Goal: Task Accomplishment & Management: Manage account settings

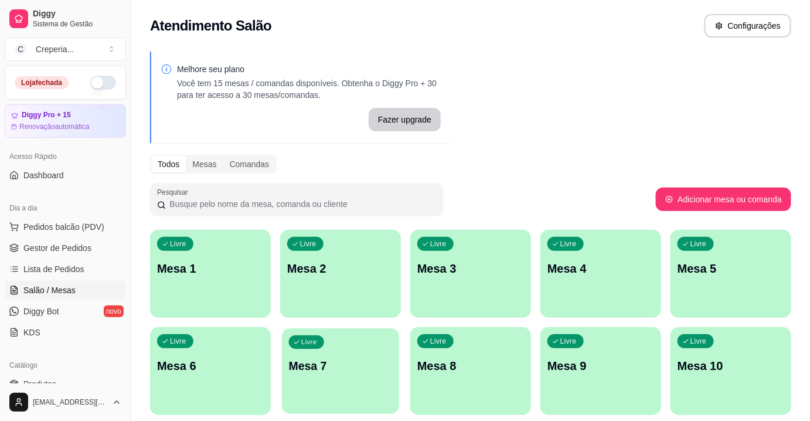
click at [367, 351] on div "Livre Mesa 7" at bounding box center [340, 364] width 117 height 72
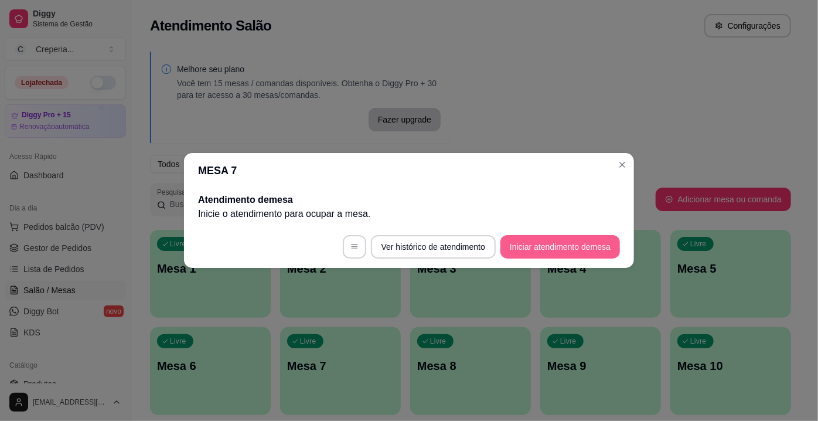
click at [552, 256] on button "Iniciar atendimento de mesa" at bounding box center [561, 246] width 120 height 23
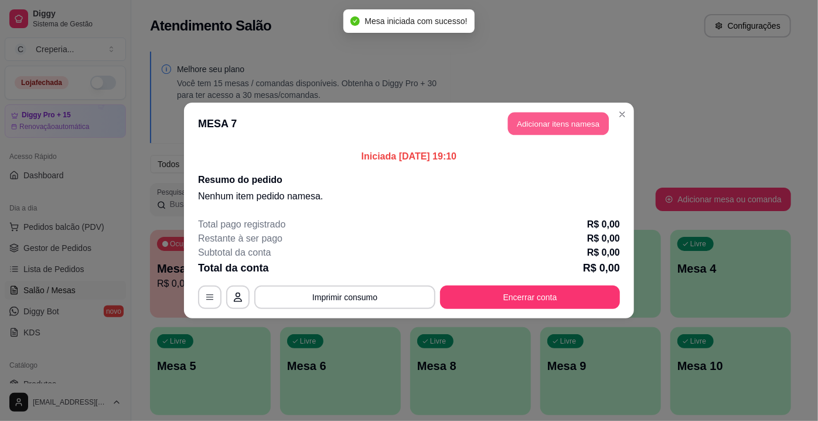
click at [536, 118] on button "Adicionar itens na mesa" at bounding box center [558, 124] width 101 height 23
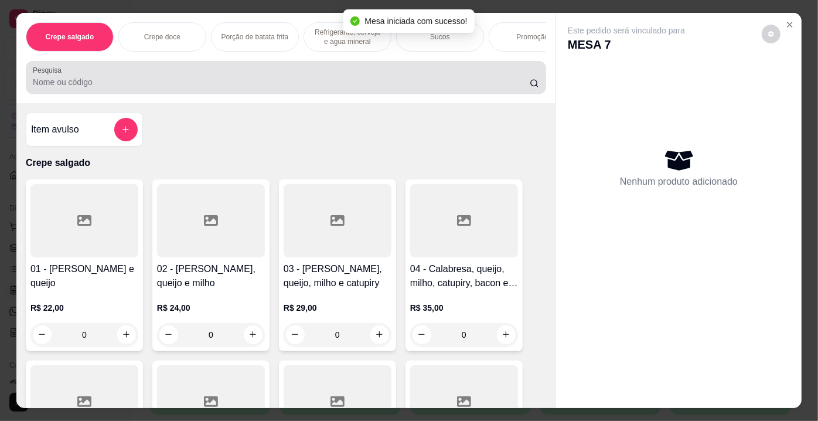
click at [221, 84] on input "Pesquisa" at bounding box center [281, 82] width 497 height 12
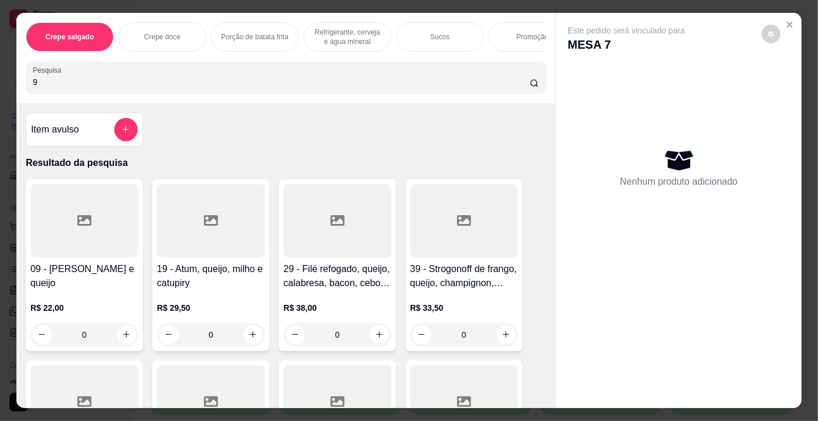
type input "9"
click at [49, 229] on div at bounding box center [84, 220] width 108 height 73
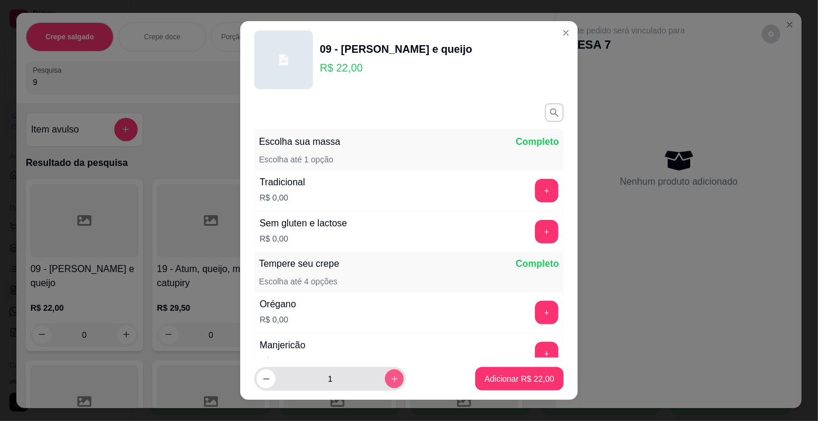
click at [392, 379] on icon "increase-product-quantity" at bounding box center [395, 379] width 6 height 6
type input "3"
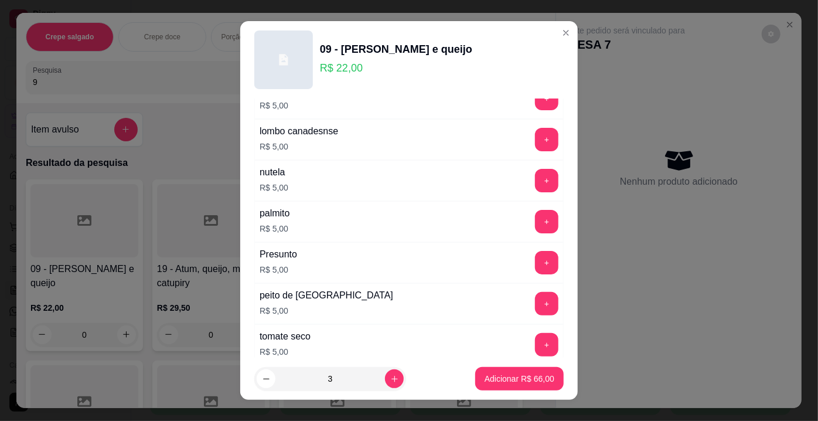
scroll to position [2126, 0]
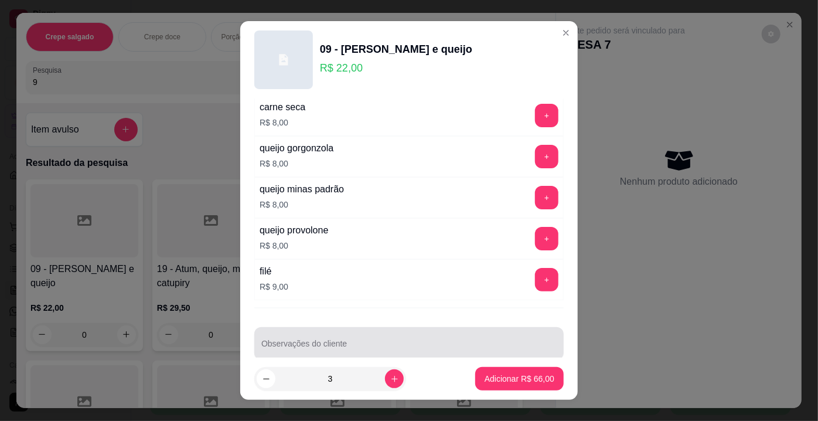
click at [400, 342] on input "Observações do cliente" at bounding box center [408, 348] width 295 height 12
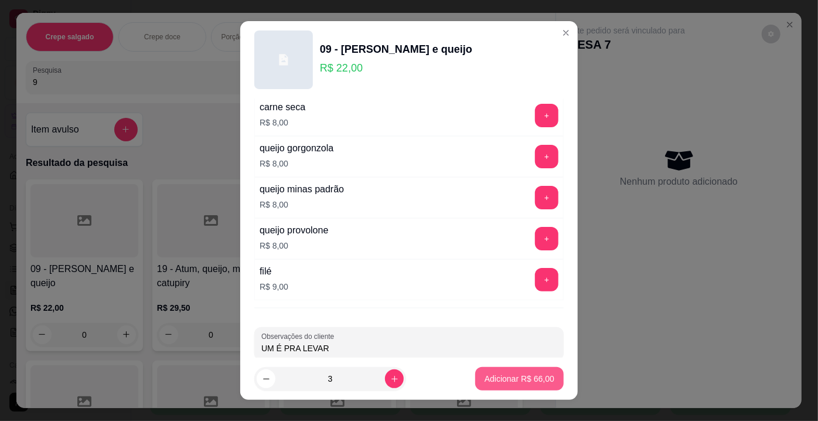
type input "UM É PRA LEVAR"
click at [490, 382] on p "Adicionar R$ 66,00" at bounding box center [520, 379] width 70 height 12
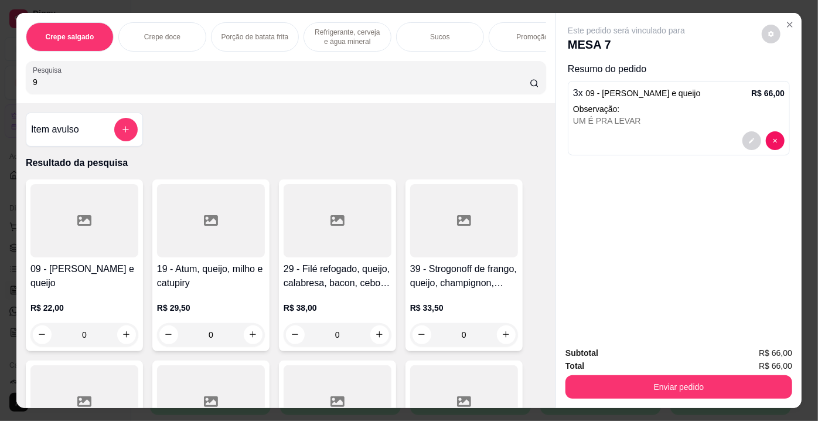
drag, startPoint x: 44, startPoint y: 81, endPoint x: 10, endPoint y: 90, distance: 35.0
click at [10, 90] on div "Crepe salgado Crepe doce Porção de batata frita Refrigerante, cerveja e água mi…" at bounding box center [409, 210] width 818 height 421
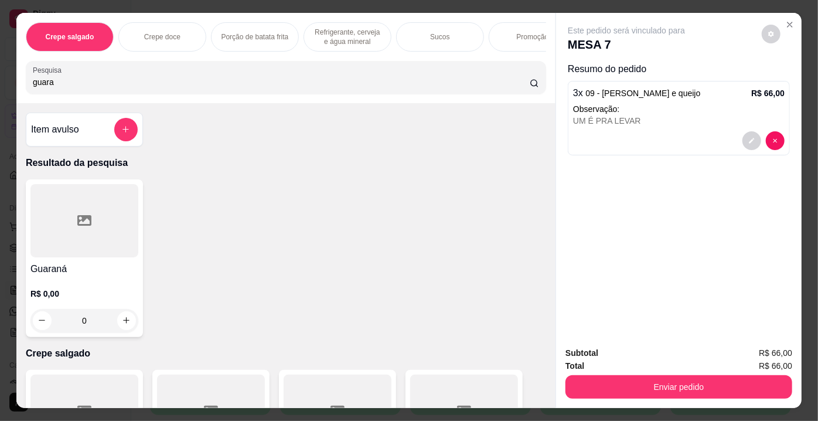
type input "guara"
click at [66, 224] on div at bounding box center [84, 220] width 108 height 73
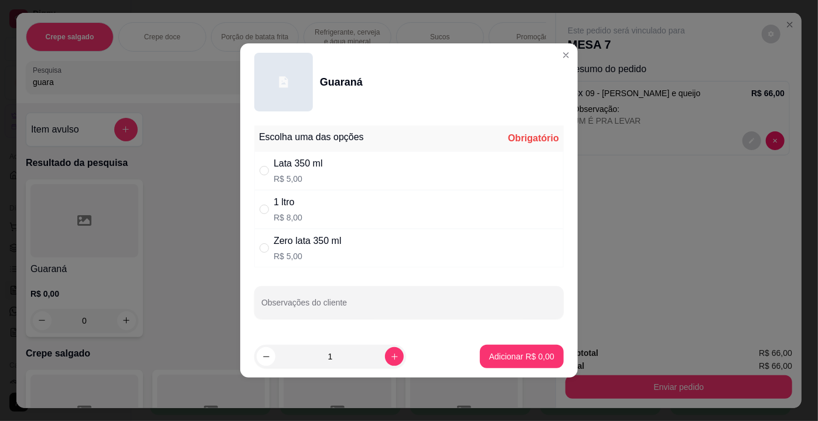
drag, startPoint x: 291, startPoint y: 203, endPoint x: 301, endPoint y: 209, distance: 11.8
click at [292, 203] on div "1 ltro" at bounding box center [288, 202] width 29 height 14
radio input "true"
click at [505, 352] on p "Adicionar R$ 8,00" at bounding box center [521, 356] width 63 height 11
type input "1"
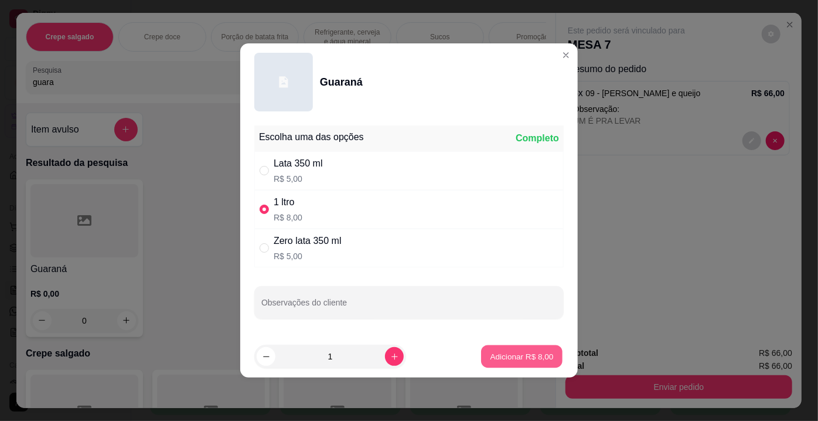
type input "1"
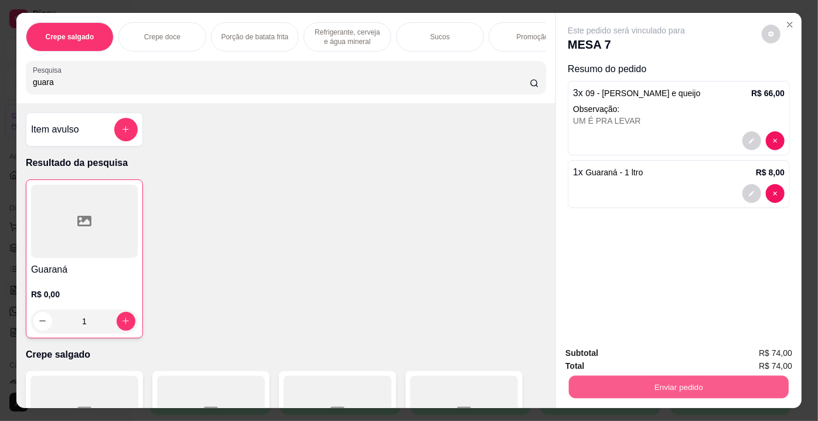
click at [644, 377] on button "Enviar pedido" at bounding box center [679, 387] width 220 height 23
click at [767, 355] on button "Enviar pedido" at bounding box center [762, 355] width 66 height 22
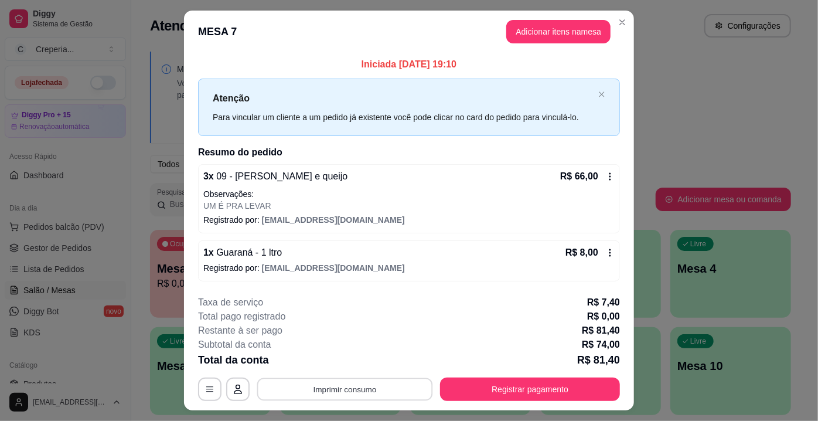
click at [348, 387] on button "Imprimir consumo" at bounding box center [345, 389] width 176 height 23
click at [347, 362] on button "IMPRESSORA" at bounding box center [345, 361] width 82 height 18
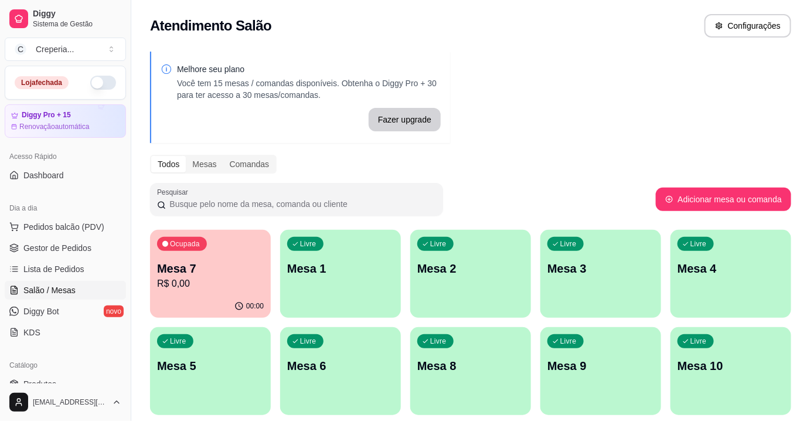
click at [242, 369] on p "Mesa 5" at bounding box center [210, 366] width 107 height 16
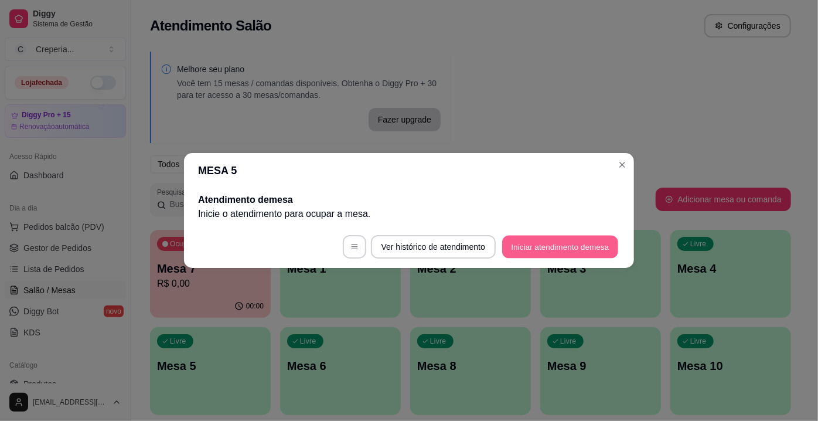
click at [539, 242] on button "Iniciar atendimento de mesa" at bounding box center [560, 247] width 116 height 23
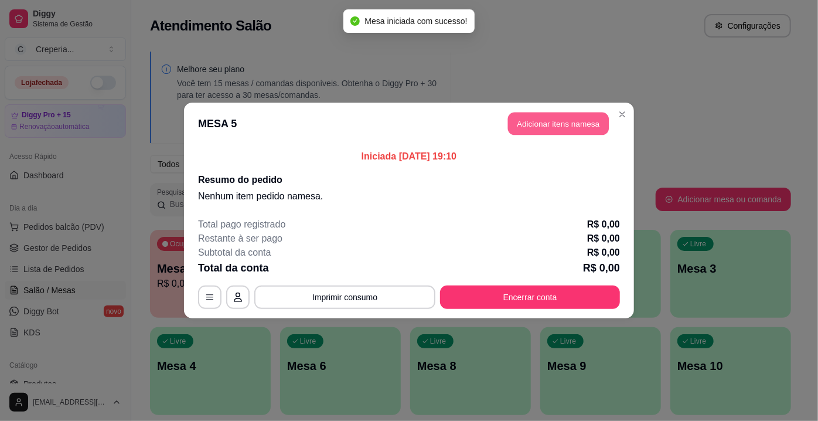
click at [548, 131] on button "Adicionar itens na mesa" at bounding box center [558, 124] width 101 height 23
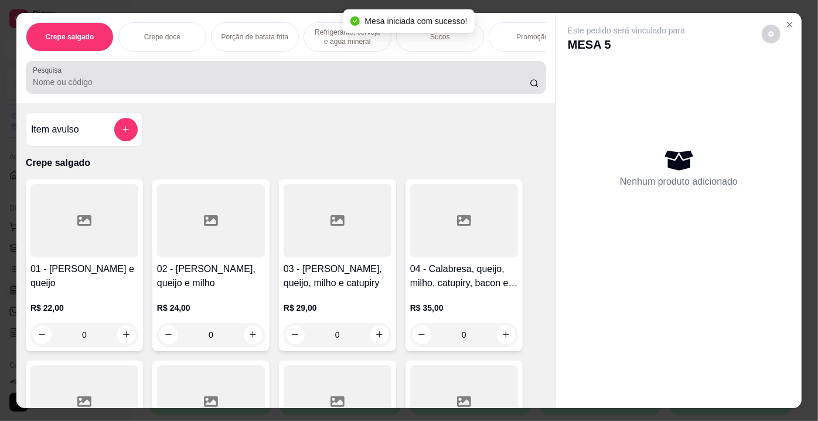
click at [142, 79] on div at bounding box center [286, 77] width 506 height 23
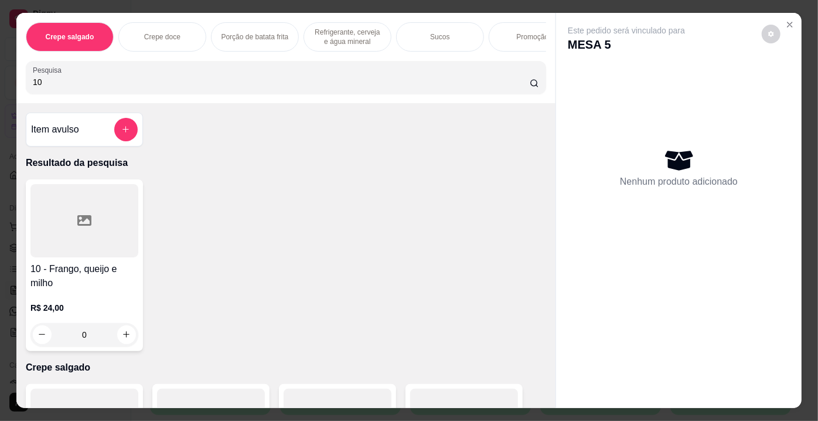
type input "10"
click at [91, 250] on div at bounding box center [84, 220] width 108 height 73
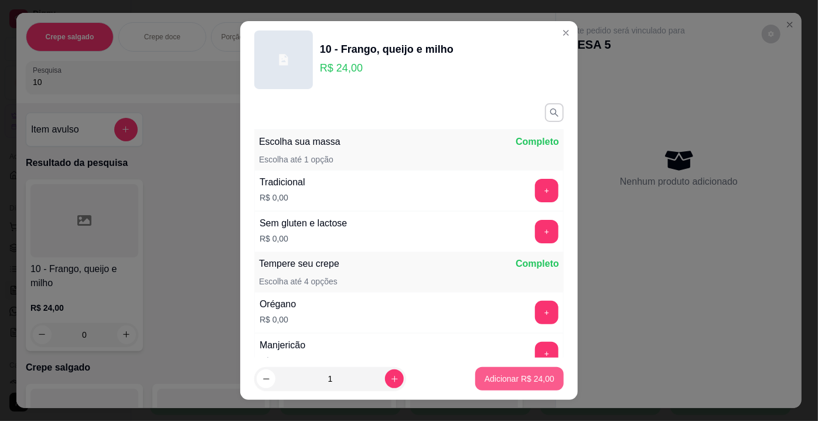
click at [513, 378] on p "Adicionar R$ 24,00" at bounding box center [520, 379] width 70 height 12
type input "1"
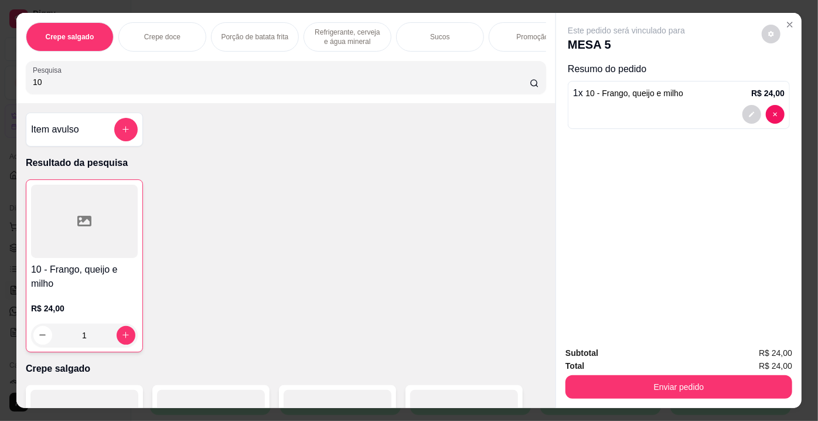
click at [122, 245] on div at bounding box center [84, 221] width 107 height 73
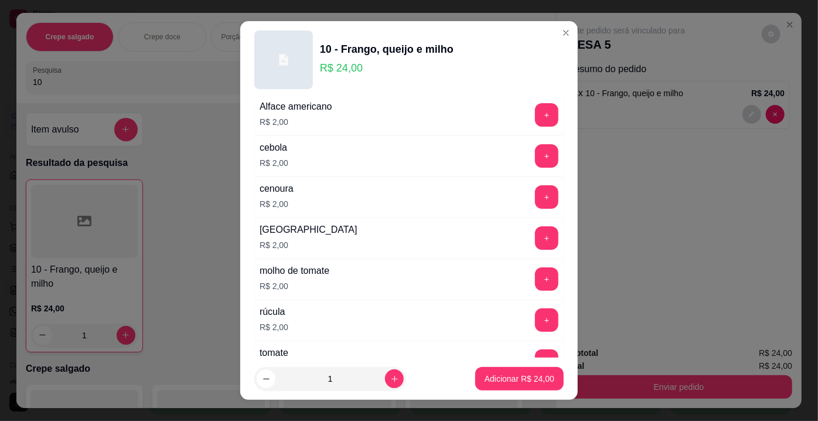
scroll to position [426, 0]
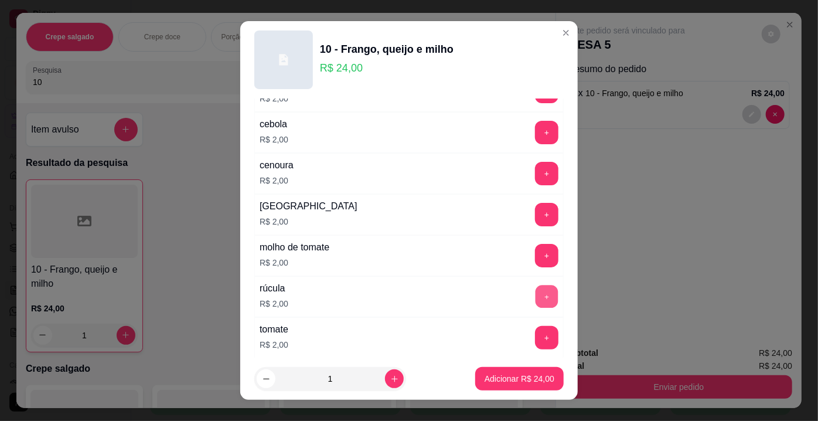
click at [536, 288] on button "+" at bounding box center [547, 296] width 23 height 23
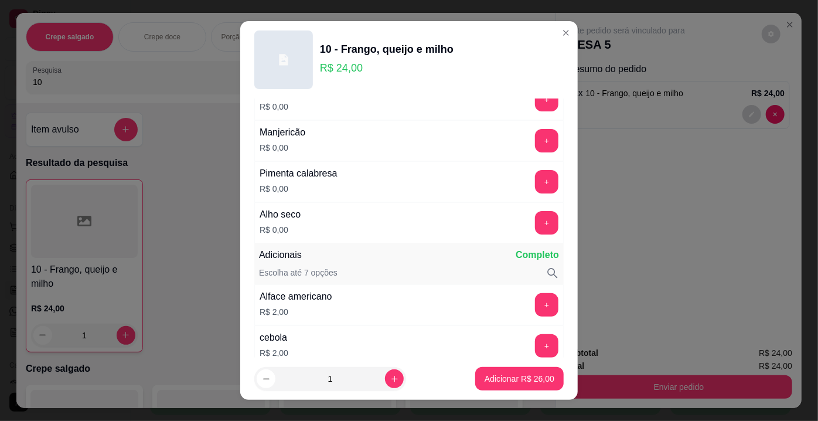
scroll to position [159, 0]
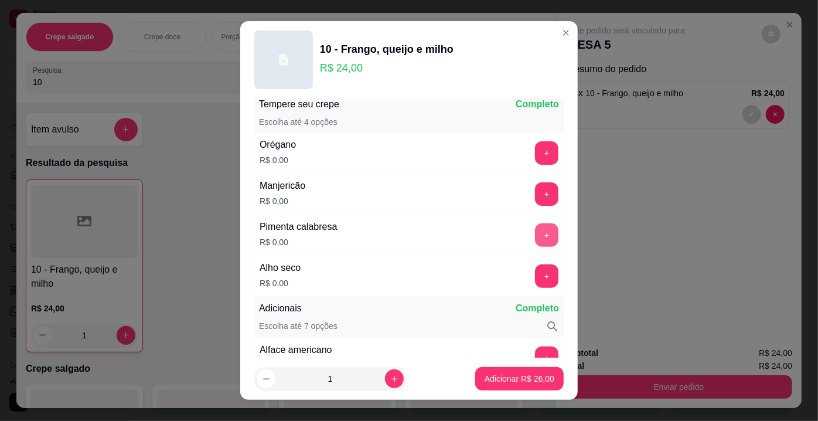
click at [535, 234] on button "+" at bounding box center [546, 234] width 23 height 23
click at [536, 196] on button "+" at bounding box center [547, 194] width 23 height 23
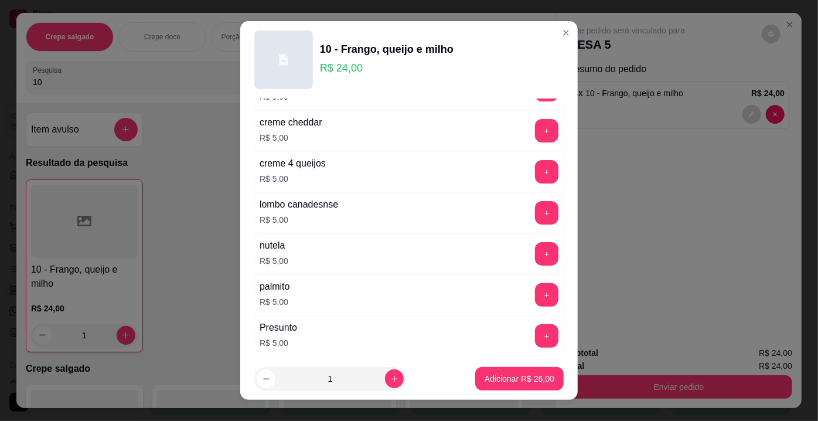
scroll to position [1439, 0]
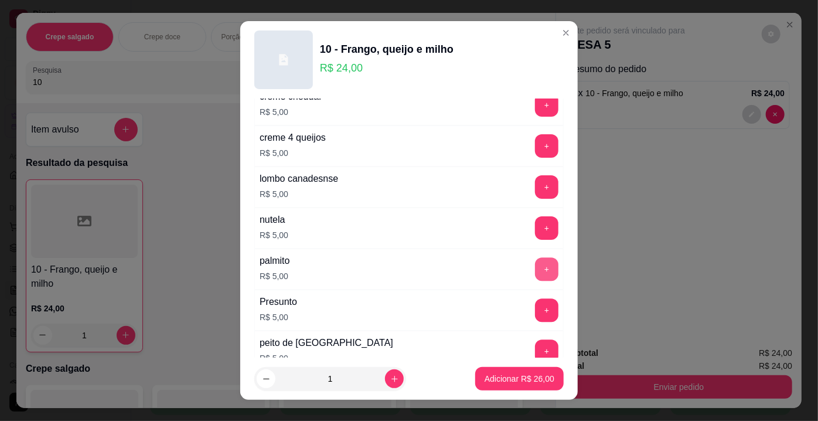
click at [535, 257] on button "+" at bounding box center [546, 268] width 23 height 23
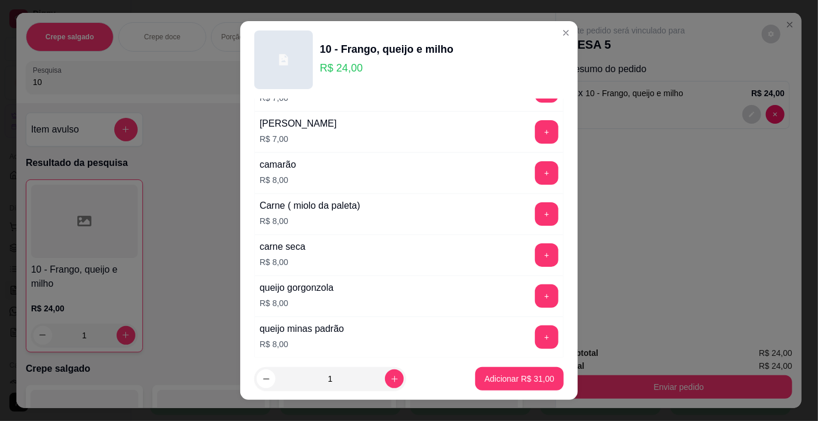
scroll to position [2126, 0]
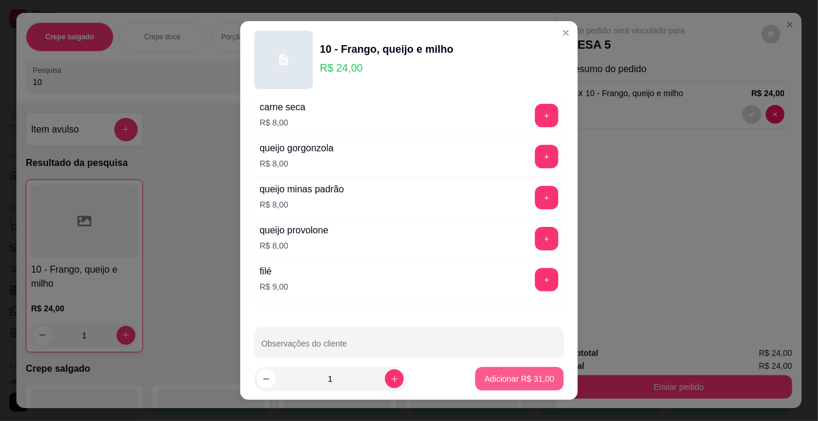
click at [485, 378] on p "Adicionar R$ 31,00" at bounding box center [520, 379] width 70 height 12
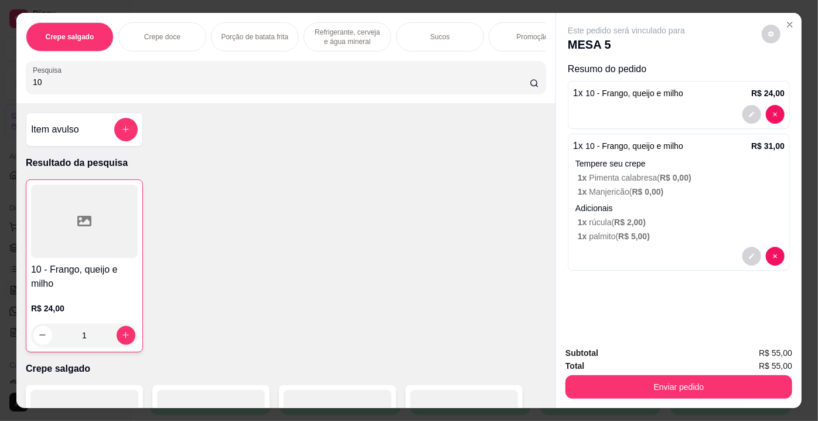
drag, startPoint x: 97, startPoint y: 82, endPoint x: 0, endPoint y: 93, distance: 97.9
click at [0, 93] on div "Crepe salgado Crepe doce Porção de batata frita Refrigerante, cerveja e água mi…" at bounding box center [409, 210] width 818 height 421
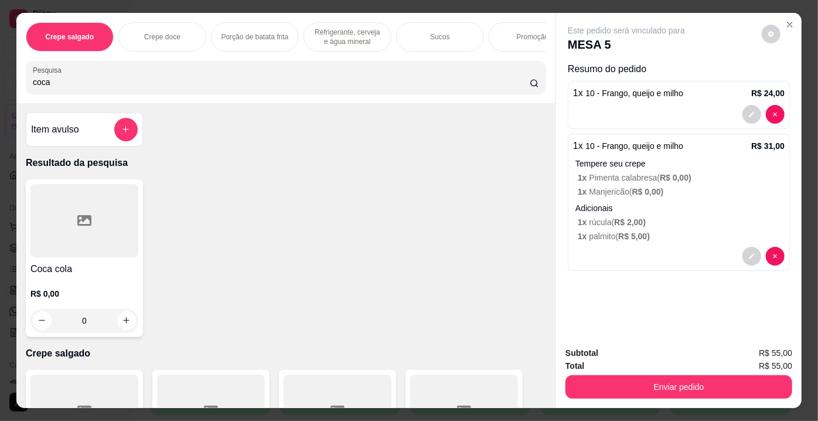
type input "coca"
click at [41, 242] on div at bounding box center [84, 220] width 108 height 73
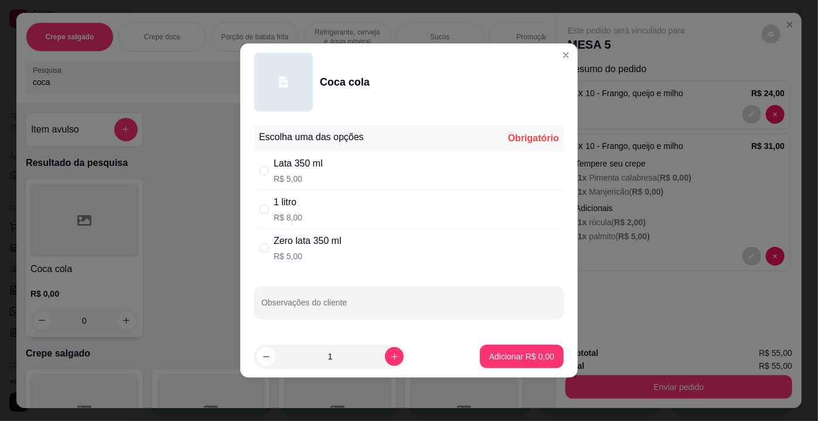
drag, startPoint x: 291, startPoint y: 248, endPoint x: 324, endPoint y: 254, distance: 33.3
click at [294, 249] on div "Zero lata 350 ml R$ 5,00" at bounding box center [308, 248] width 68 height 28
radio input "true"
click at [512, 352] on button "Adicionar R$ 5,00" at bounding box center [521, 356] width 81 height 23
type input "1"
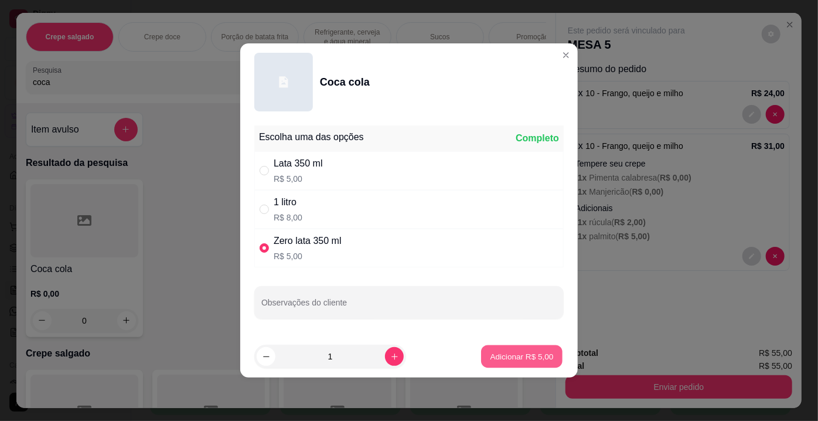
type input "1"
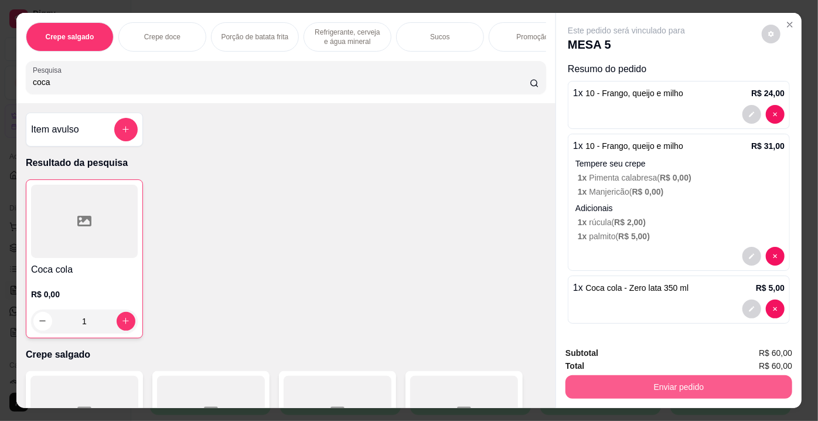
click at [692, 389] on button "Enviar pedido" at bounding box center [679, 386] width 227 height 23
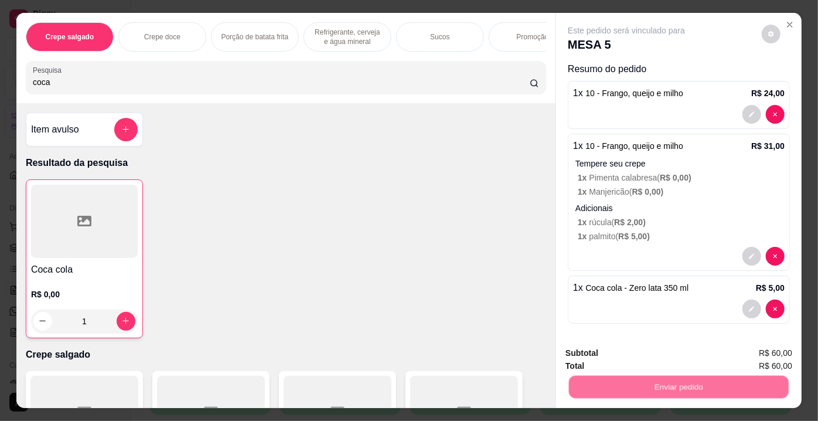
click at [759, 349] on button "Enviar pedido" at bounding box center [762, 355] width 66 height 22
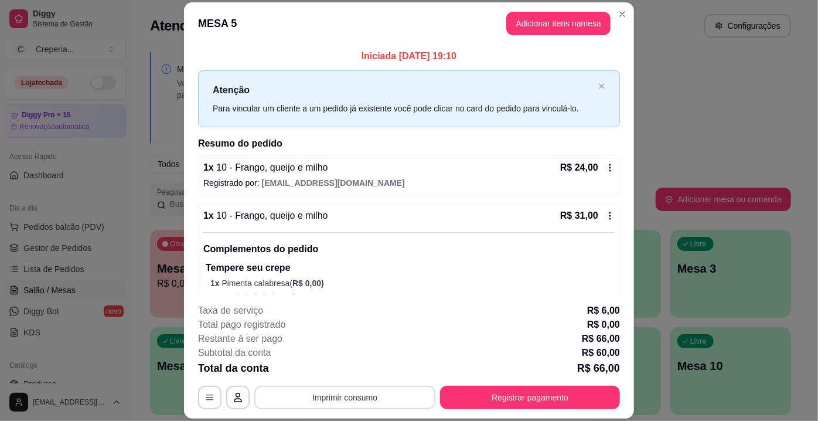
click at [351, 391] on button "Imprimir consumo" at bounding box center [344, 397] width 181 height 23
click at [339, 361] on div "Escolha a impressora IMPRESSORA" at bounding box center [345, 363] width 97 height 40
click at [338, 372] on button "IMPRESSORA" at bounding box center [344, 371] width 85 height 19
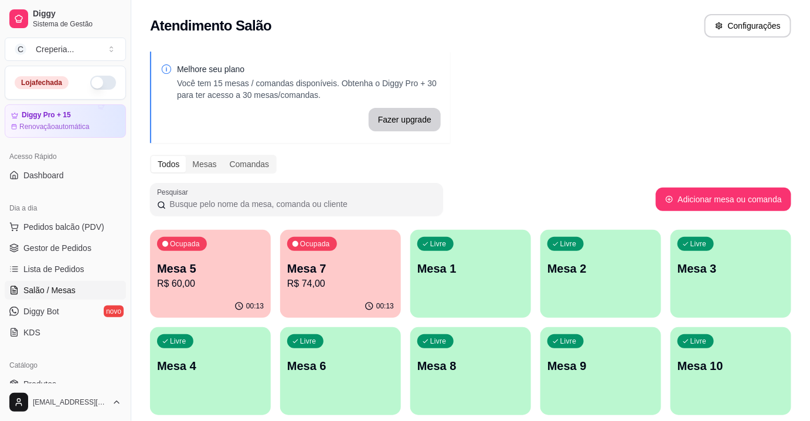
click at [342, 270] on p "Mesa 7" at bounding box center [340, 268] width 107 height 16
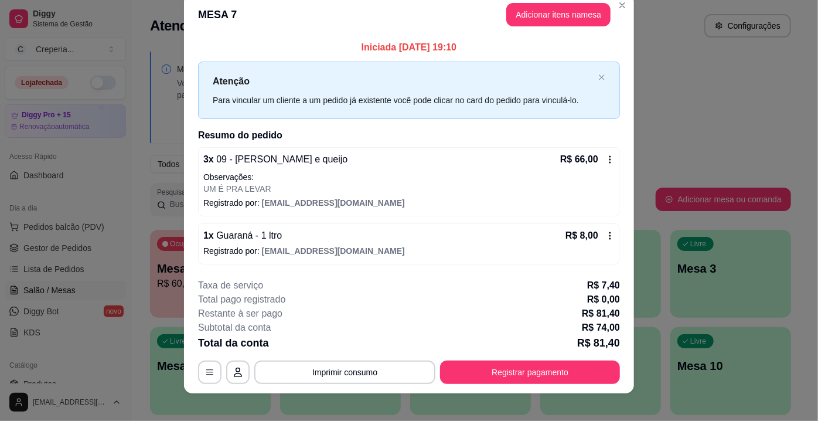
scroll to position [26, 0]
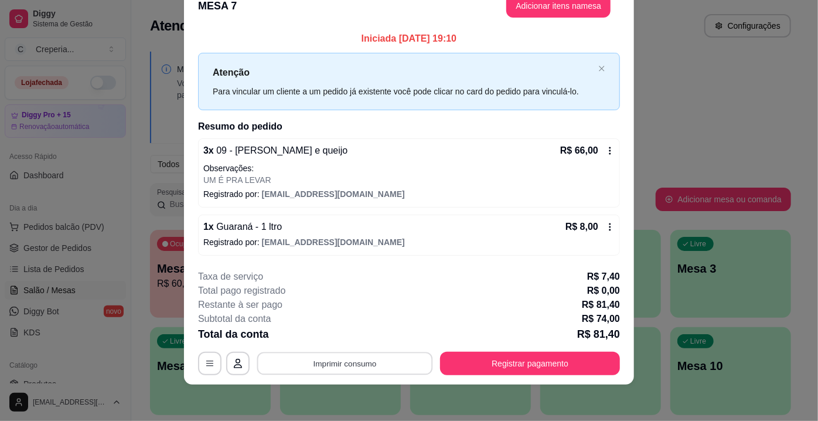
click at [312, 361] on button "Imprimir consumo" at bounding box center [345, 363] width 176 height 23
click at [404, 251] on div "1 x Guaraná - 1 ltro R$ 8,00 Registrado por: [EMAIL_ADDRESS][DOMAIN_NAME]" at bounding box center [409, 235] width 422 height 41
click at [214, 366] on button "button" at bounding box center [209, 363] width 23 height 23
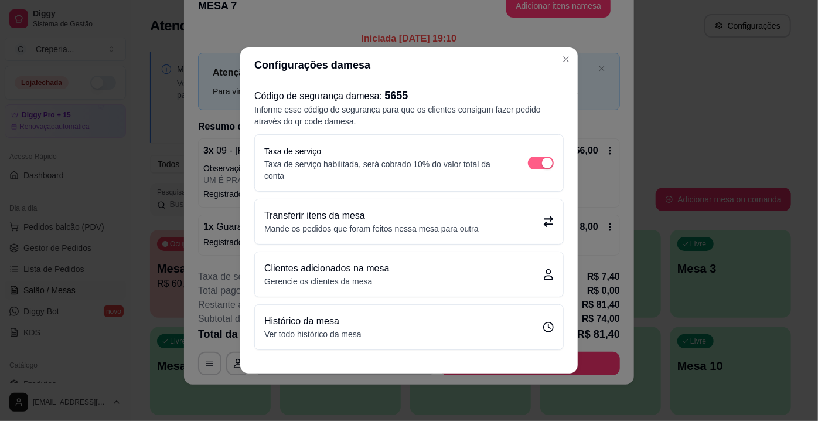
click at [529, 163] on span "button" at bounding box center [541, 163] width 26 height 13
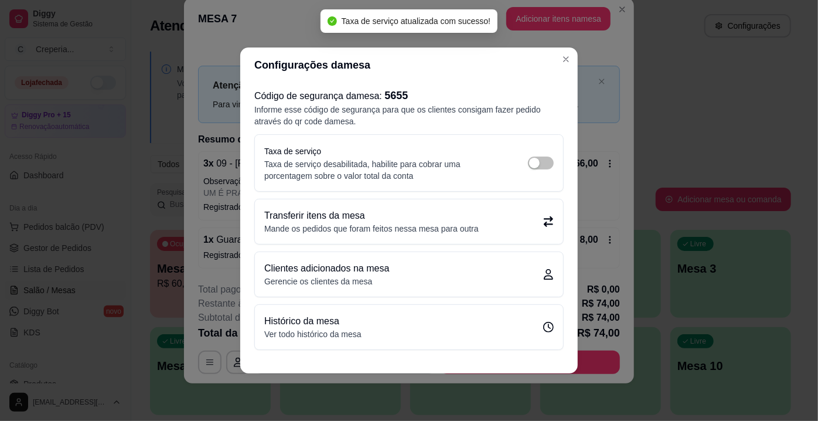
scroll to position [19, 0]
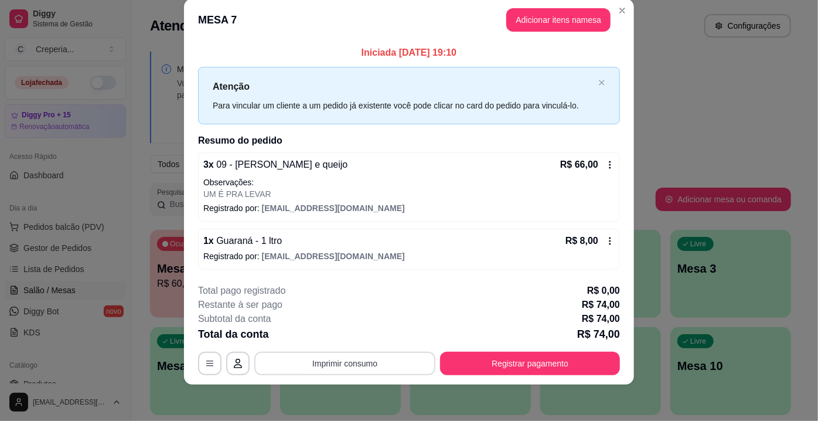
click at [306, 358] on button "Imprimir consumo" at bounding box center [344, 363] width 181 height 23
click at [328, 337] on button "IMPRESSORA" at bounding box center [344, 335] width 85 height 19
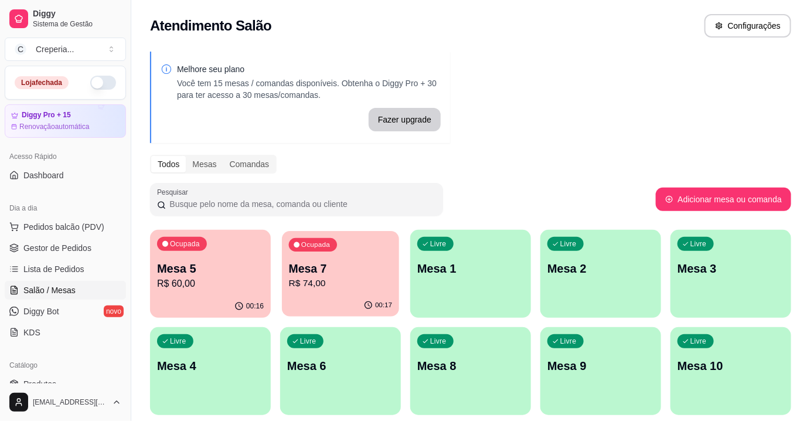
click at [321, 271] on p "Mesa 7" at bounding box center [341, 269] width 104 height 16
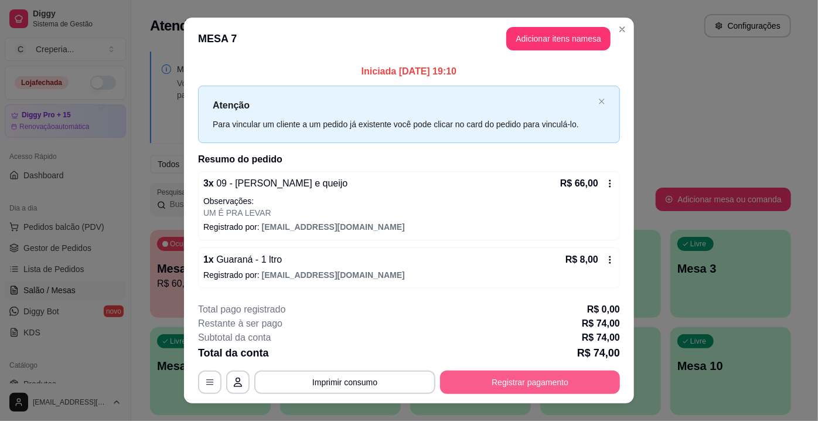
click at [567, 385] on button "Registrar pagamento" at bounding box center [530, 381] width 180 height 23
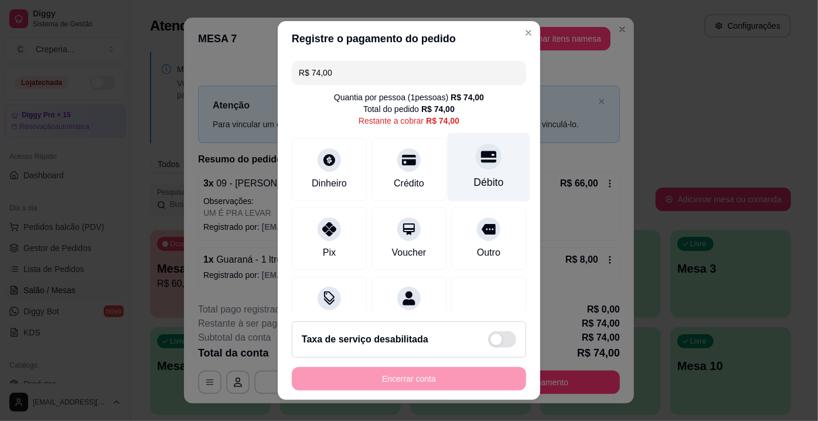
click at [483, 175] on div "Débito" at bounding box center [489, 167] width 83 height 69
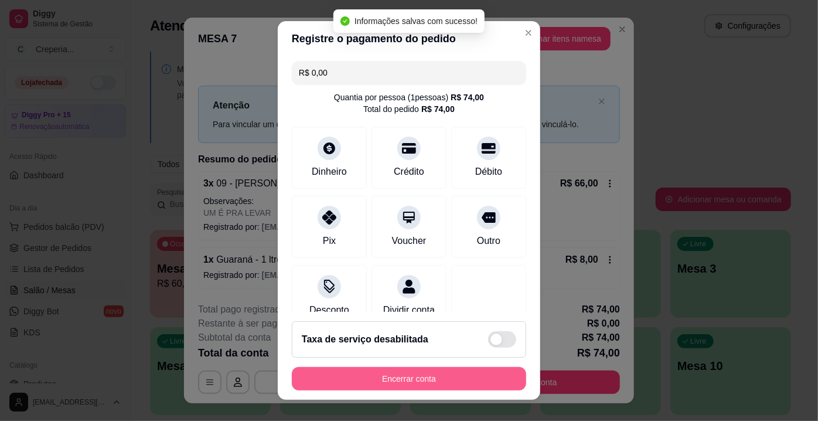
type input "R$ 0,00"
click at [427, 386] on button "Encerrar conta" at bounding box center [409, 378] width 234 height 23
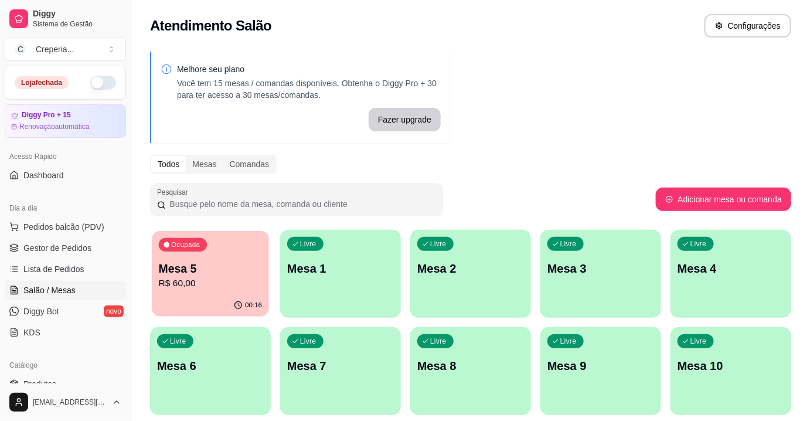
click at [244, 278] on p "R$ 60,00" at bounding box center [211, 283] width 104 height 13
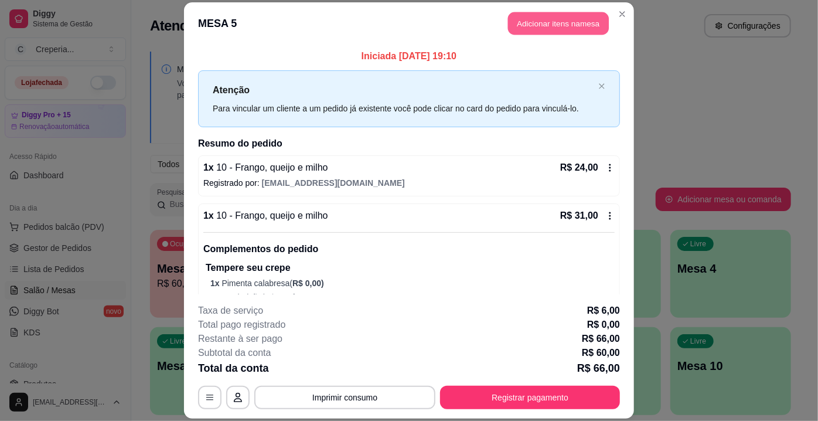
click at [560, 25] on button "Adicionar itens na mesa" at bounding box center [558, 23] width 101 height 23
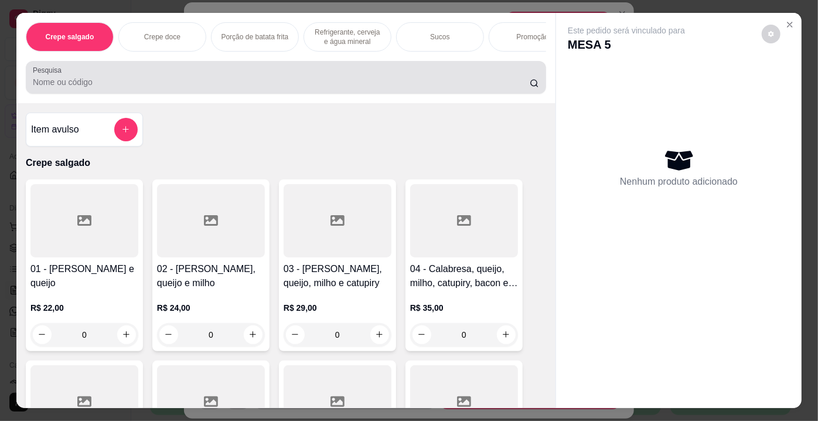
click at [73, 83] on input "Pesquisa" at bounding box center [281, 82] width 497 height 12
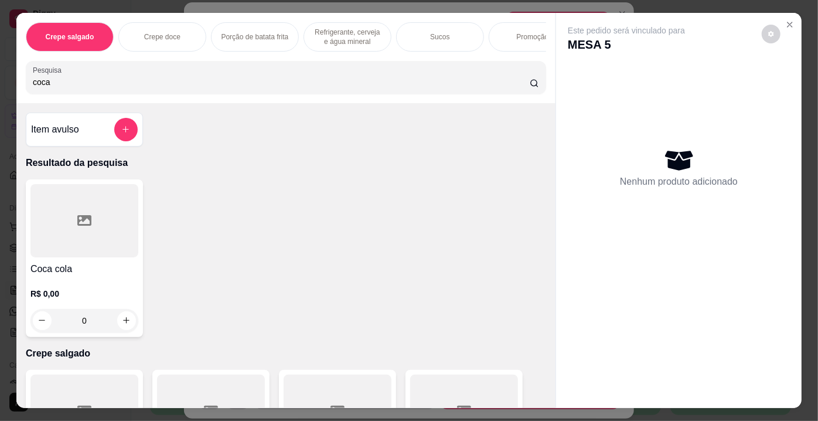
type input "coca"
click at [132, 232] on div at bounding box center [84, 220] width 108 height 73
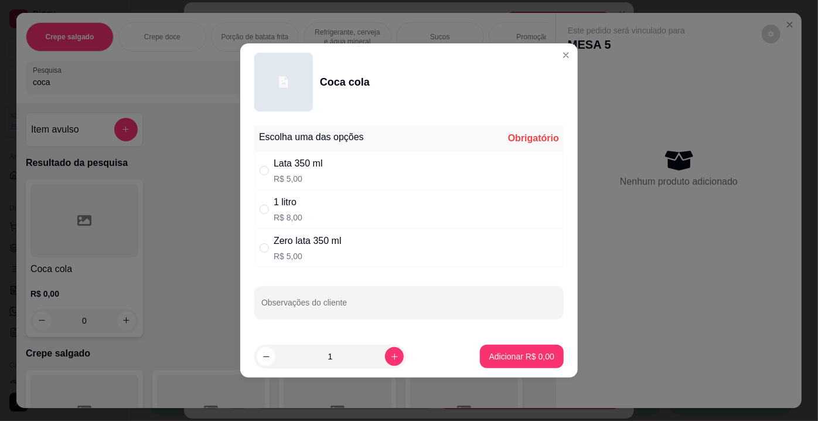
click at [323, 237] on div "Zero lata 350 ml" at bounding box center [308, 241] width 68 height 14
radio input "true"
click at [504, 360] on p "Adicionar R$ 5,00" at bounding box center [521, 357] width 65 height 12
type input "1"
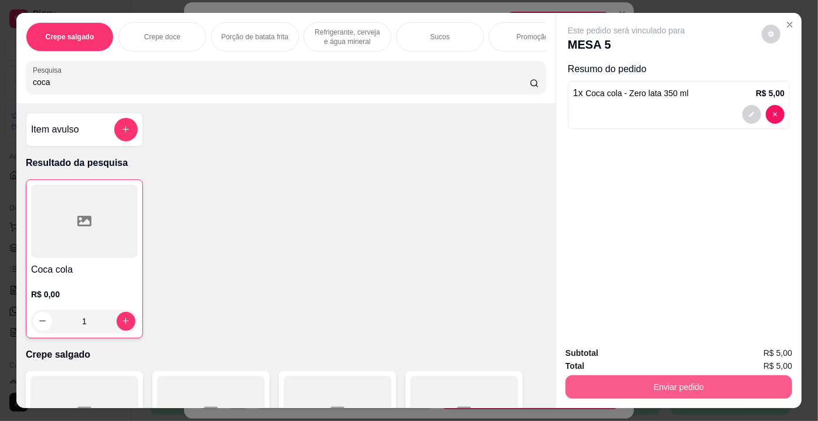
click at [667, 383] on button "Enviar pedido" at bounding box center [679, 386] width 227 height 23
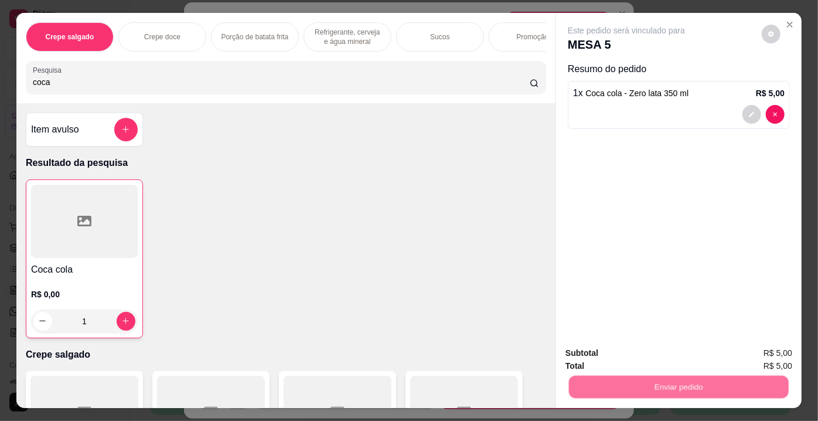
click at [779, 345] on button "Enviar pedido" at bounding box center [762, 355] width 64 height 22
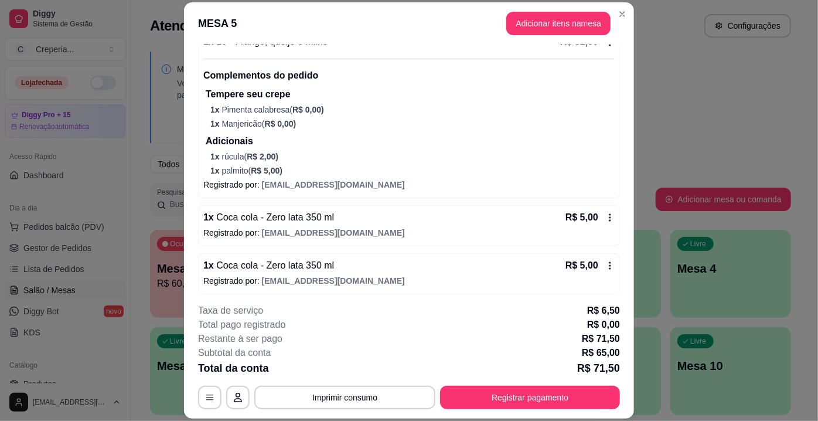
scroll to position [175, 0]
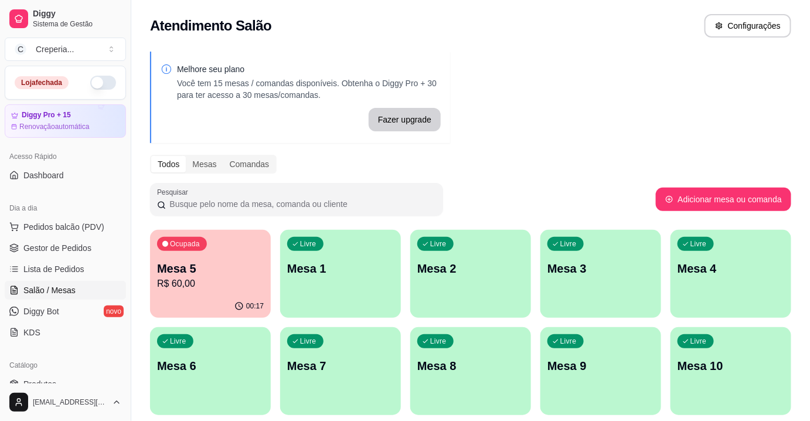
click at [448, 283] on div "Livre Mesa 2" at bounding box center [470, 267] width 121 height 74
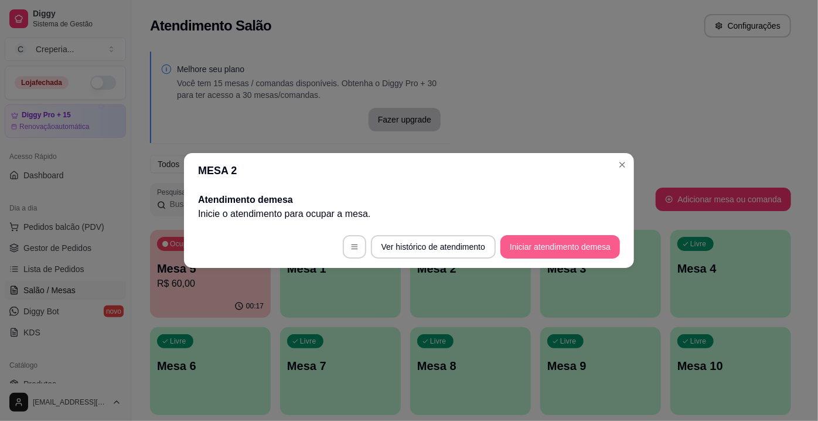
click at [546, 248] on button "Iniciar atendimento de mesa" at bounding box center [561, 246] width 120 height 23
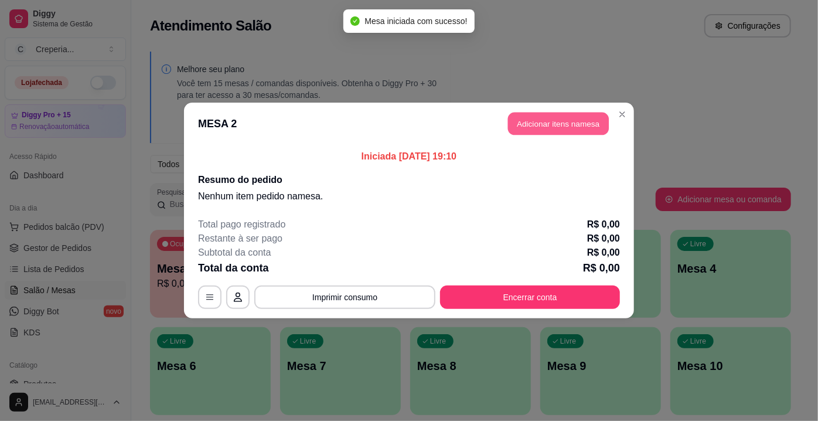
click at [552, 120] on button "Adicionar itens na mesa" at bounding box center [558, 124] width 101 height 23
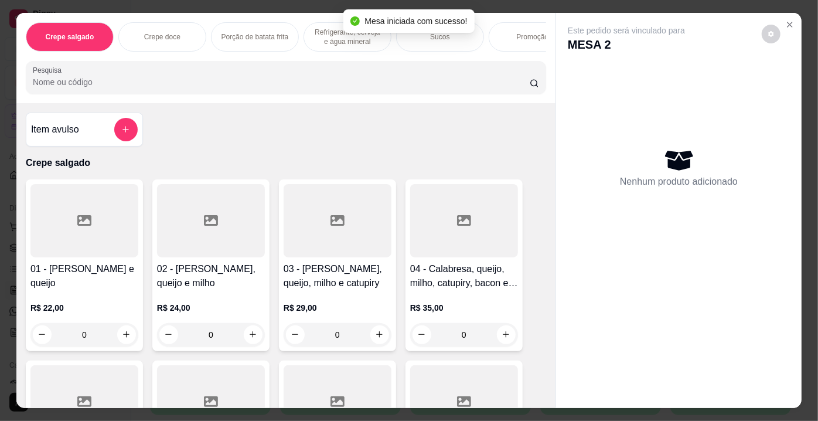
click at [133, 88] on input "Pesquisa" at bounding box center [281, 82] width 497 height 12
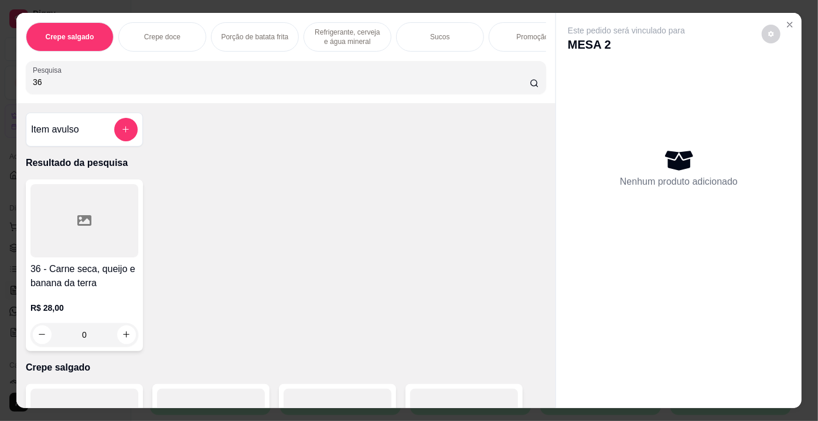
type input "36"
click at [67, 217] on div at bounding box center [84, 220] width 108 height 73
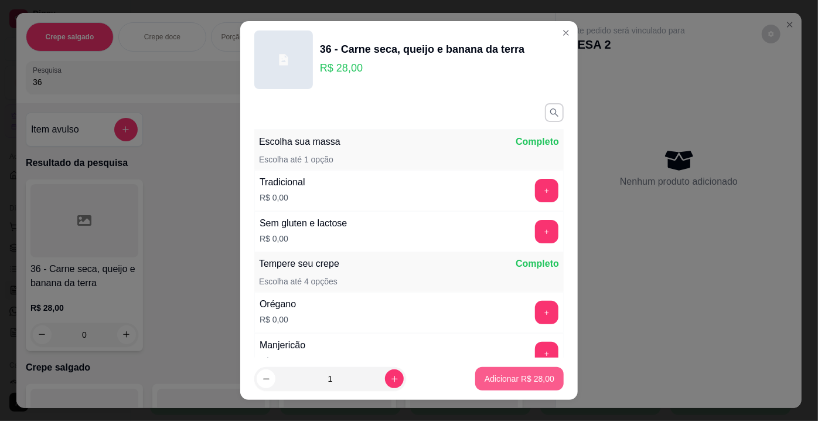
click at [527, 376] on p "Adicionar R$ 28,00" at bounding box center [520, 379] width 70 height 12
type input "1"
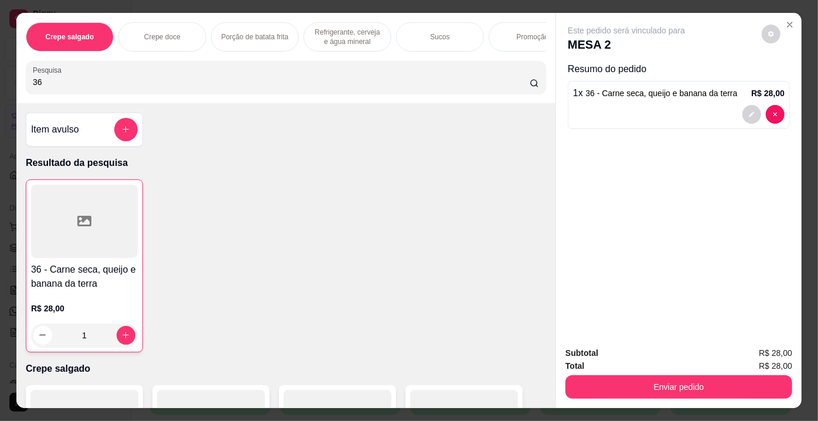
click at [73, 88] on input "36" at bounding box center [281, 82] width 497 height 12
type input "37"
drag, startPoint x: 87, startPoint y: 214, endPoint x: 93, endPoint y: 215, distance: 5.9
click at [93, 215] on div at bounding box center [84, 220] width 108 height 73
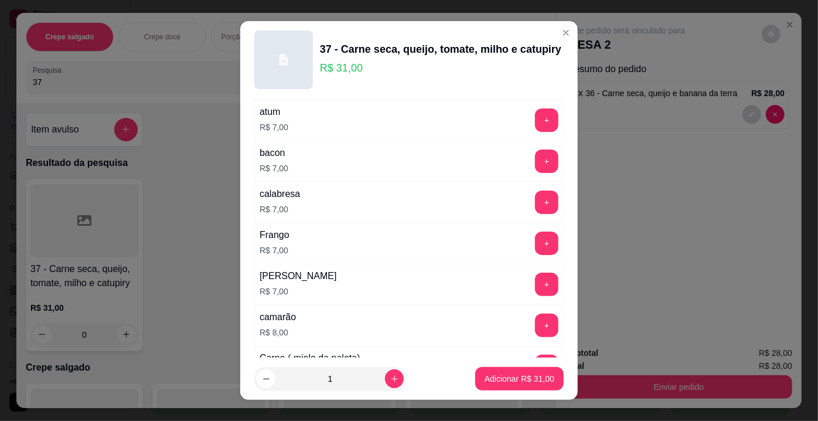
scroll to position [2126, 0]
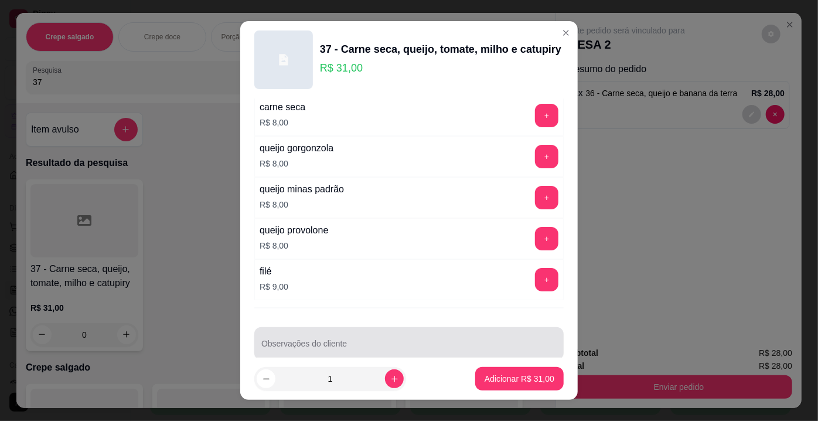
click at [434, 332] on div at bounding box center [408, 343] width 295 height 23
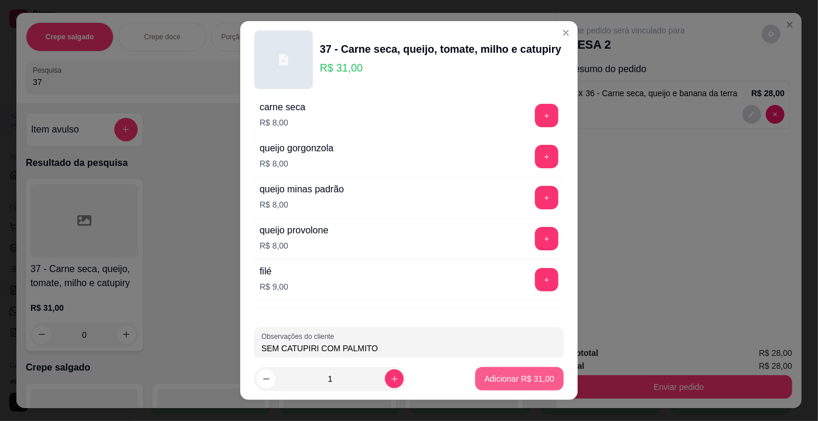
type input "SEM CATUPIRI COM PALMITO"
click at [488, 387] on button "Adicionar R$ 31,00" at bounding box center [519, 378] width 89 height 23
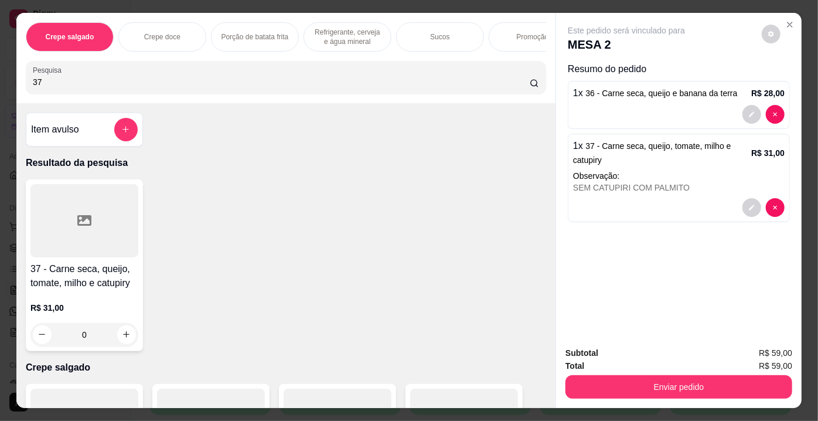
drag, startPoint x: 63, startPoint y: 79, endPoint x: 6, endPoint y: 88, distance: 57.6
click at [6, 88] on div "Crepe salgado Crepe doce Porção de batata frita Refrigerante, cerveja e água mi…" at bounding box center [409, 210] width 818 height 421
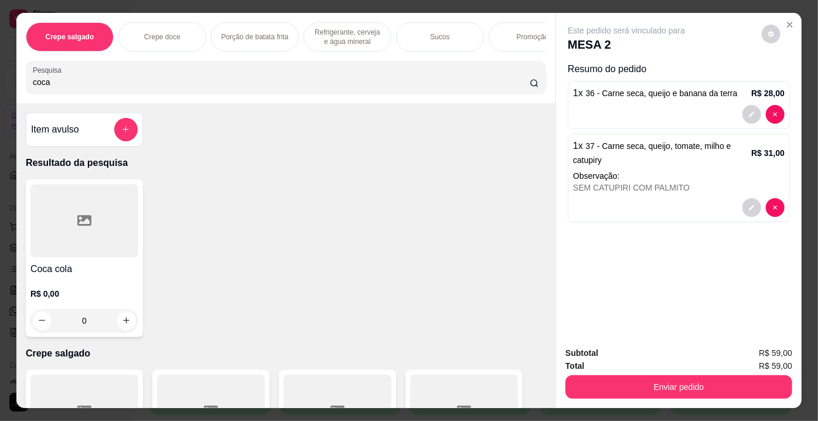
type input "coca"
click at [77, 232] on div at bounding box center [84, 220] width 108 height 73
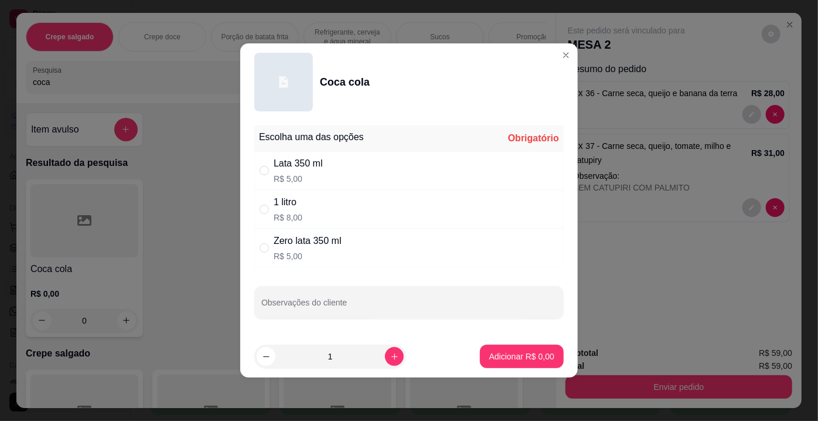
click at [304, 178] on p "R$ 5,00" at bounding box center [298, 179] width 49 height 12
radio input "true"
click at [519, 351] on p "Adicionar R$ 5,00" at bounding box center [521, 357] width 65 height 12
type input "1"
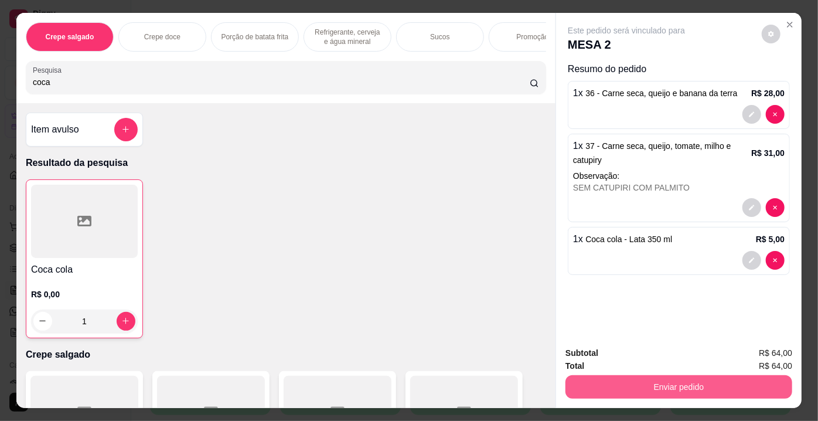
click at [684, 388] on button "Enviar pedido" at bounding box center [679, 386] width 227 height 23
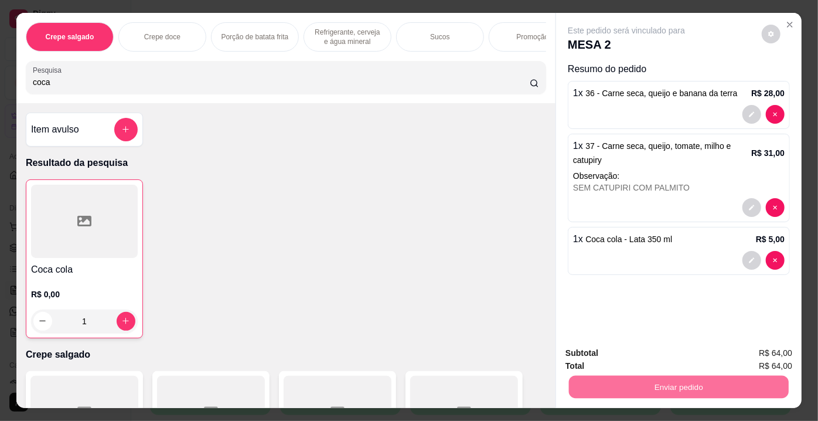
click at [742, 349] on button "Enviar pedido" at bounding box center [762, 355] width 66 height 22
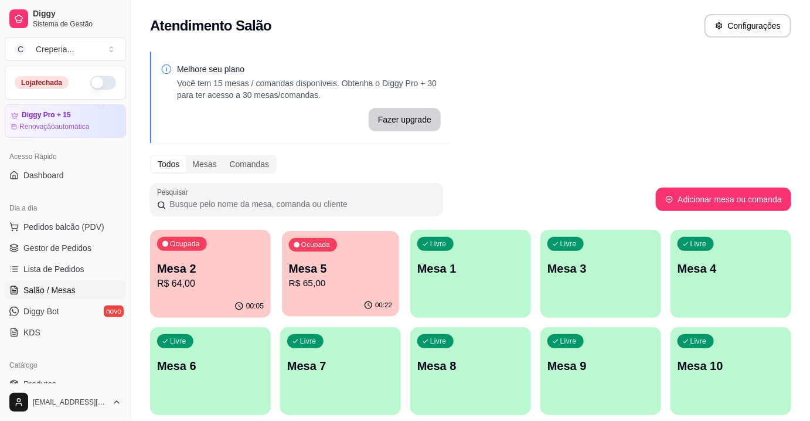
click at [315, 289] on p "R$ 65,00" at bounding box center [341, 283] width 104 height 13
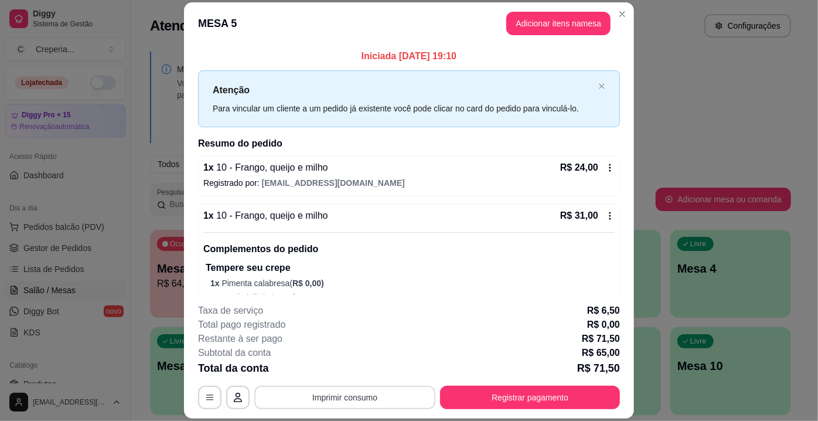
click at [286, 393] on button "Imprimir consumo" at bounding box center [344, 397] width 181 height 23
click at [358, 370] on button "IMPRESSORA" at bounding box center [344, 371] width 85 height 19
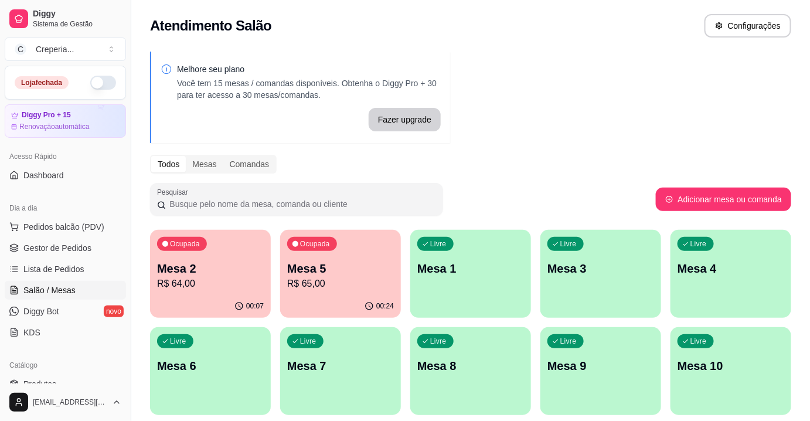
click at [474, 284] on div "Livre Mesa 1" at bounding box center [470, 267] width 121 height 74
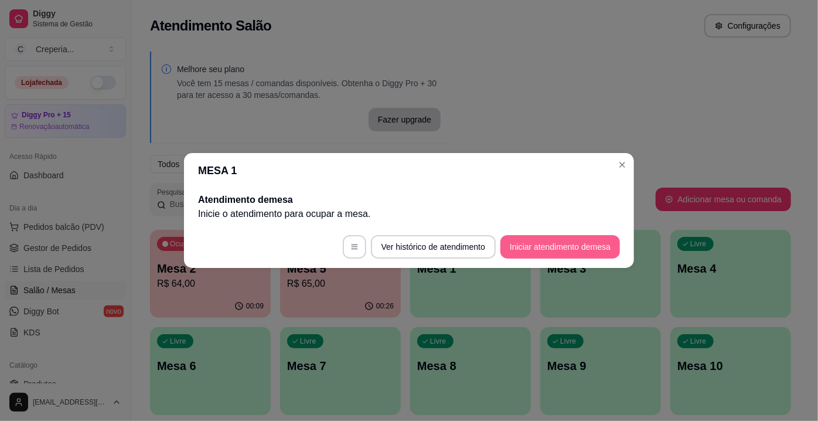
click at [543, 249] on button "Iniciar atendimento de mesa" at bounding box center [561, 246] width 120 height 23
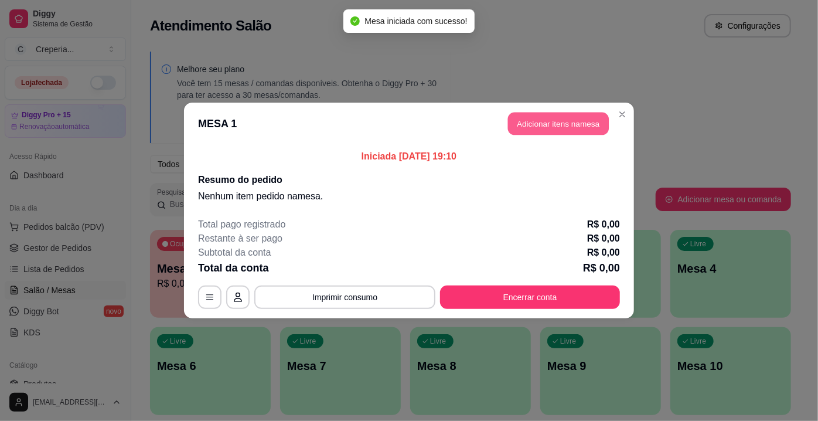
click at [531, 126] on button "Adicionar itens na mesa" at bounding box center [558, 124] width 101 height 23
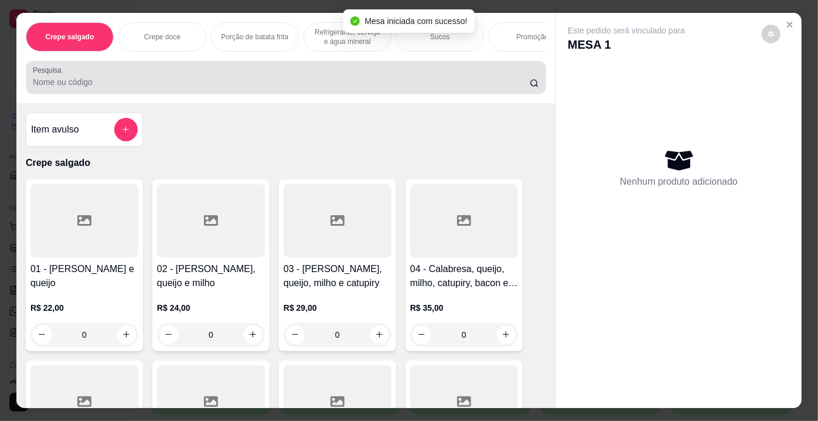
click at [132, 81] on input "Pesquisa" at bounding box center [281, 82] width 497 height 12
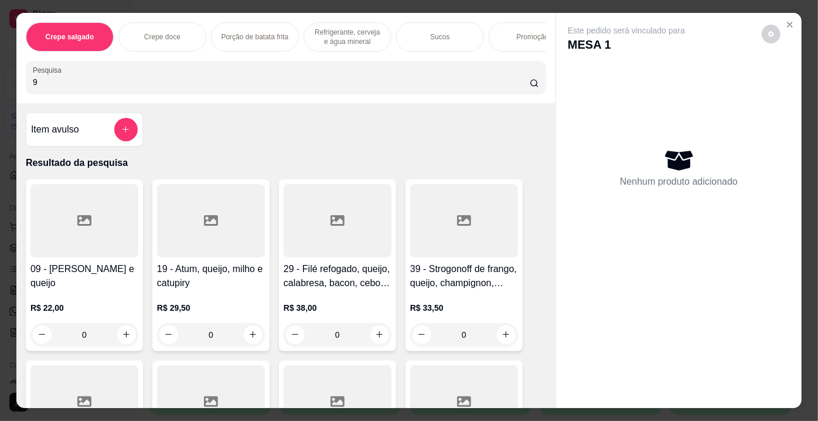
click at [89, 190] on div at bounding box center [84, 220] width 108 height 73
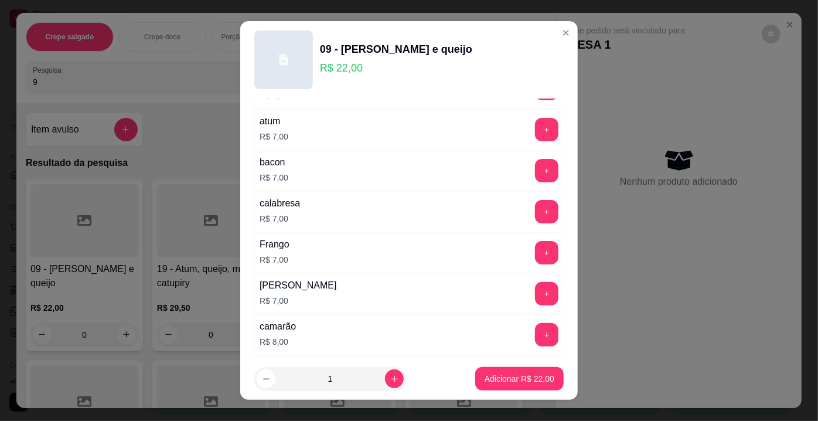
scroll to position [1865, 0]
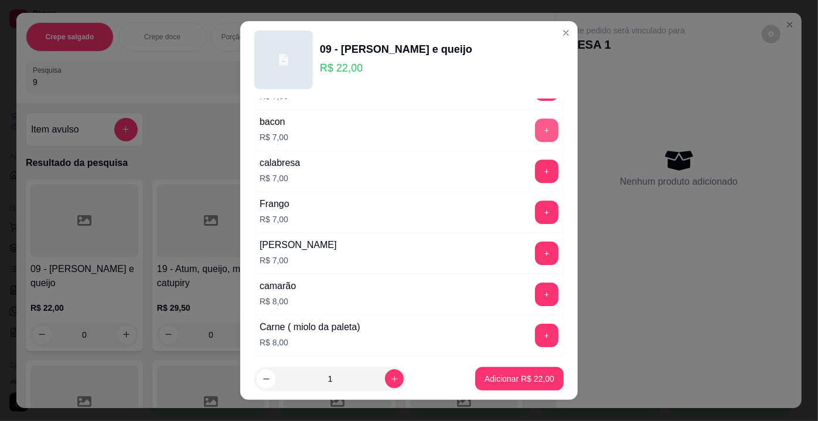
click at [535, 118] on button "+" at bounding box center [546, 129] width 23 height 23
click at [526, 383] on p "Adicionar R$ 29,00" at bounding box center [520, 379] width 70 height 12
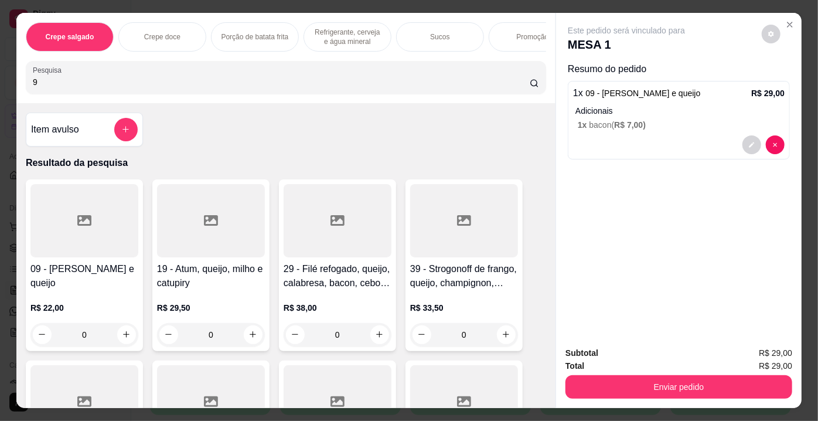
drag, startPoint x: 71, startPoint y: 90, endPoint x: 0, endPoint y: 70, distance: 73.5
click at [0, 70] on div "Crepe salgado Crepe doce Porção de batata frita Refrigerante, cerveja e água mi…" at bounding box center [409, 210] width 818 height 421
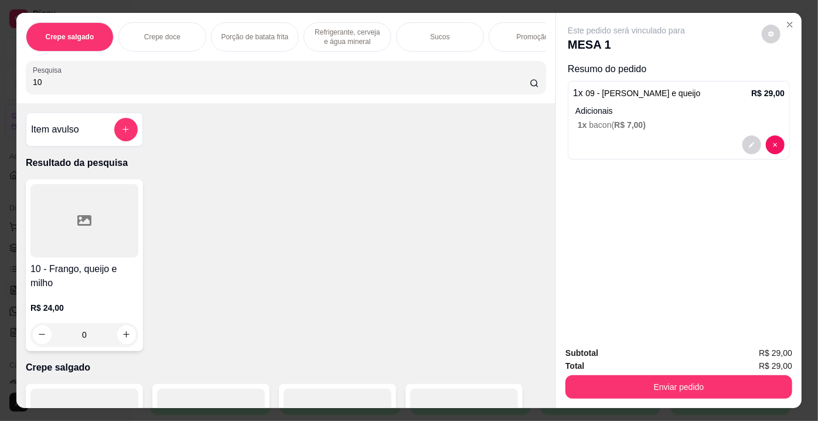
type input "10"
click at [86, 277] on h4 "10 - Frango, queijo e milho" at bounding box center [84, 276] width 108 height 28
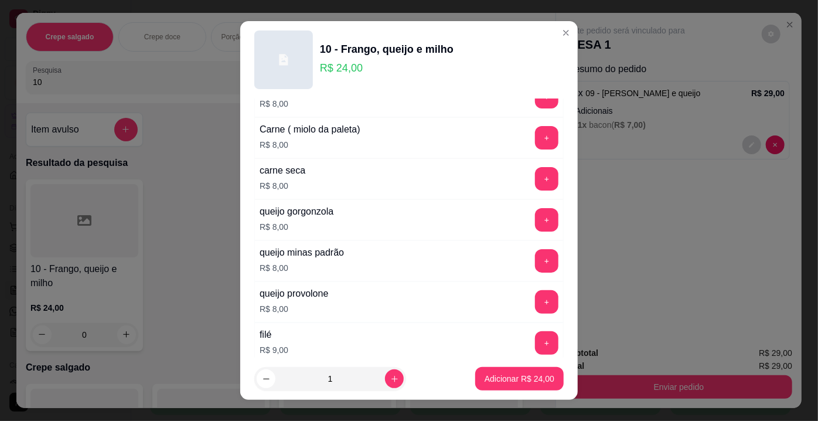
scroll to position [2126, 0]
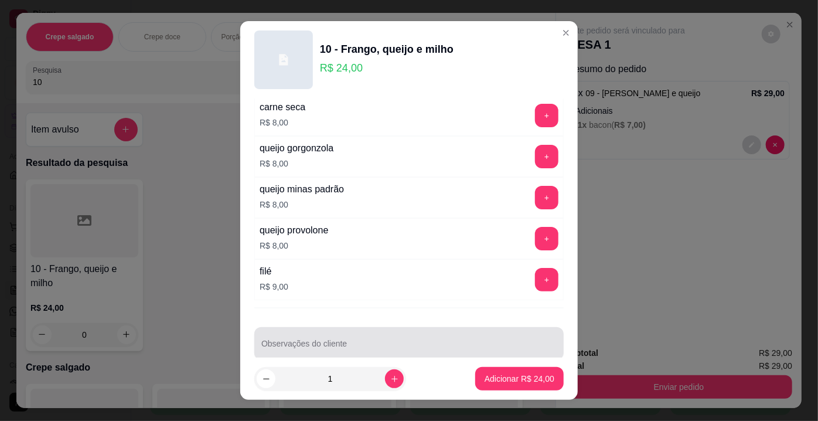
click at [430, 332] on div at bounding box center [408, 343] width 295 height 23
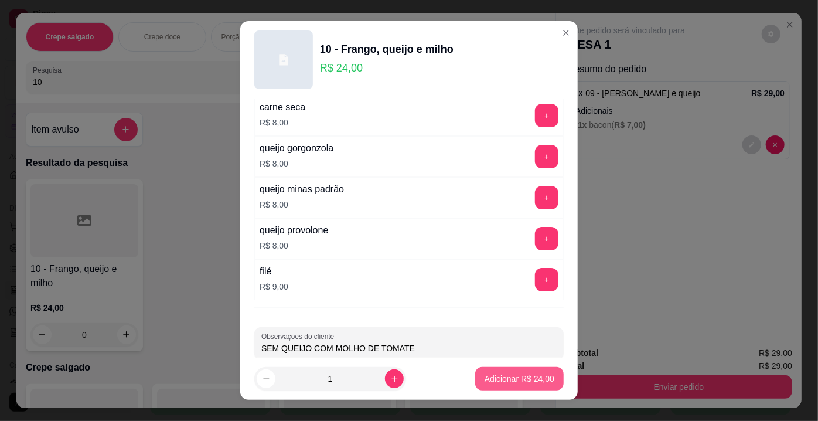
type input "SEM QUEIJO COM MOLHO DE TOMATE"
click at [539, 379] on p "Adicionar R$ 24,00" at bounding box center [520, 379] width 70 height 12
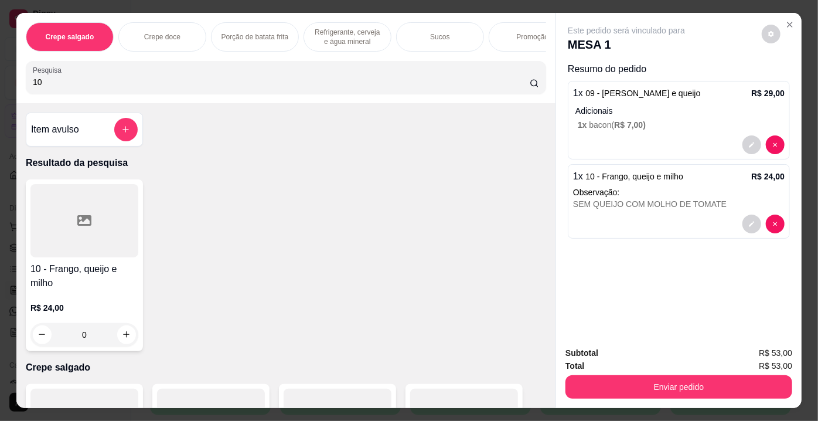
drag, startPoint x: 49, startPoint y: 83, endPoint x: 12, endPoint y: 87, distance: 37.1
click at [16, 87] on div "Crepe salgado Crepe doce Porção de batata frita Refrigerante, cerveja e água mi…" at bounding box center [285, 58] width 539 height 90
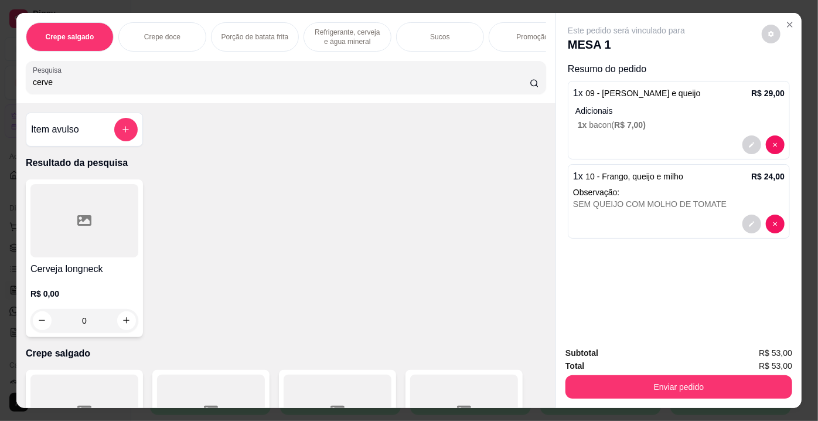
type input "cerve"
click at [112, 229] on div at bounding box center [84, 220] width 108 height 73
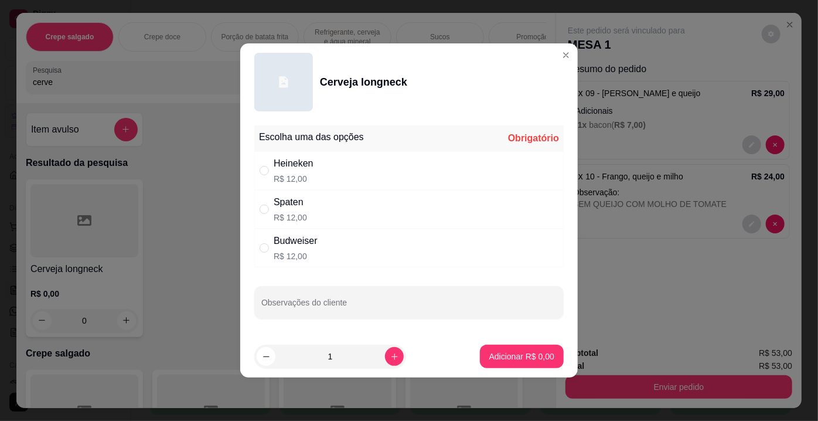
click at [305, 165] on div "Heineken" at bounding box center [294, 164] width 40 height 14
radio input "true"
click at [494, 358] on p "Adicionar R$ 12,00" at bounding box center [520, 357] width 70 height 12
type input "1"
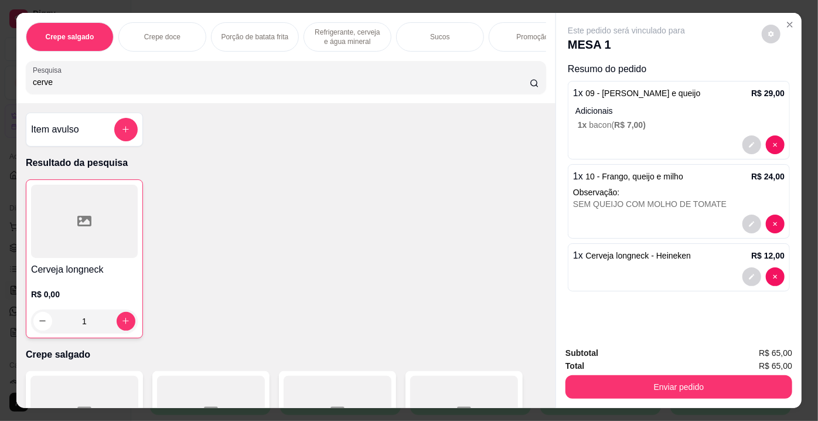
drag, startPoint x: 56, startPoint y: 85, endPoint x: 1, endPoint y: 88, distance: 55.8
click at [1, 88] on div "Crepe salgado Crepe doce Porção de batata frita Refrigerante, cerveja e água mi…" at bounding box center [409, 210] width 818 height 421
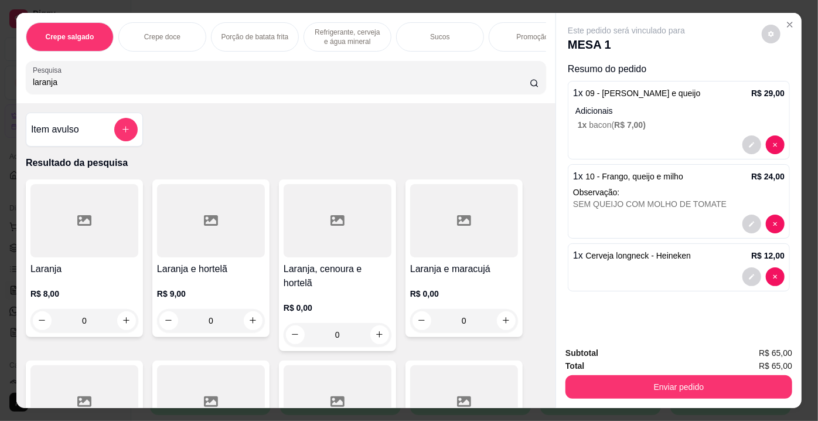
type input "laranja"
click at [77, 221] on icon at bounding box center [84, 220] width 14 height 14
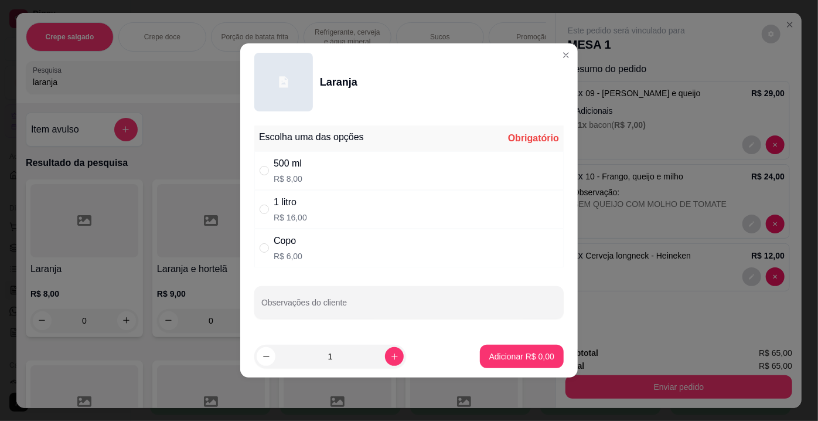
click at [322, 168] on div "500 ml R$ 8,00" at bounding box center [409, 170] width 310 height 39
radio input "true"
click at [516, 363] on button "Adicionar R$ 8,00" at bounding box center [522, 356] width 84 height 23
type input "1"
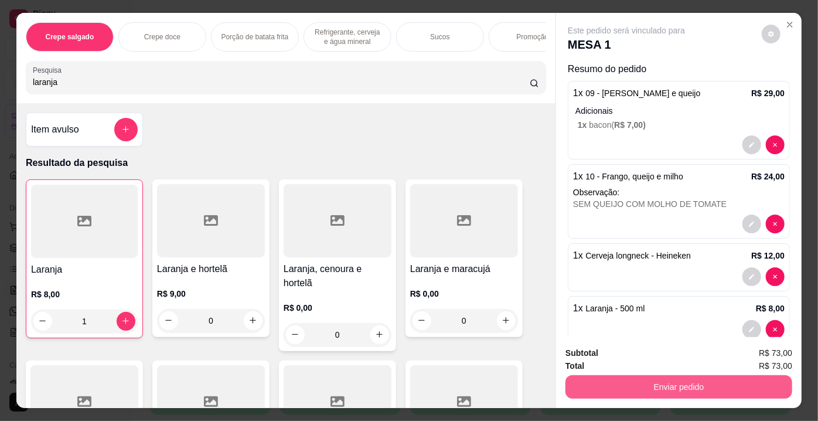
click at [657, 381] on button "Enviar pedido" at bounding box center [679, 386] width 227 height 23
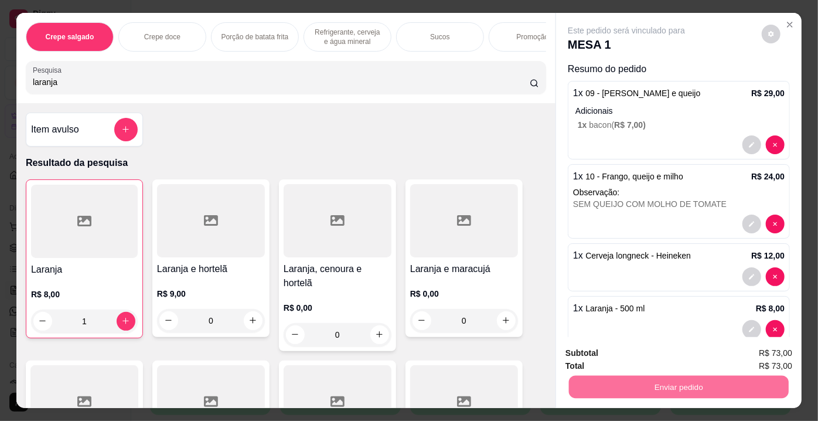
click at [762, 357] on button "Enviar pedido" at bounding box center [762, 355] width 64 height 22
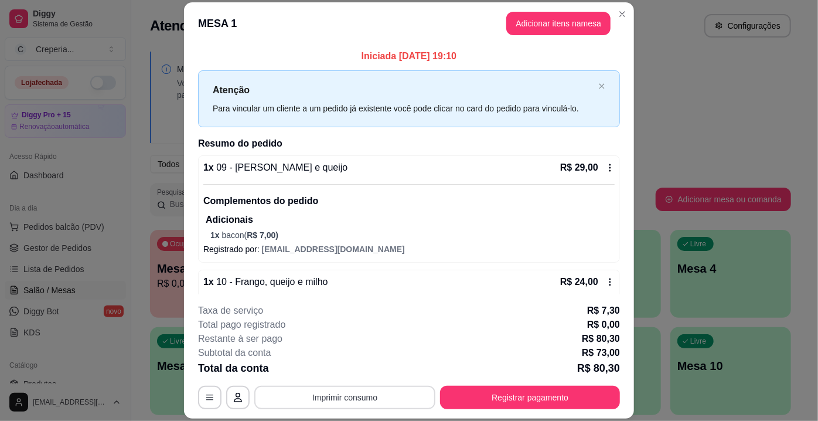
click at [404, 386] on button "Imprimir consumo" at bounding box center [344, 397] width 181 height 23
click at [367, 399] on button "Imprimir consumo" at bounding box center [345, 397] width 176 height 23
click at [359, 365] on button "IMPRESSORA" at bounding box center [344, 371] width 85 height 19
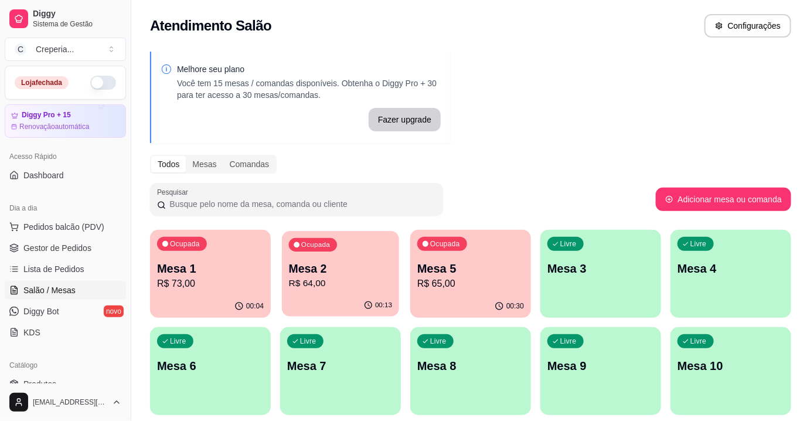
click at [345, 277] on p "R$ 64,00" at bounding box center [341, 283] width 104 height 13
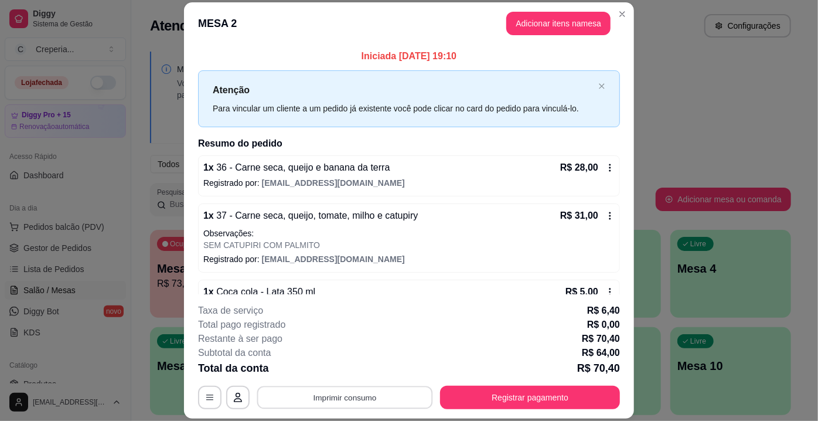
click at [328, 395] on button "Imprimir consumo" at bounding box center [345, 397] width 176 height 23
click at [340, 370] on button "IMPRESSORA" at bounding box center [344, 371] width 85 height 19
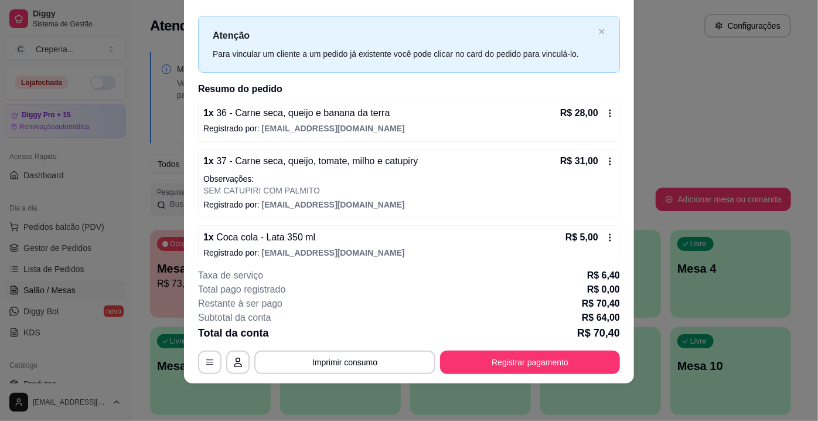
scroll to position [29, 0]
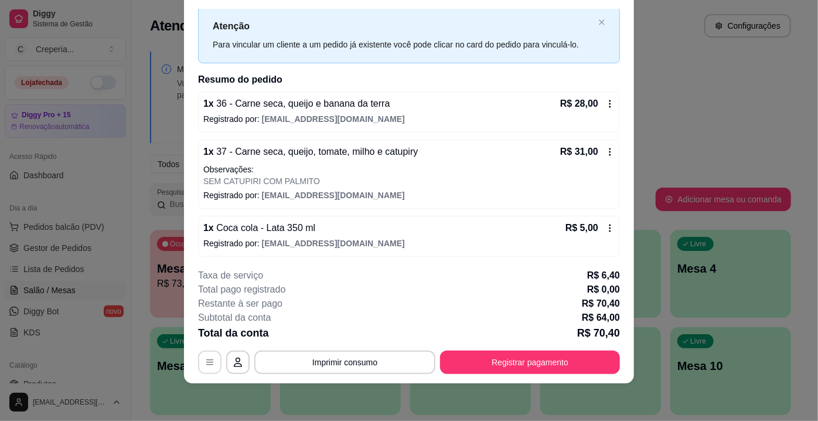
click at [206, 366] on icon "button" at bounding box center [209, 362] width 9 height 9
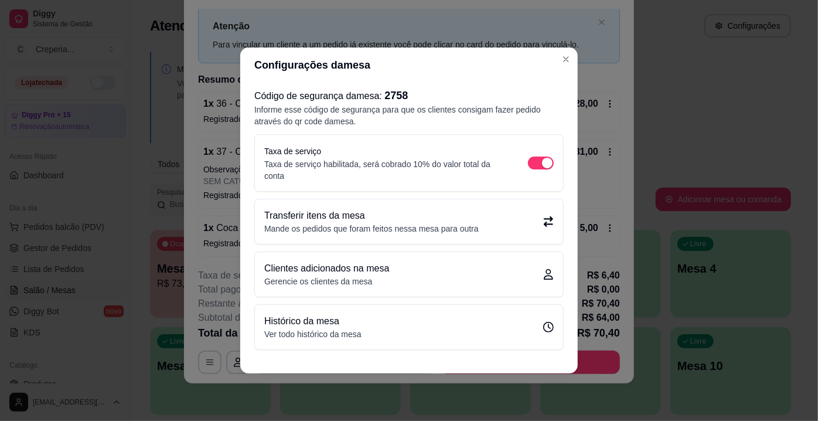
click at [550, 157] on div "Taxa de serviço Taxa de serviço habilitada, será cobrado 10% do valor total da …" at bounding box center [409, 163] width 290 height 38
click at [545, 163] on div "button" at bounding box center [547, 163] width 11 height 11
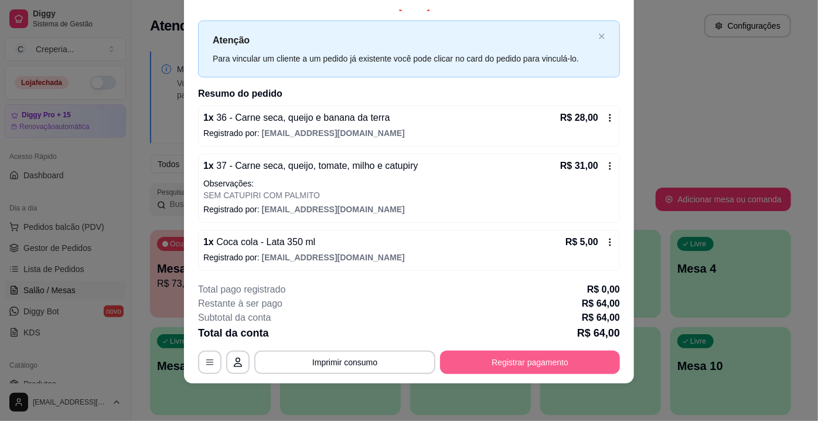
click at [534, 361] on button "Registrar pagamento" at bounding box center [530, 362] width 180 height 23
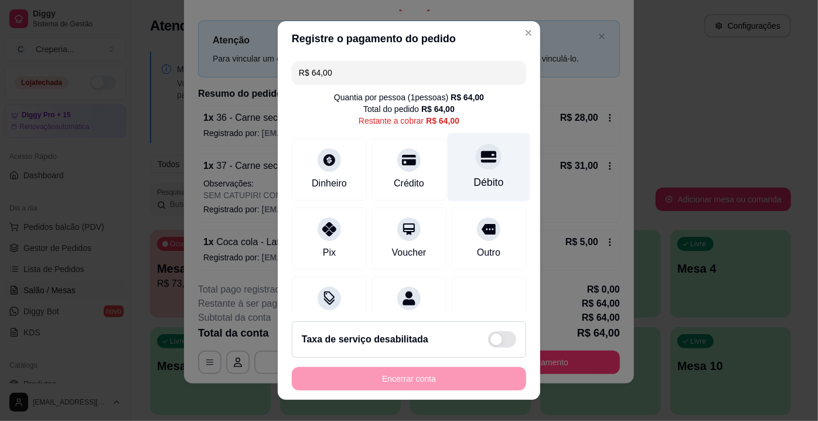
click at [474, 181] on div "Débito" at bounding box center [489, 182] width 30 height 15
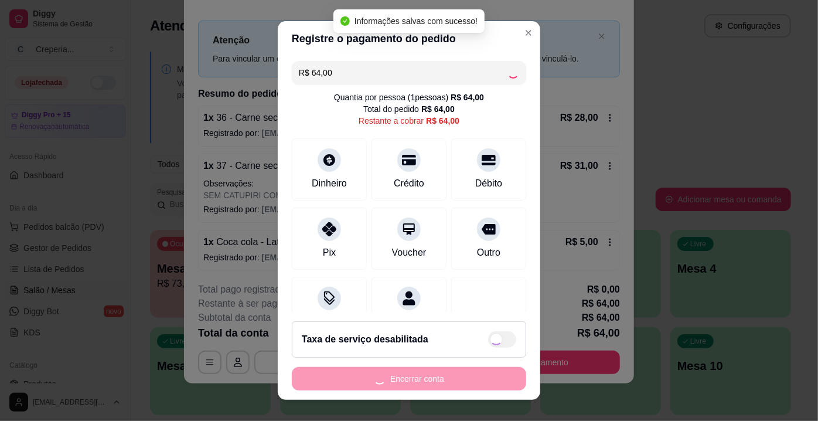
type input "R$ 0,00"
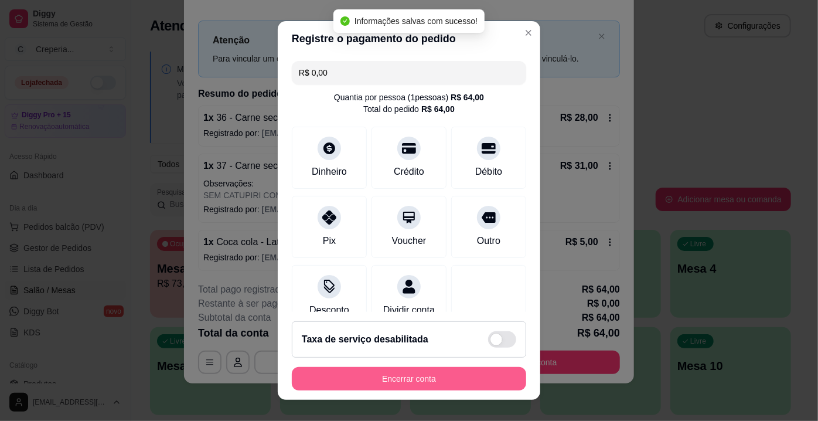
click at [407, 378] on button "Encerrar conta" at bounding box center [409, 378] width 234 height 23
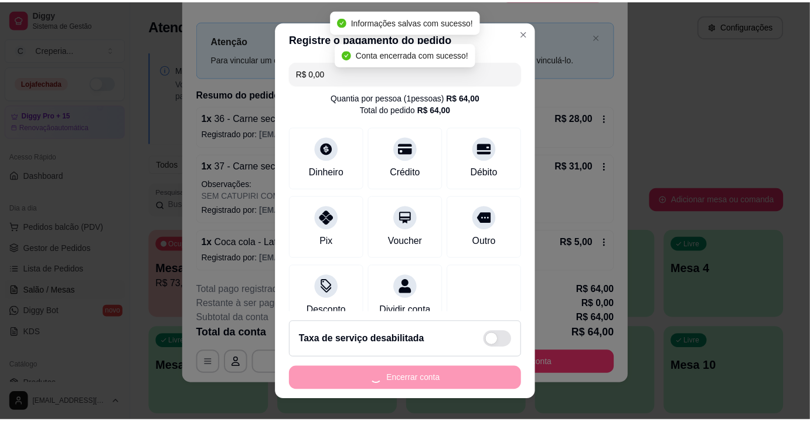
scroll to position [0, 0]
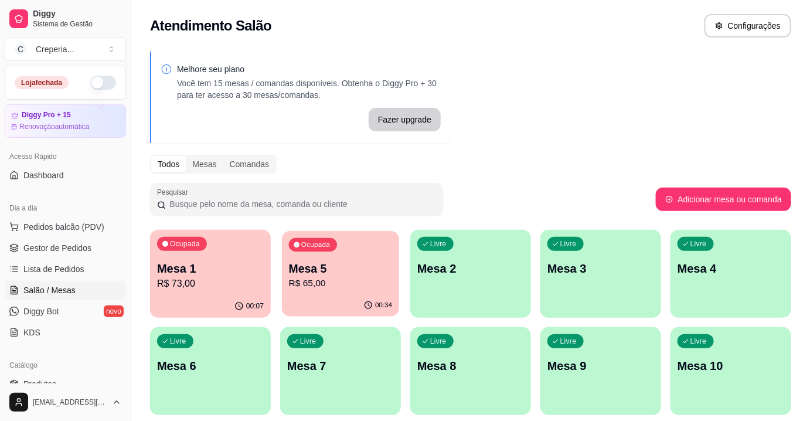
click at [336, 274] on p "Mesa 5" at bounding box center [341, 269] width 104 height 16
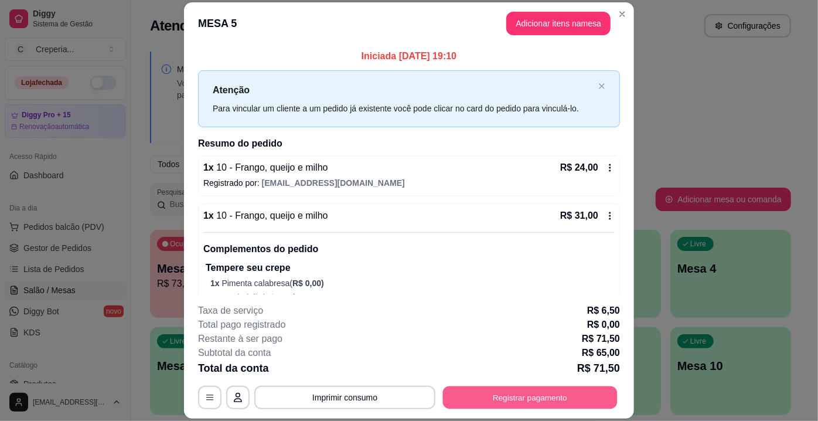
click at [531, 402] on button "Registrar pagamento" at bounding box center [530, 397] width 175 height 23
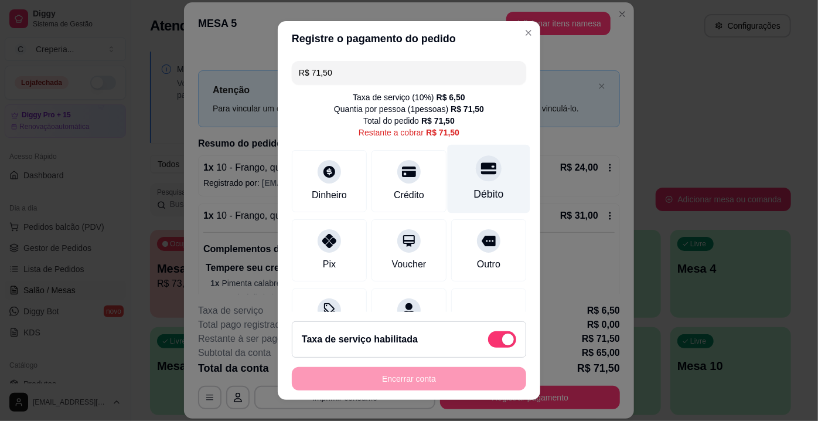
click at [477, 193] on div "Débito" at bounding box center [489, 193] width 30 height 15
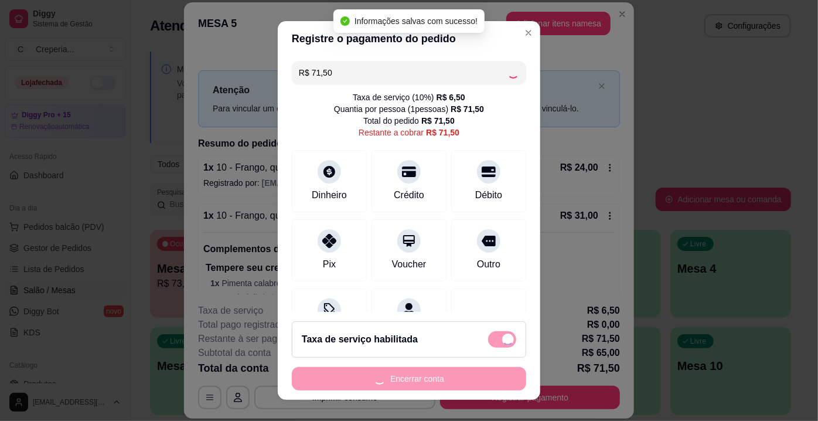
type input "R$ 0,00"
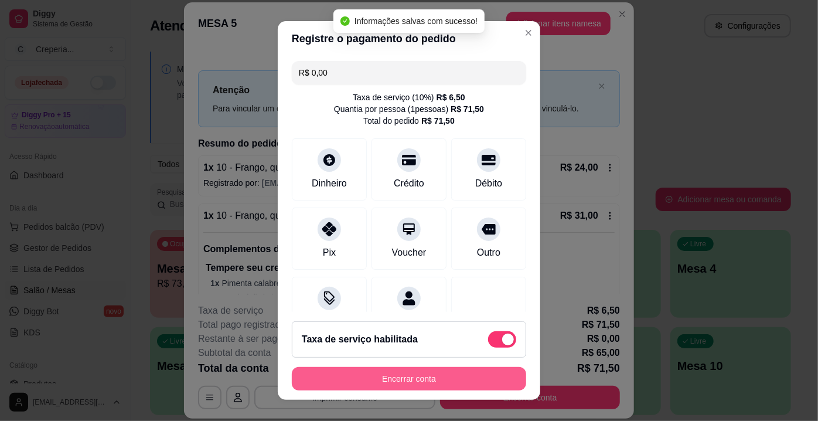
click at [385, 383] on button "Encerrar conta" at bounding box center [409, 378] width 234 height 23
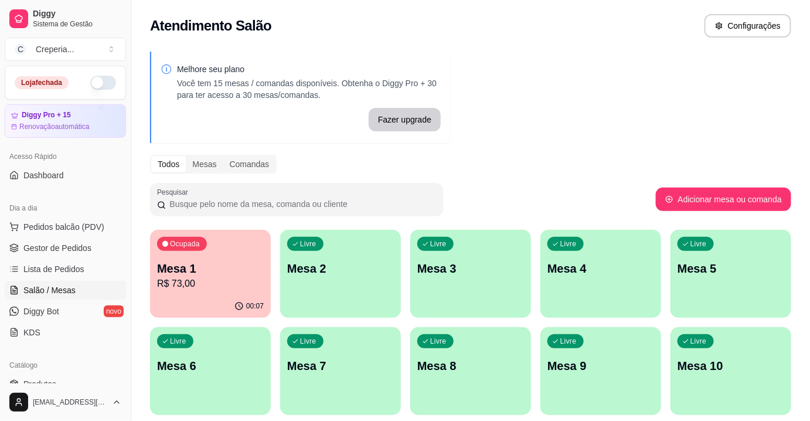
click at [205, 369] on p "Mesa 6" at bounding box center [210, 366] width 107 height 16
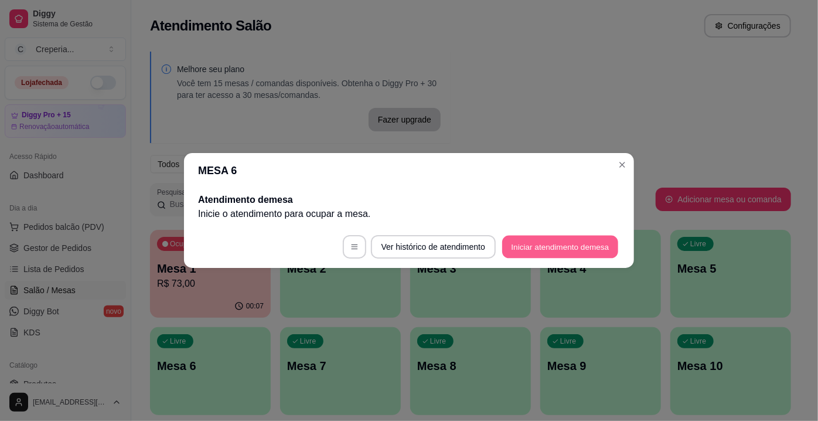
click at [569, 251] on button "Iniciar atendimento de mesa" at bounding box center [560, 247] width 116 height 23
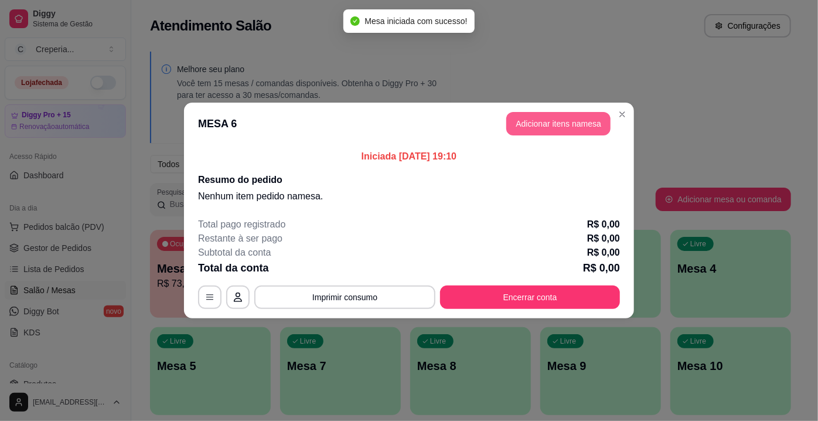
click at [553, 132] on button "Adicionar itens na mesa" at bounding box center [558, 123] width 104 height 23
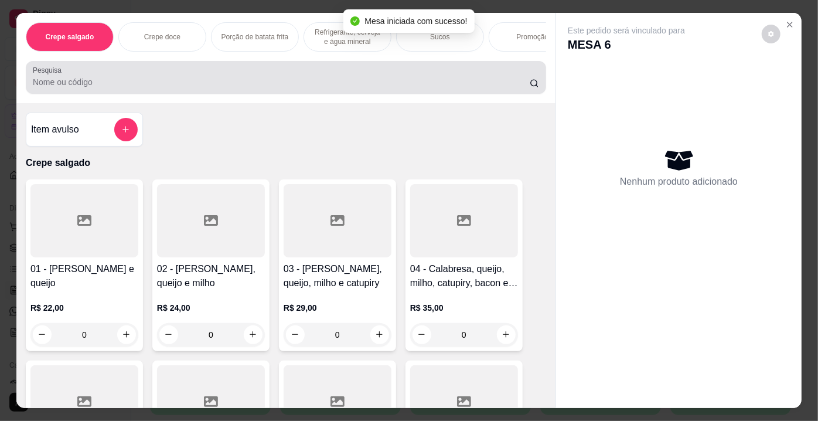
click at [130, 88] on input "Pesquisa" at bounding box center [281, 82] width 497 height 12
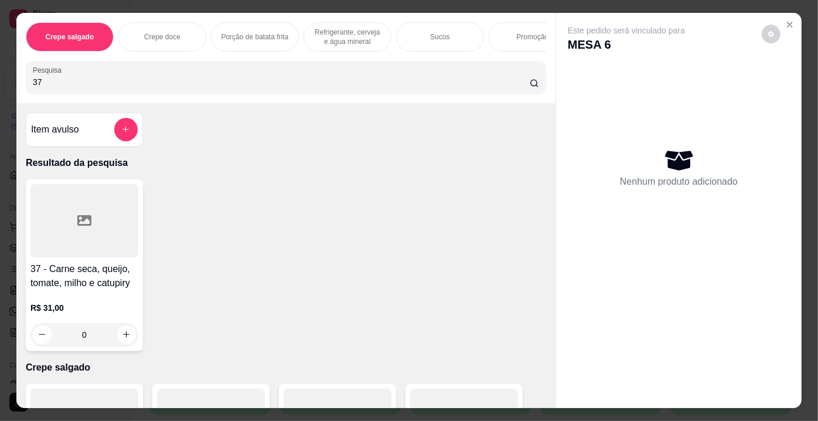
type input "37"
click at [127, 205] on div at bounding box center [84, 220] width 108 height 73
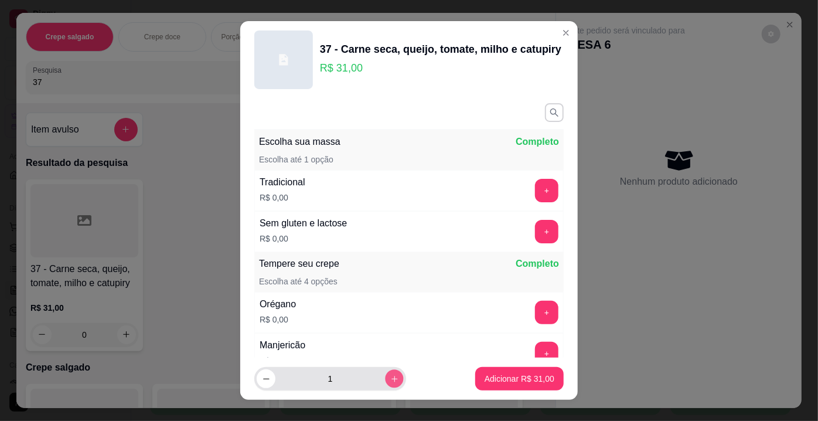
click at [385, 374] on button "increase-product-quantity" at bounding box center [394, 379] width 18 height 18
type input "2"
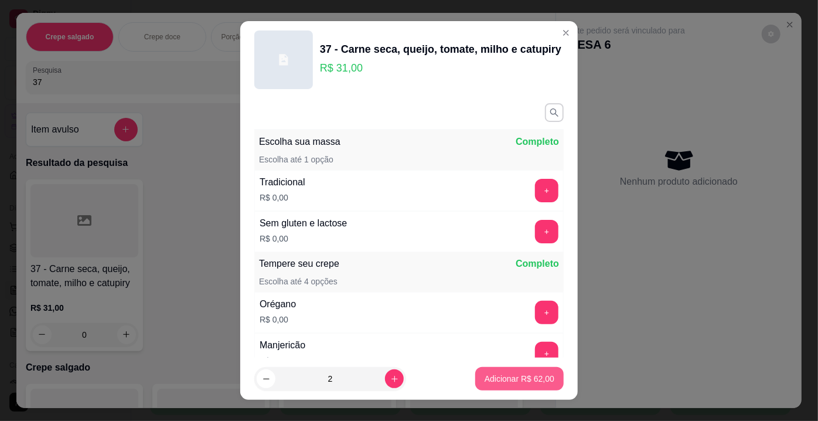
click at [498, 378] on p "Adicionar R$ 62,00" at bounding box center [520, 379] width 70 height 12
type input "2"
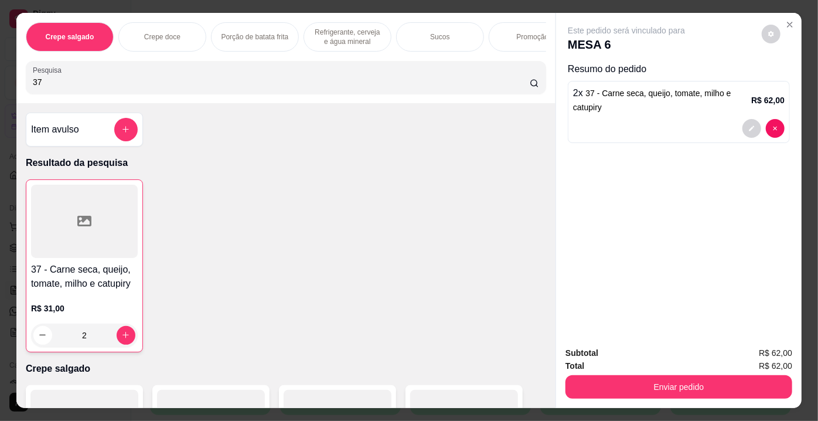
drag, startPoint x: 69, startPoint y: 78, endPoint x: 0, endPoint y: 96, distance: 70.8
click at [0, 96] on div "Crepe salgado Crepe doce Porção de batata frita Refrigerante, cerveja e água mi…" at bounding box center [409, 210] width 818 height 421
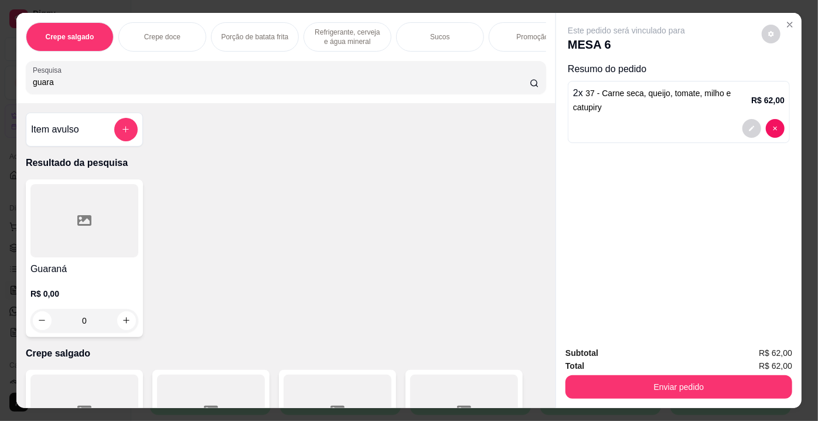
type input "guara"
click at [72, 235] on div at bounding box center [84, 220] width 108 height 73
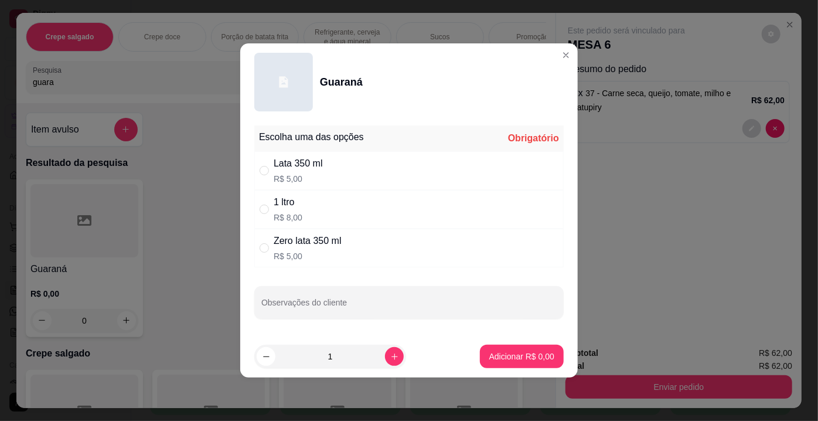
drag, startPoint x: 298, startPoint y: 200, endPoint x: 370, endPoint y: 245, distance: 84.3
click at [298, 200] on div "1 ltro" at bounding box center [288, 202] width 29 height 14
radio input "true"
click at [518, 351] on p "Adicionar R$ 8,00" at bounding box center [521, 356] width 63 height 11
type input "1"
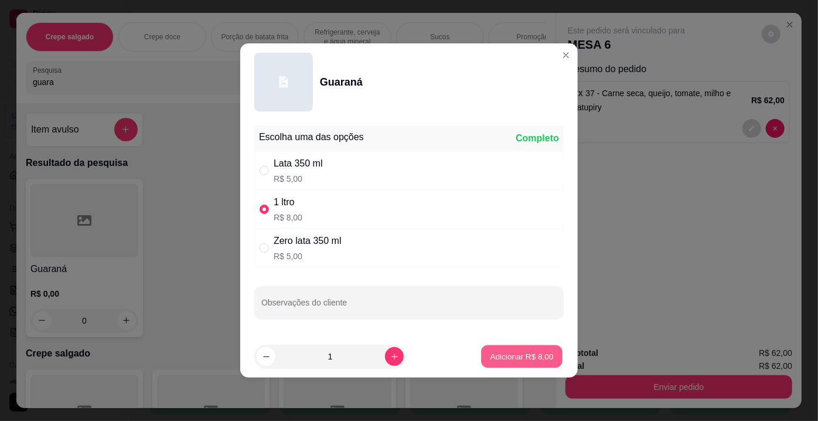
type input "1"
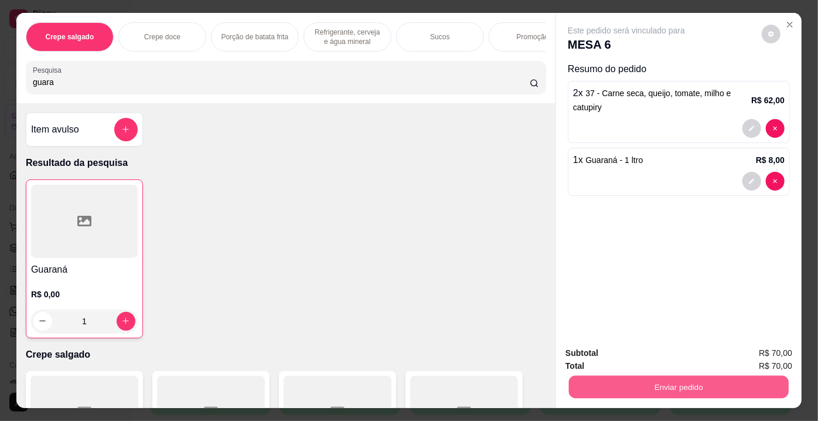
click at [652, 389] on button "Enviar pedido" at bounding box center [679, 387] width 220 height 23
click at [752, 353] on button "Enviar pedido" at bounding box center [762, 355] width 64 height 22
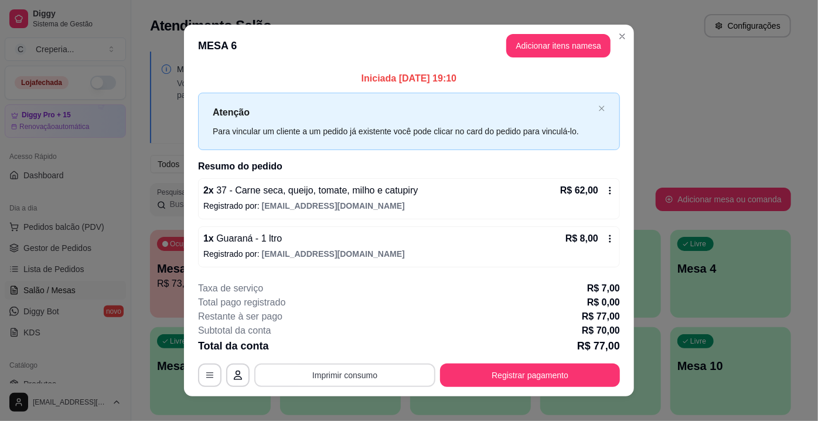
click at [334, 380] on button "Imprimir consumo" at bounding box center [344, 374] width 181 height 23
click at [348, 348] on button "IMPRESSORA" at bounding box center [344, 347] width 85 height 19
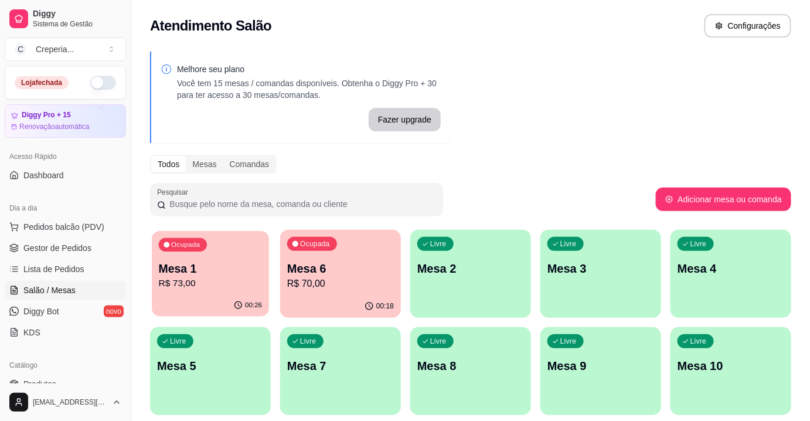
click at [231, 273] on p "Mesa 1" at bounding box center [211, 269] width 104 height 16
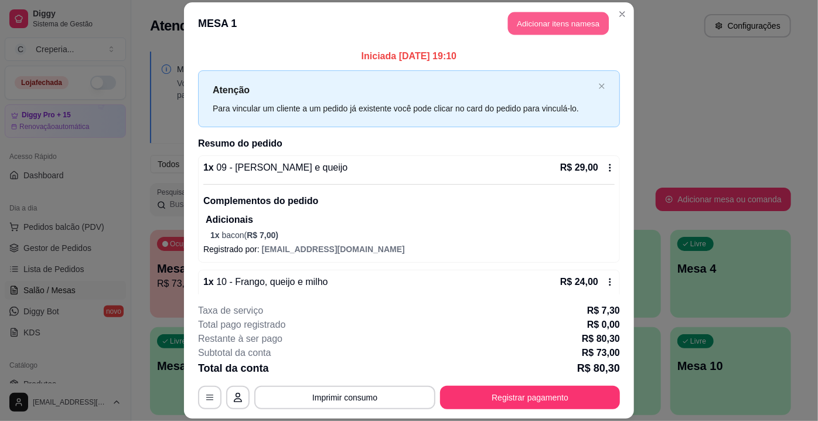
click at [548, 29] on button "Adicionar itens na mesa" at bounding box center [558, 23] width 101 height 23
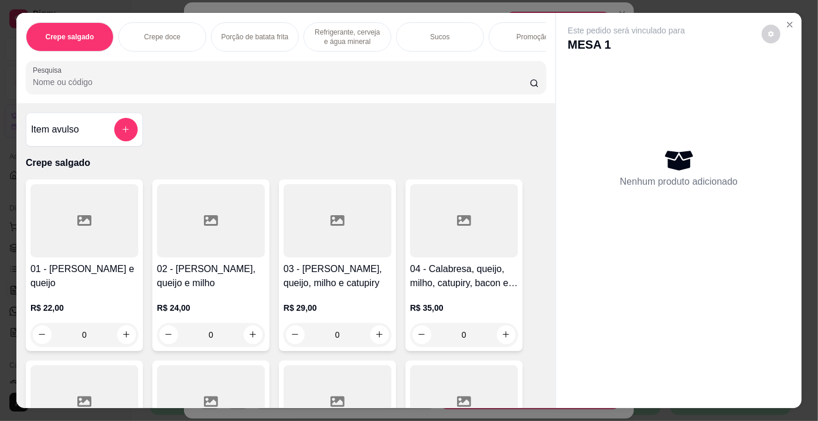
click at [104, 84] on input "Pesquisa" at bounding box center [281, 82] width 497 height 12
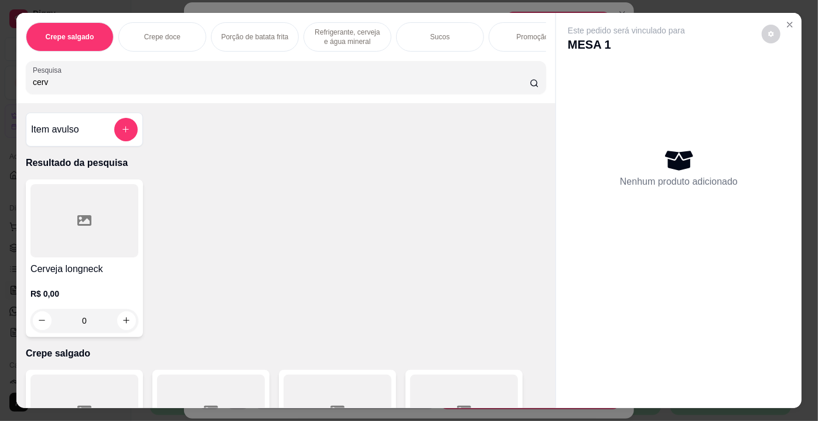
type input "cerv"
click at [76, 215] on div at bounding box center [84, 220] width 108 height 73
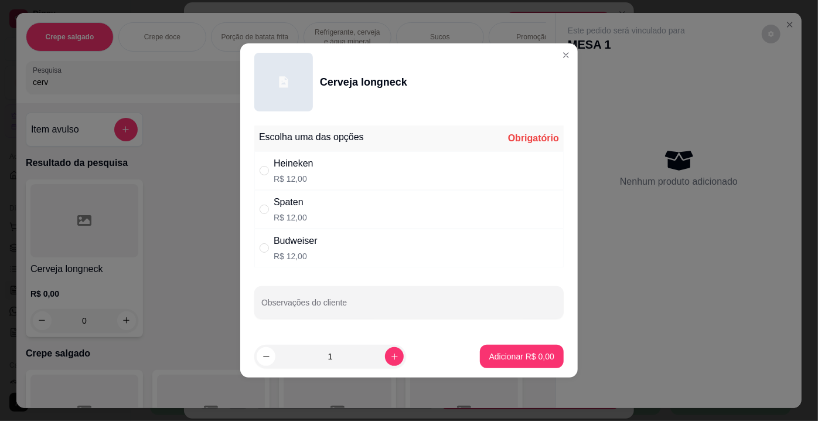
click at [296, 162] on div "Heineken" at bounding box center [294, 164] width 40 height 14
radio input "true"
click at [484, 342] on footer "1 Adicionar R$ 12,00" at bounding box center [409, 356] width 338 height 42
click at [487, 351] on p "Adicionar R$ 12,00" at bounding box center [520, 356] width 68 height 11
type input "1"
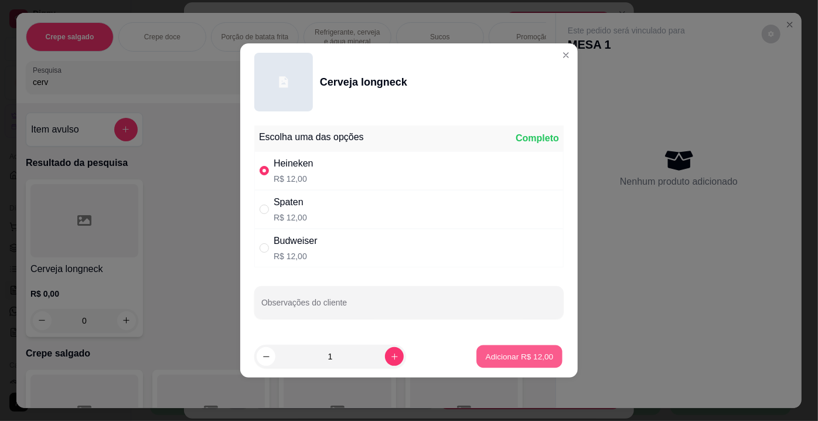
type input "1"
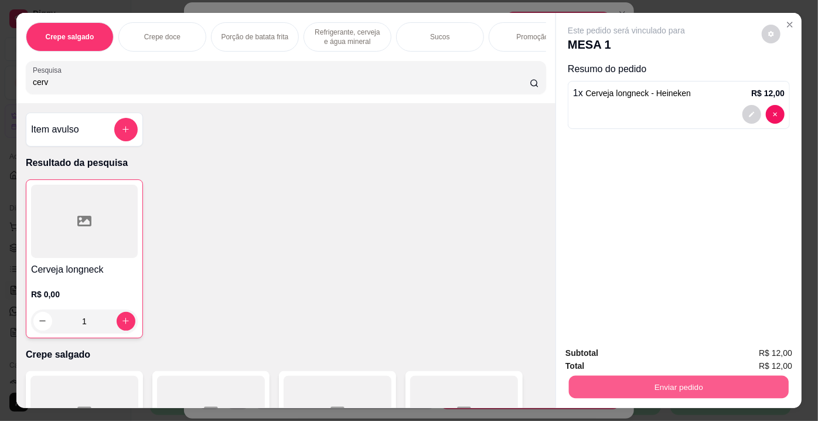
click at [582, 386] on button "Enviar pedido" at bounding box center [679, 387] width 220 height 23
click at [712, 376] on button "Enviar pedido" at bounding box center [679, 387] width 220 height 23
click at [666, 388] on button "Enviar pedido" at bounding box center [679, 386] width 227 height 23
click at [749, 353] on button "Enviar pedido" at bounding box center [762, 355] width 64 height 22
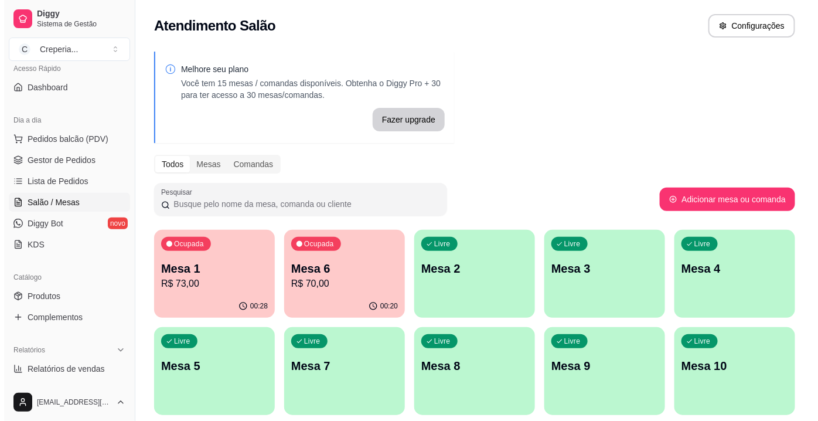
scroll to position [106, 0]
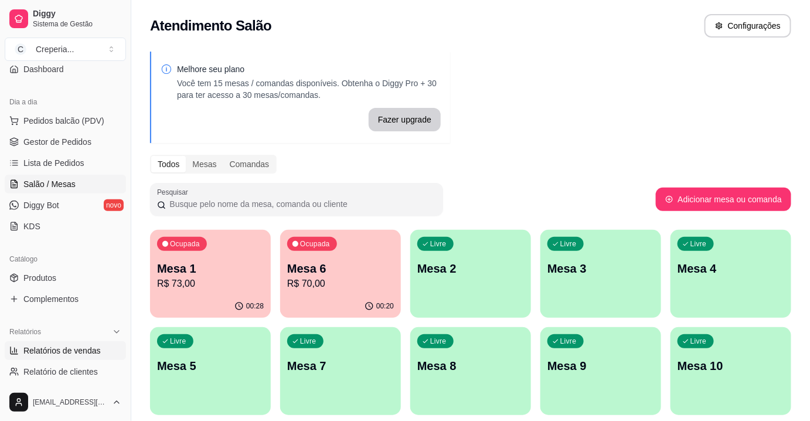
click at [65, 351] on span "Relatórios de vendas" at bounding box center [61, 351] width 77 height 12
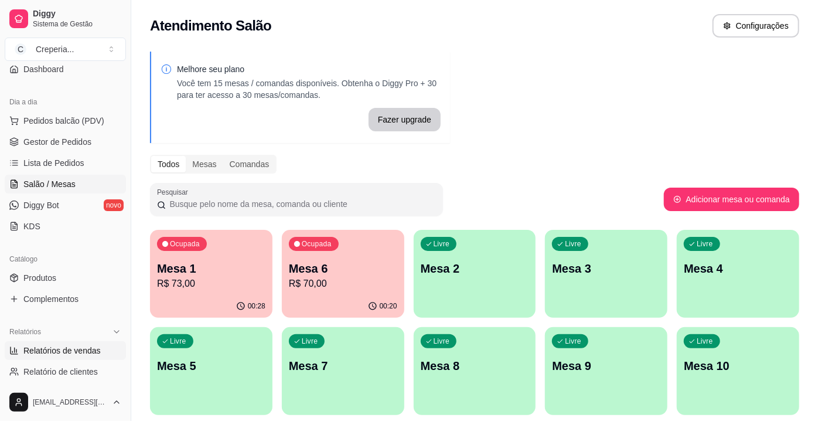
select select "ALL"
select select "0"
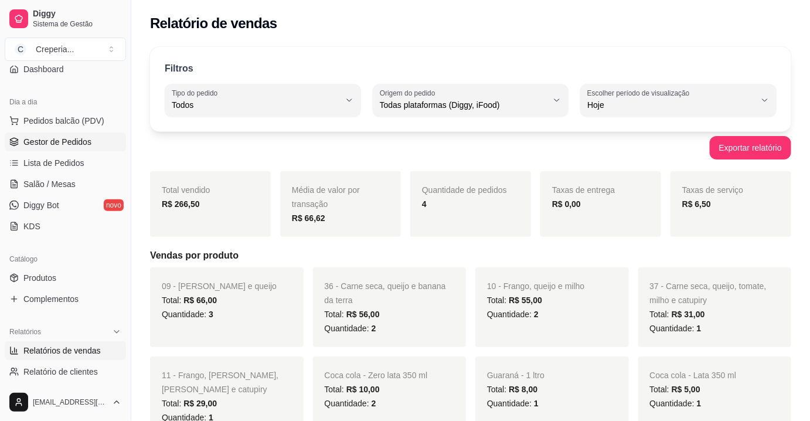
click at [70, 140] on span "Gestor de Pedidos" at bounding box center [57, 142] width 68 height 12
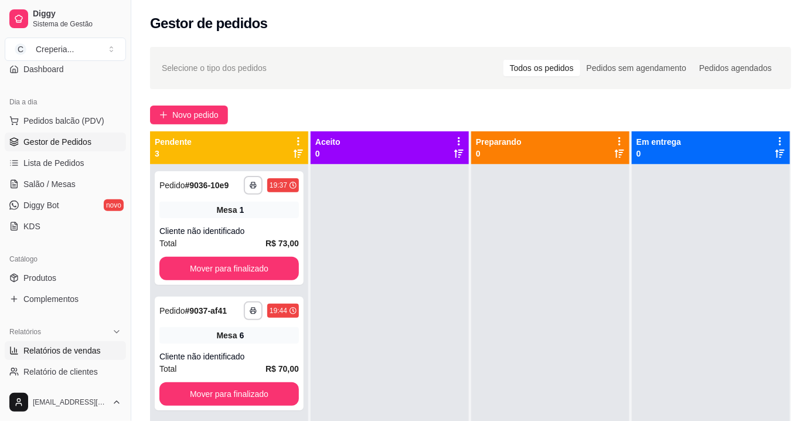
click at [58, 345] on span "Relatórios de vendas" at bounding box center [61, 351] width 77 height 12
select select "ALL"
select select "0"
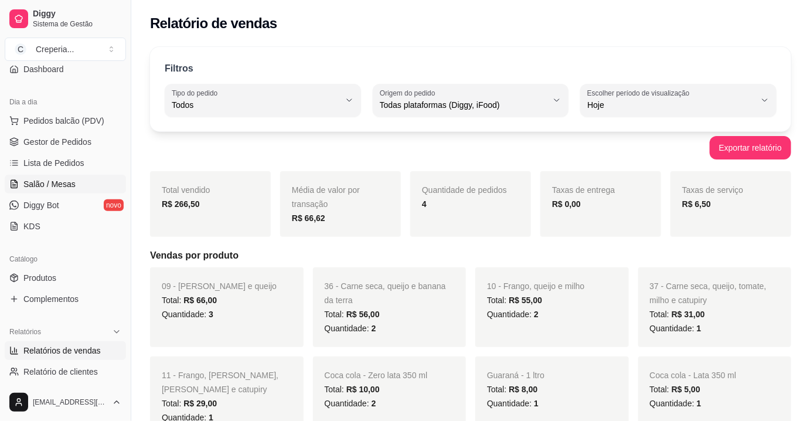
click at [63, 188] on span "Salão / Mesas" at bounding box center [49, 184] width 52 height 12
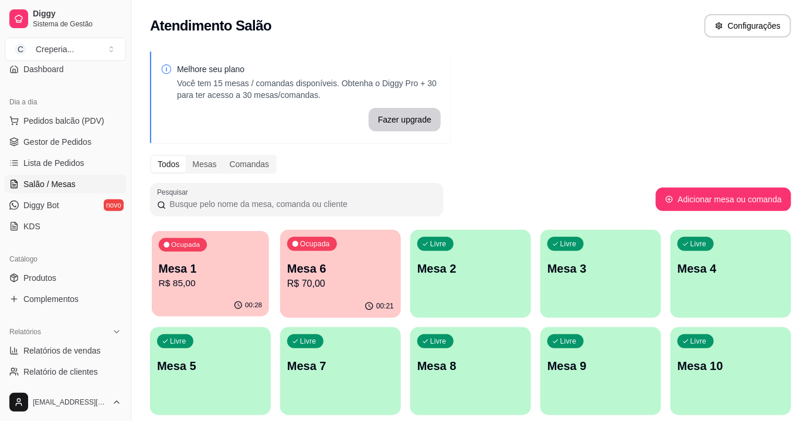
click at [232, 270] on p "Mesa 1" at bounding box center [211, 269] width 104 height 16
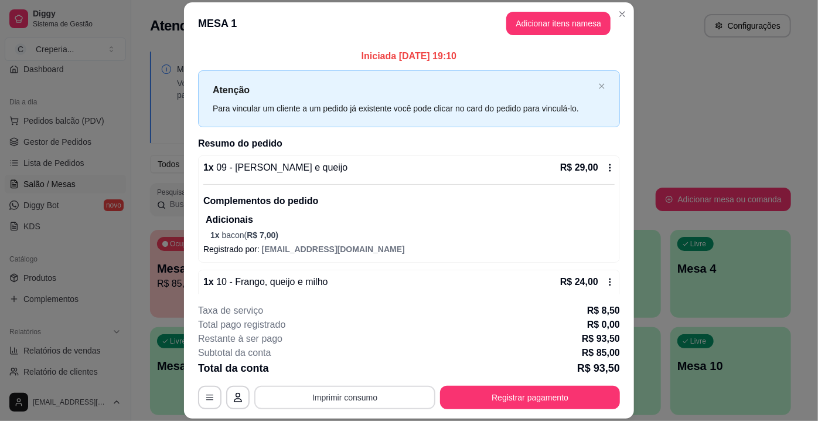
click at [370, 405] on button "Imprimir consumo" at bounding box center [344, 397] width 181 height 23
click at [352, 370] on button "IMPRESSORA" at bounding box center [344, 371] width 85 height 19
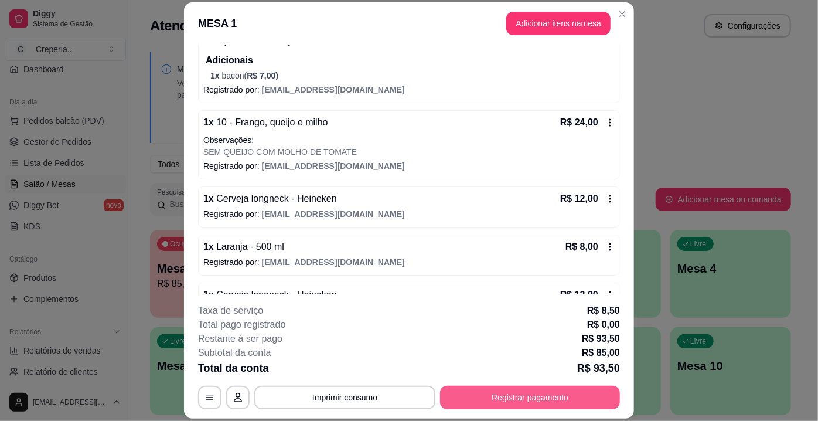
click at [539, 392] on button "Registrar pagamento" at bounding box center [530, 397] width 180 height 23
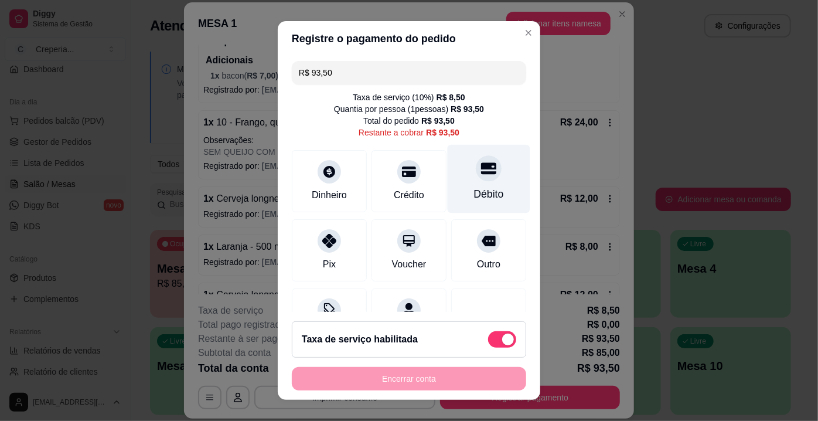
drag, startPoint x: 471, startPoint y: 181, endPoint x: 472, endPoint y: 187, distance: 6.5
click at [471, 182] on div "Débito" at bounding box center [489, 179] width 83 height 69
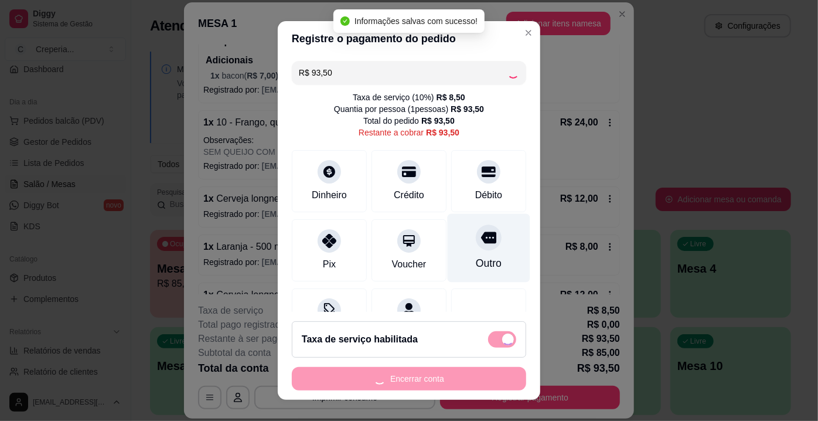
type input "R$ 0,00"
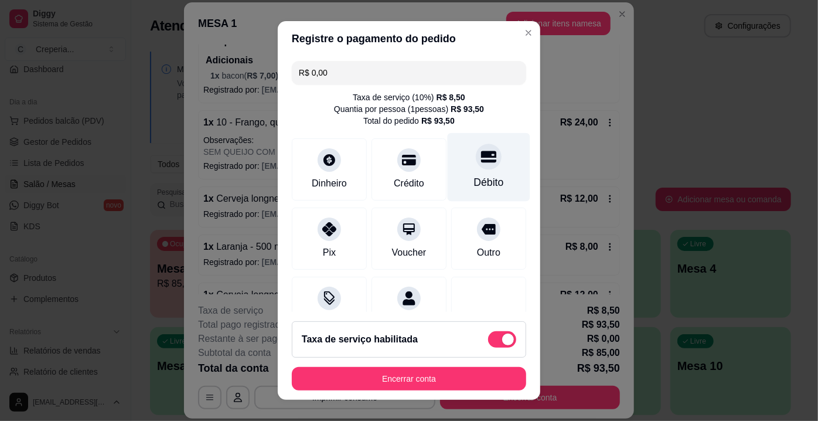
click at [474, 180] on div "Débito" at bounding box center [489, 182] width 30 height 15
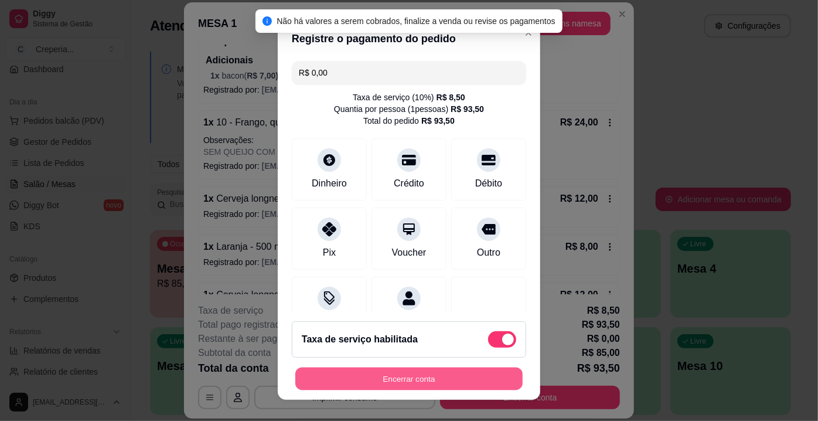
click at [435, 374] on button "Encerrar conta" at bounding box center [408, 379] width 227 height 23
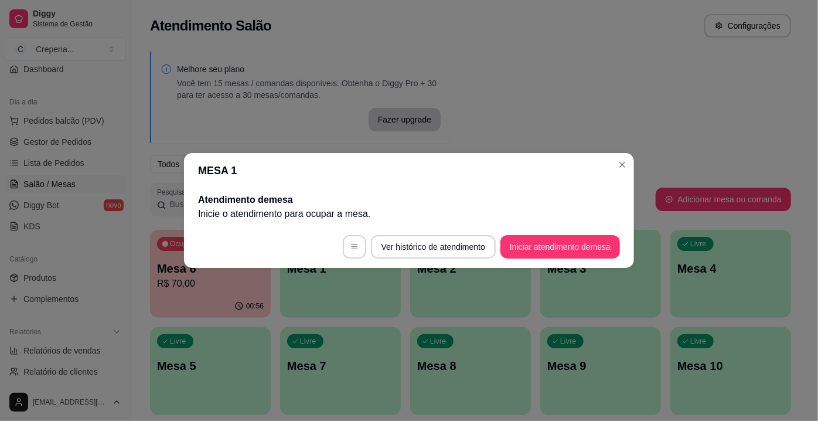
scroll to position [0, 0]
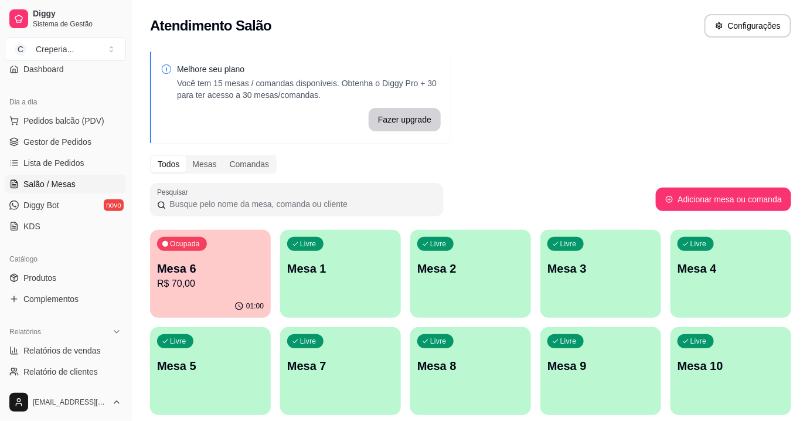
click at [211, 267] on p "Mesa 6" at bounding box center [210, 268] width 107 height 16
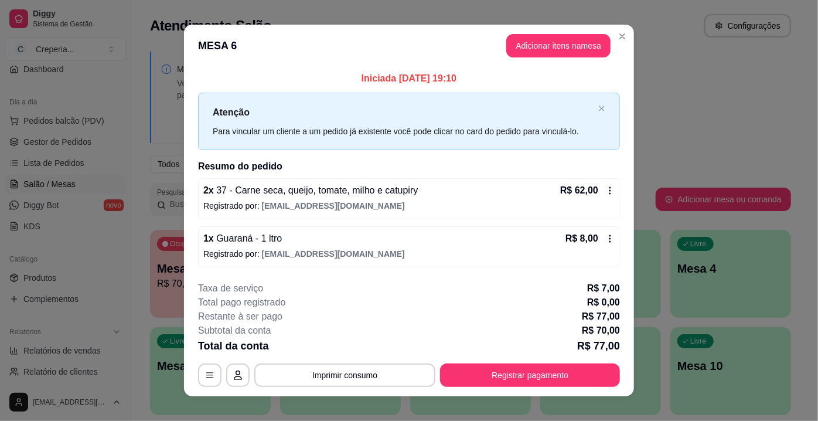
scroll to position [12, 0]
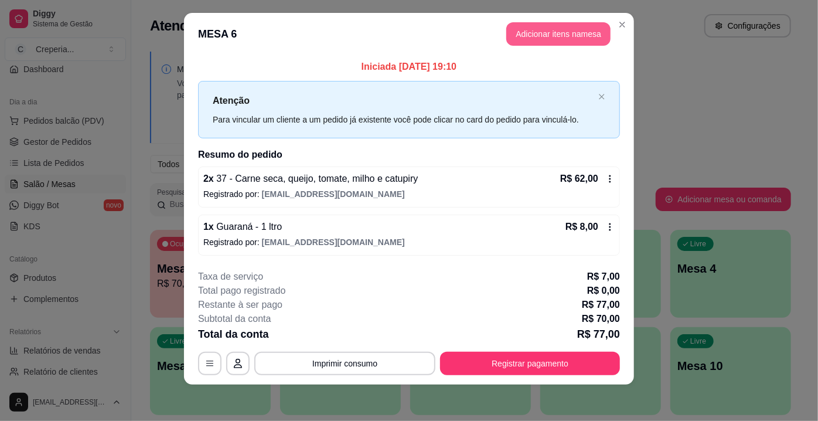
click at [573, 35] on button "Adicionar itens na mesa" at bounding box center [558, 33] width 104 height 23
click at [137, 86] on input "Pesquisa" at bounding box center [281, 82] width 497 height 12
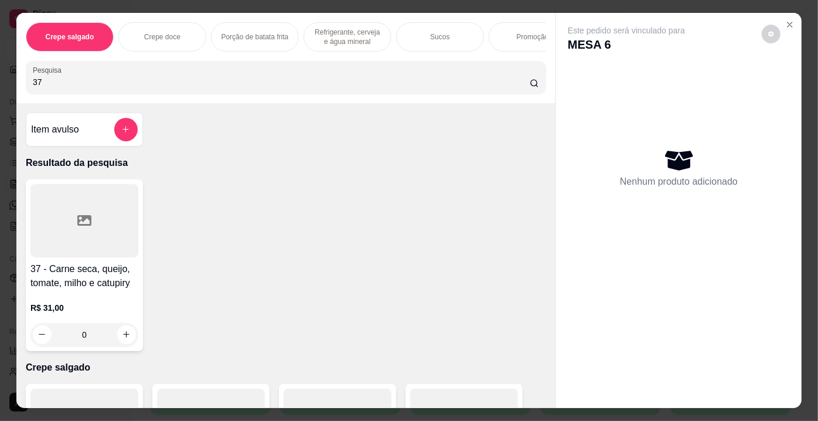
type input "37"
click at [88, 242] on div at bounding box center [84, 220] width 108 height 73
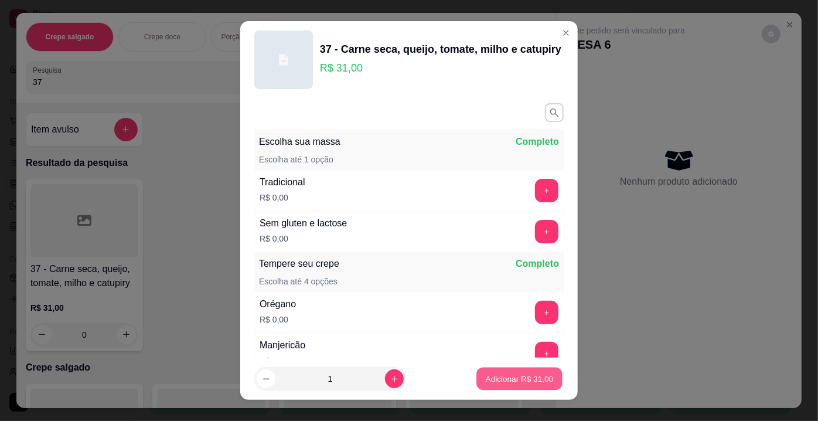
click at [517, 376] on p "Adicionar R$ 31,00" at bounding box center [520, 378] width 68 height 11
type input "1"
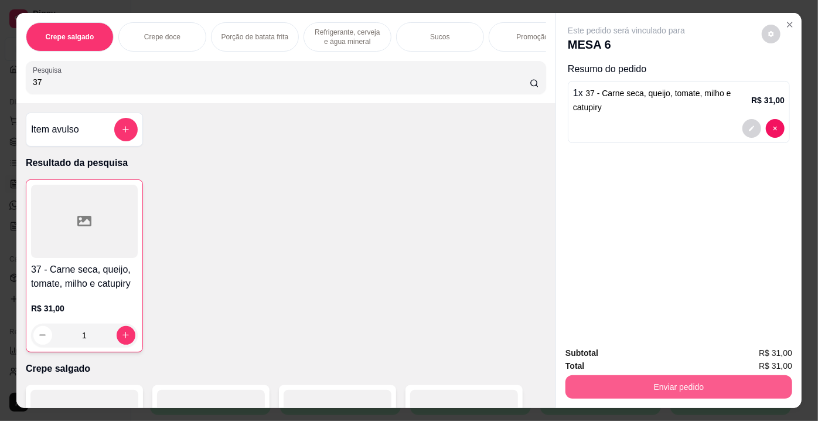
click at [648, 379] on button "Enviar pedido" at bounding box center [679, 386] width 227 height 23
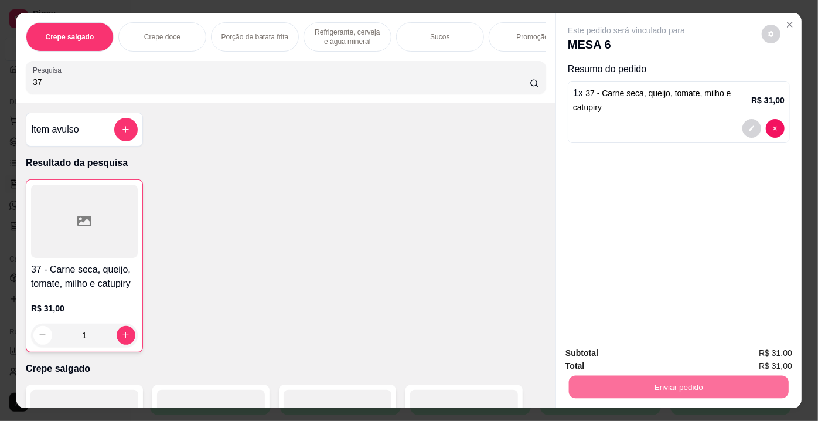
click at [747, 351] on button "Enviar pedido" at bounding box center [762, 355] width 66 height 22
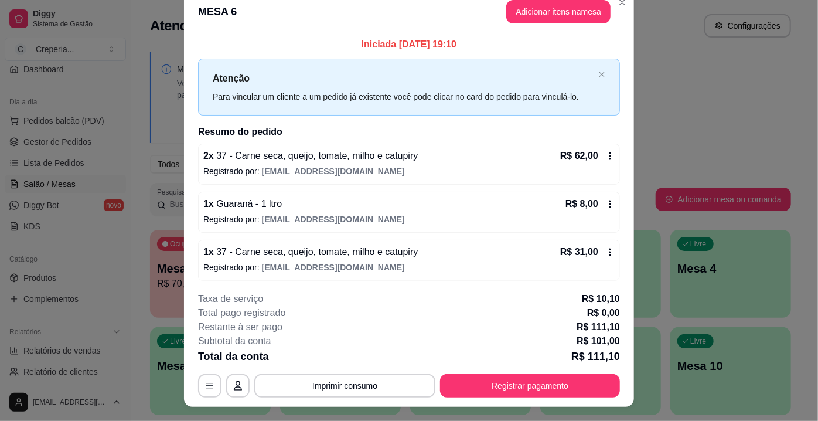
scroll to position [0, 0]
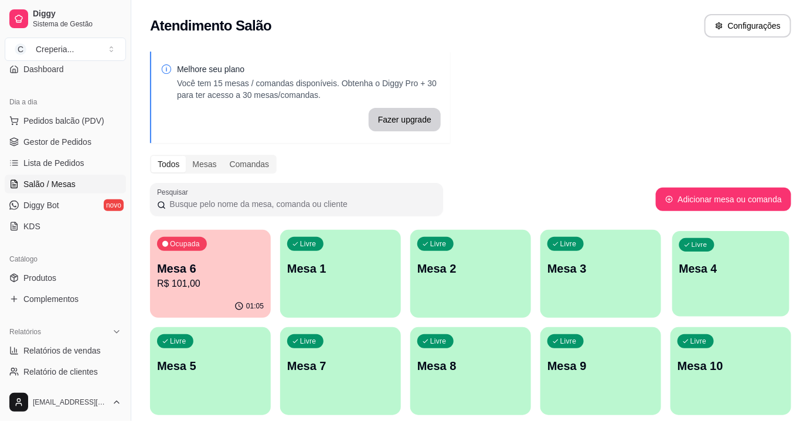
click at [703, 287] on div "Livre Mesa 4" at bounding box center [730, 267] width 117 height 72
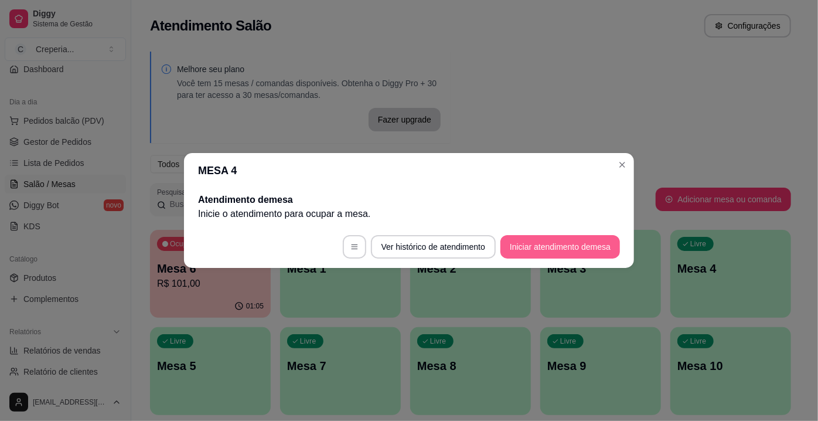
click at [532, 253] on button "Iniciar atendimento de mesa" at bounding box center [561, 246] width 120 height 23
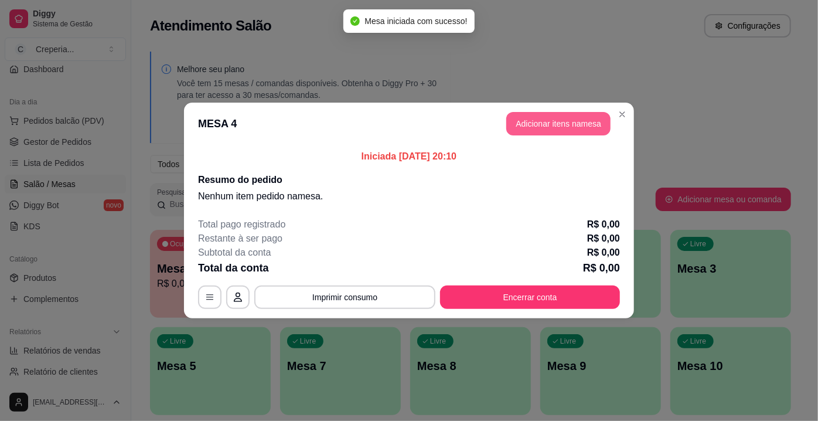
click at [531, 130] on button "Adicionar itens na mesa" at bounding box center [558, 123] width 104 height 23
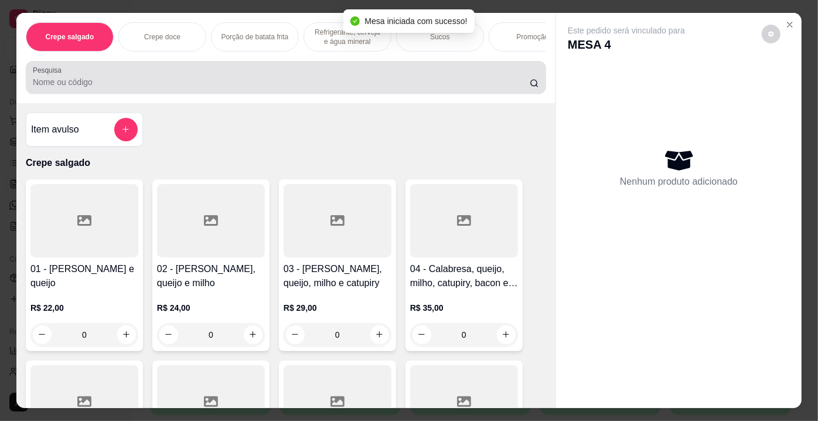
click at [217, 93] on div "Pesquisa" at bounding box center [286, 77] width 521 height 33
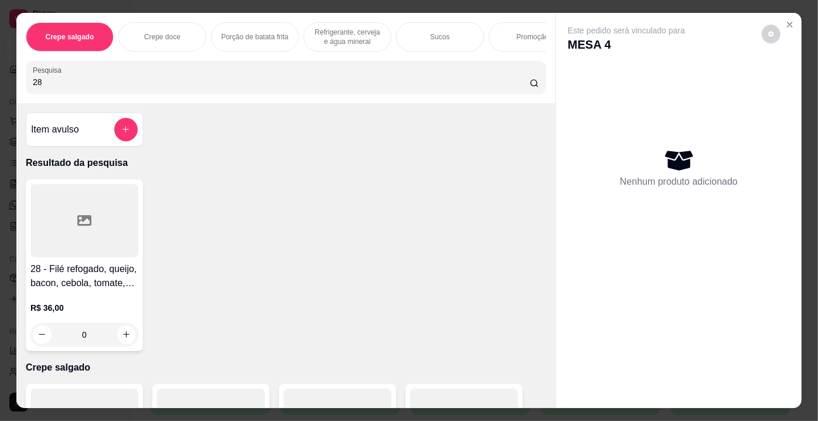
type input "28"
click at [119, 208] on div at bounding box center [84, 220] width 108 height 73
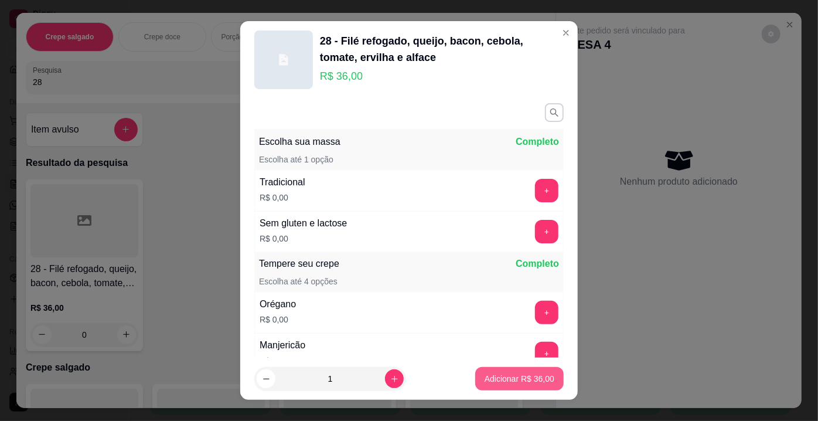
click at [485, 379] on p "Adicionar R$ 36,00" at bounding box center [520, 379] width 70 height 12
type input "1"
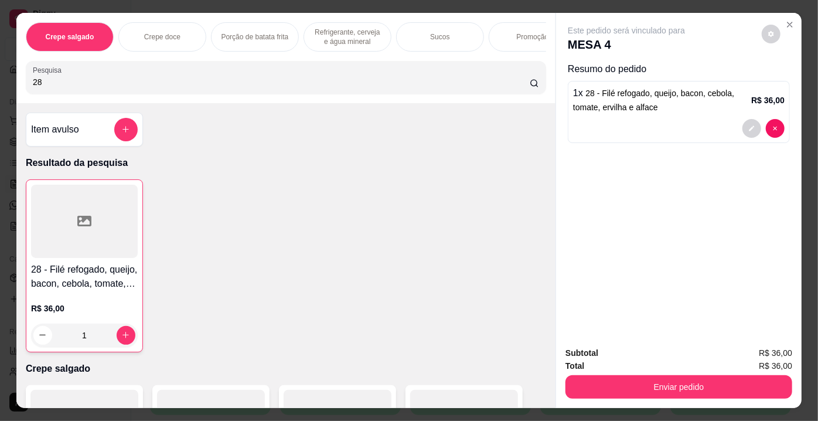
drag, startPoint x: 57, startPoint y: 93, endPoint x: 0, endPoint y: 81, distance: 58.6
click at [0, 81] on div "Crepe salgado Crepe doce Porção de batata frita Refrigerante, cerveja e água mi…" at bounding box center [409, 210] width 818 height 421
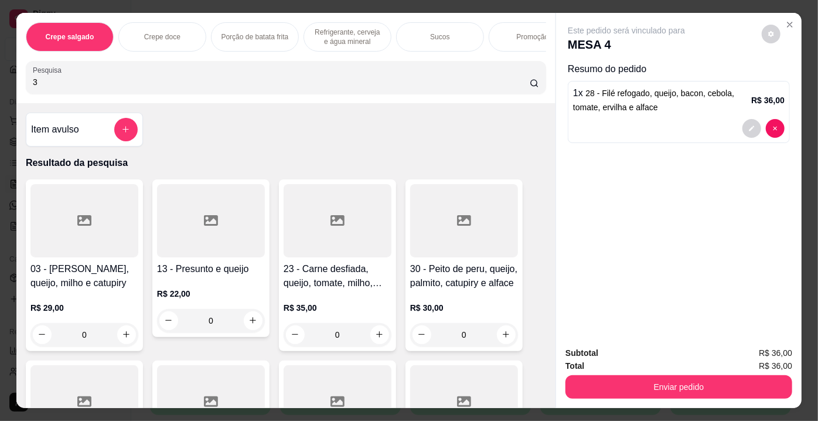
type input "3"
click at [84, 247] on div at bounding box center [84, 220] width 108 height 73
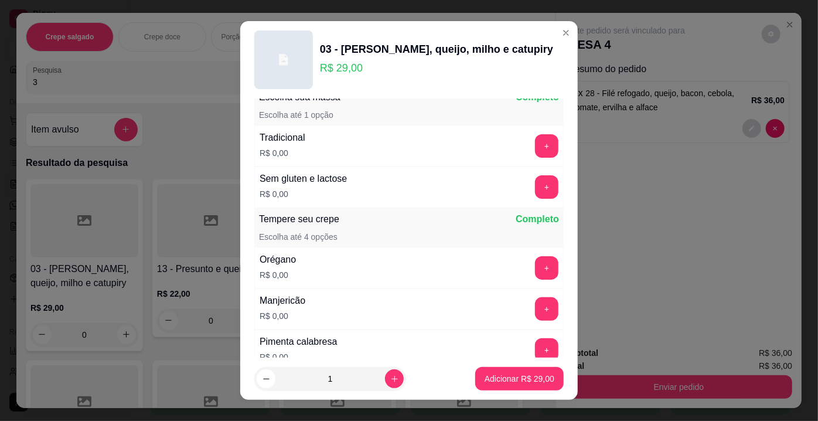
scroll to position [106, 0]
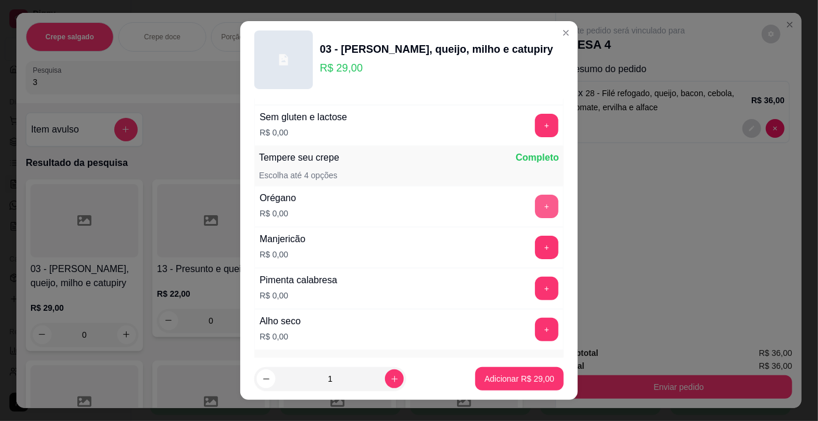
click at [535, 205] on button "+" at bounding box center [546, 206] width 23 height 23
click at [536, 322] on button "+" at bounding box center [547, 329] width 23 height 23
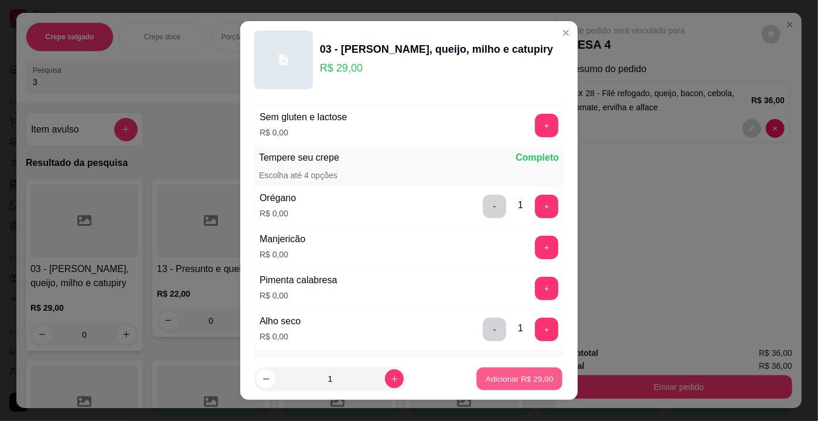
click at [525, 378] on p "Adicionar R$ 29,00" at bounding box center [520, 378] width 68 height 11
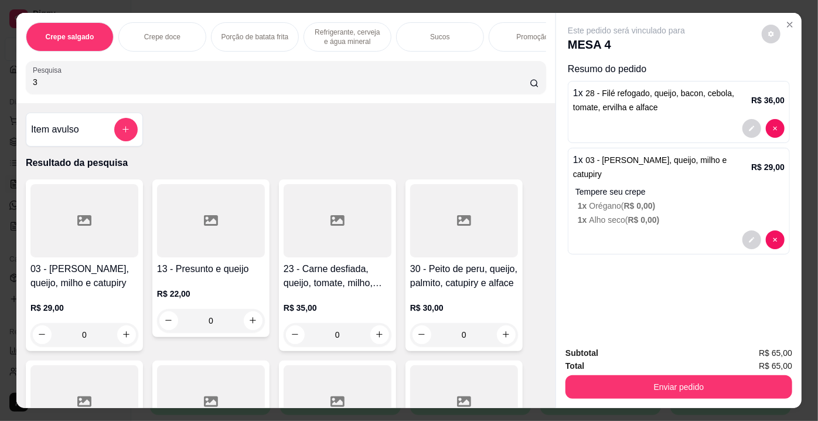
drag, startPoint x: 74, startPoint y: 91, endPoint x: 0, endPoint y: 84, distance: 74.3
click at [0, 84] on div "Crepe salgado Crepe doce Porção de batata frita Refrigerante, cerveja e água mi…" at bounding box center [409, 210] width 818 height 421
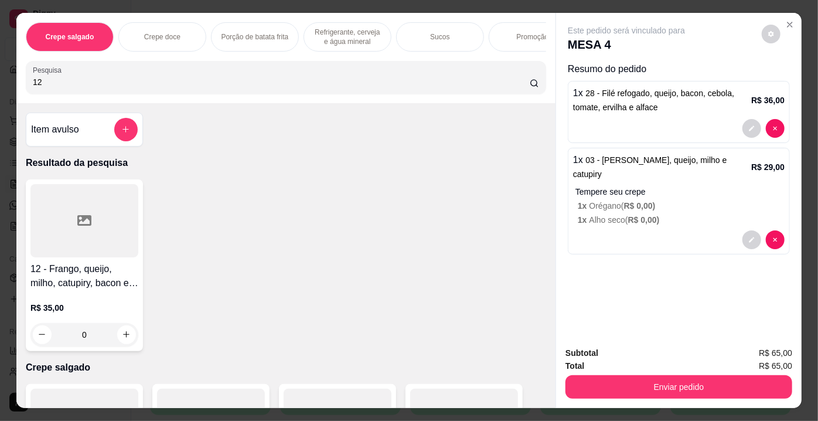
type input "12"
click at [105, 216] on div at bounding box center [84, 220] width 108 height 73
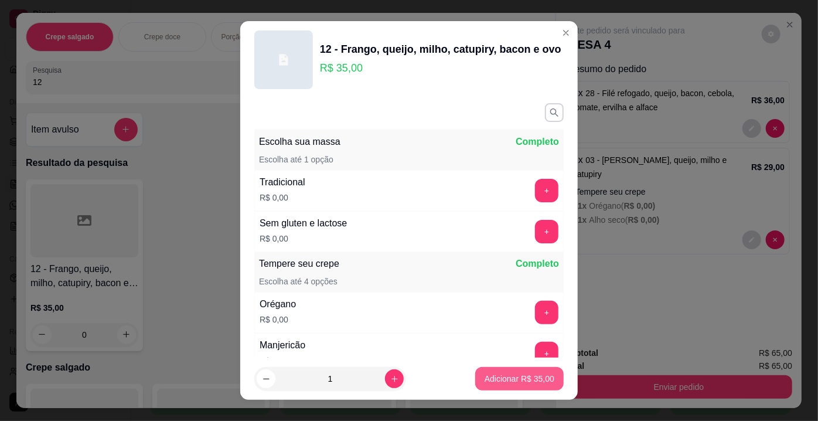
click at [487, 378] on p "Adicionar R$ 35,00" at bounding box center [520, 379] width 70 height 12
type input "1"
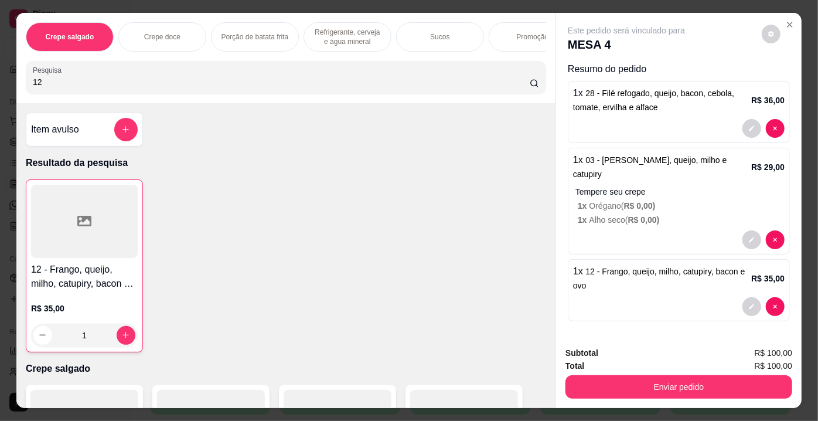
drag, startPoint x: 87, startPoint y: 84, endPoint x: 2, endPoint y: 83, distance: 85.6
click at [2, 83] on div "Crepe salgado Crepe doce Porção de batata frita Refrigerante, cerveja e água mi…" at bounding box center [409, 210] width 818 height 421
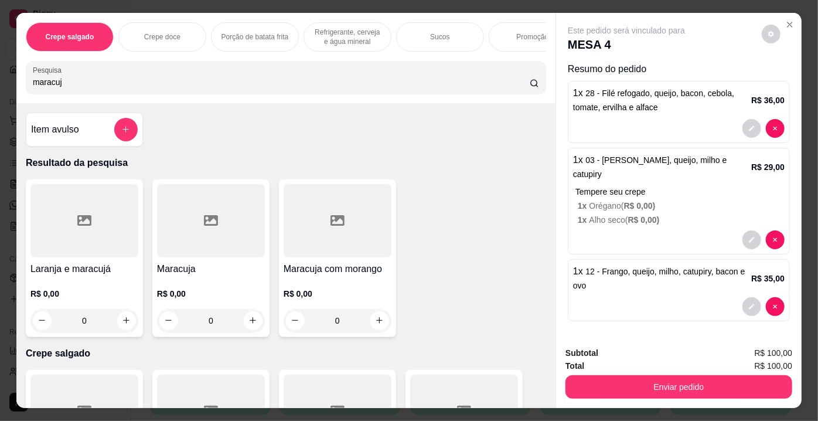
type input "maracuj"
click at [208, 227] on icon at bounding box center [211, 220] width 14 height 14
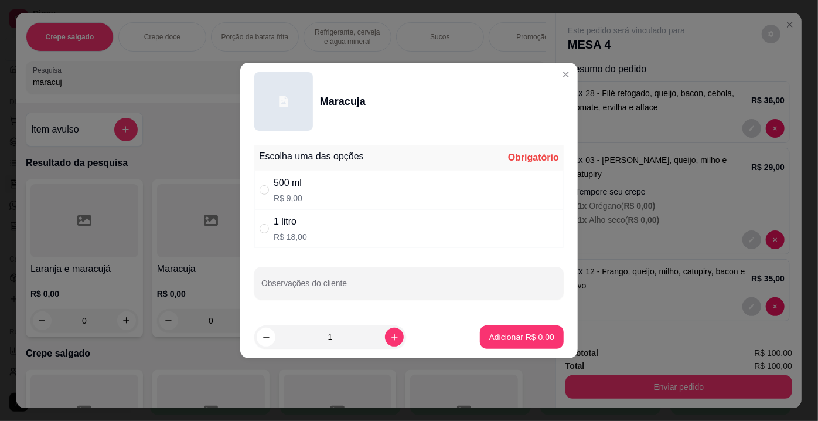
click at [328, 181] on div "500 ml R$ 9,00" at bounding box center [409, 190] width 310 height 39
radio input "true"
click at [540, 328] on button "Adicionar R$ 9,00" at bounding box center [521, 337] width 81 height 23
type input "1"
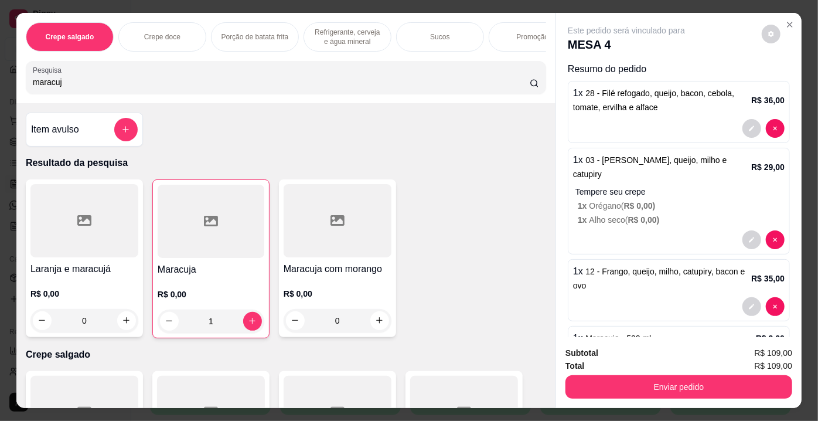
drag, startPoint x: 95, startPoint y: 86, endPoint x: 12, endPoint y: 81, distance: 82.8
click at [16, 81] on div "Crepe salgado Crepe doce Porção de batata frita Refrigerante, cerveja e água mi…" at bounding box center [285, 58] width 539 height 90
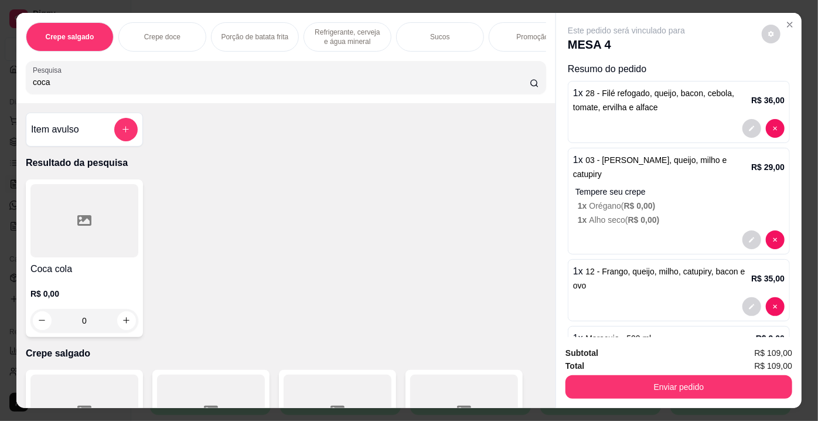
type input "coca"
drag, startPoint x: 45, startPoint y: 215, endPoint x: 59, endPoint y: 212, distance: 14.4
click at [59, 212] on div at bounding box center [84, 220] width 108 height 73
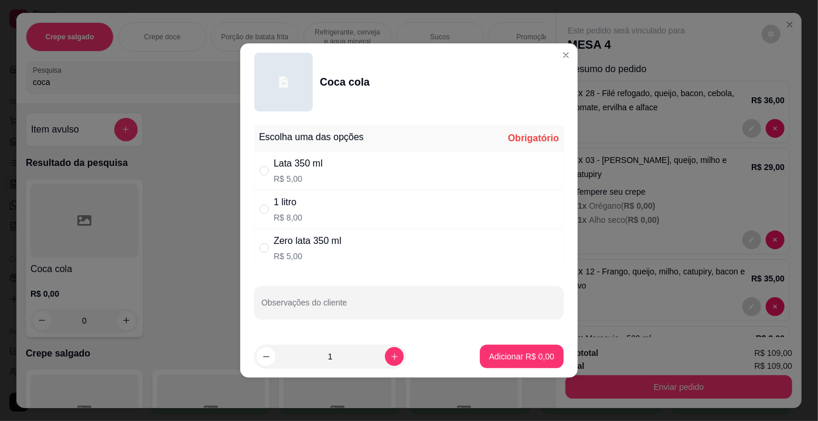
click at [318, 220] on div "1 litro R$ 8,00" at bounding box center [409, 209] width 310 height 39
radio input "true"
click at [538, 348] on button "Adicionar R$ 8,00" at bounding box center [522, 356] width 84 height 23
type input "1"
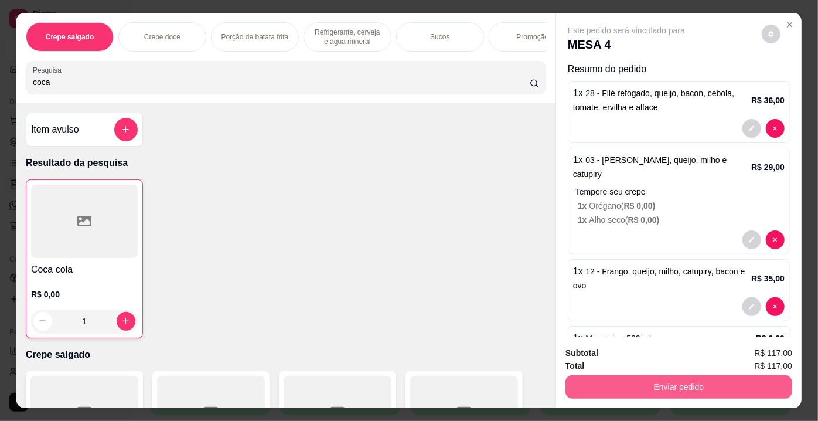
click at [664, 389] on button "Enviar pedido" at bounding box center [679, 386] width 227 height 23
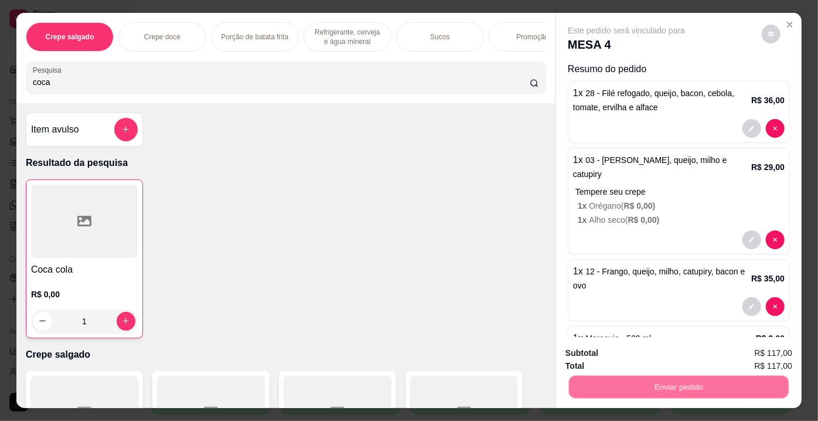
click at [745, 355] on button "Enviar pedido" at bounding box center [762, 355] width 66 height 22
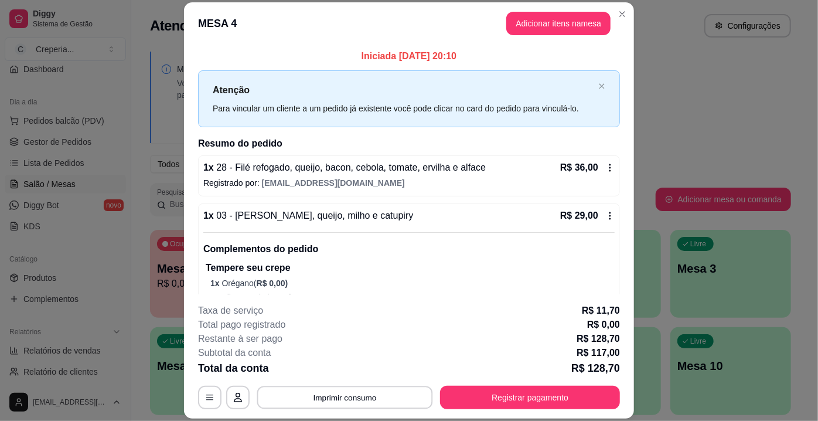
click at [340, 395] on button "Imprimir consumo" at bounding box center [345, 397] width 176 height 23
click at [367, 370] on button "IMPRESSORA" at bounding box center [344, 371] width 85 height 19
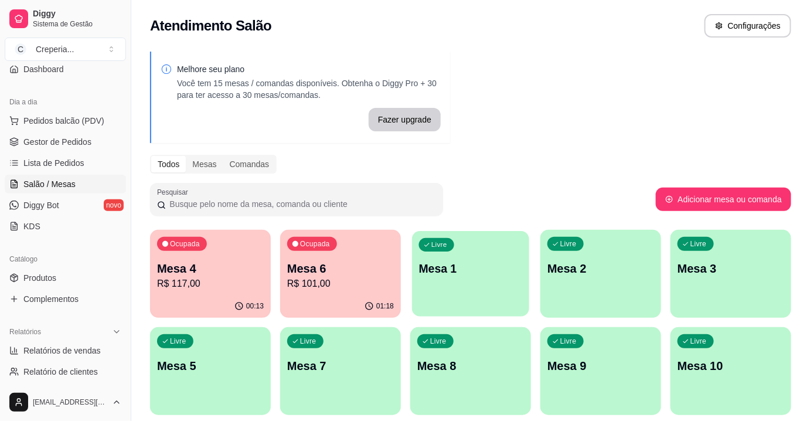
click at [489, 280] on div "Livre Mesa 1" at bounding box center [470, 267] width 117 height 72
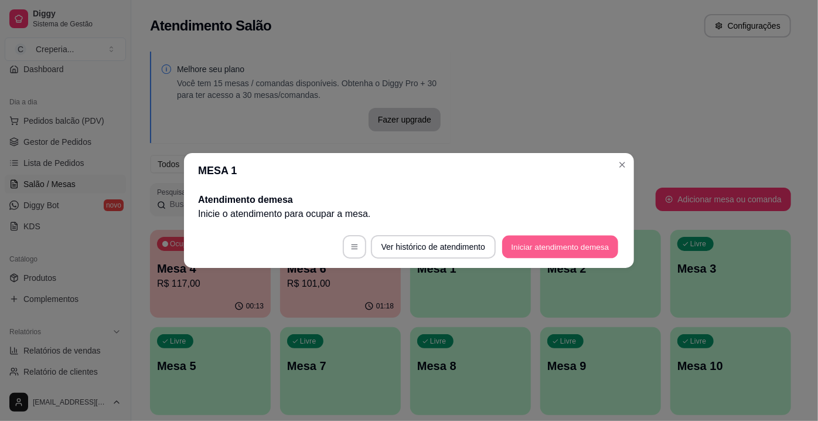
click at [558, 246] on button "Iniciar atendimento de mesa" at bounding box center [560, 247] width 116 height 23
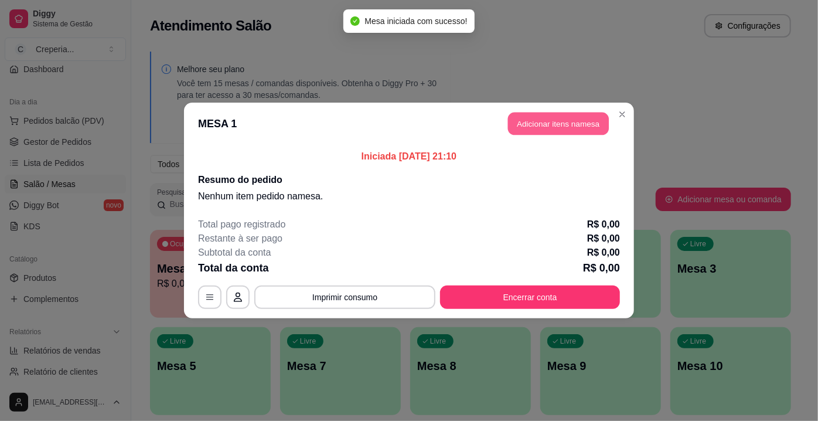
click at [559, 118] on button "Adicionar itens na mesa" at bounding box center [558, 124] width 101 height 23
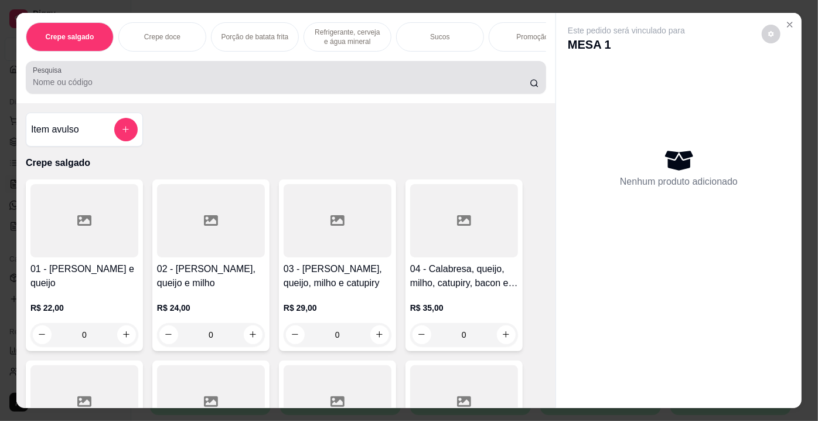
click at [77, 83] on input "Pesquisa" at bounding box center [281, 82] width 497 height 12
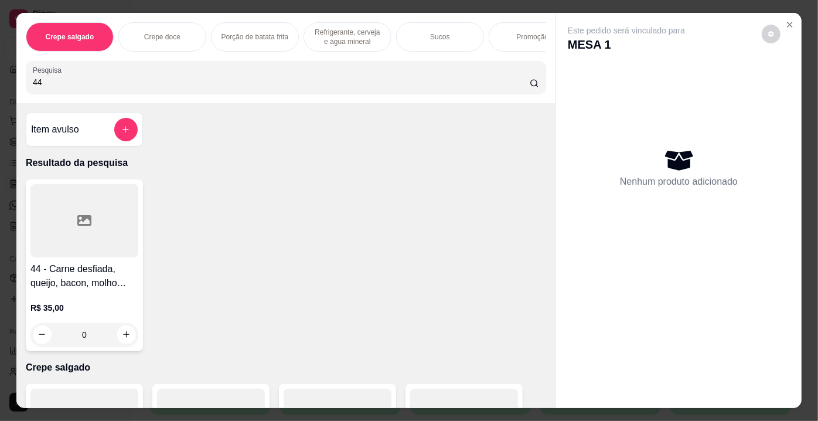
type input "44"
click at [97, 207] on div at bounding box center [84, 220] width 108 height 73
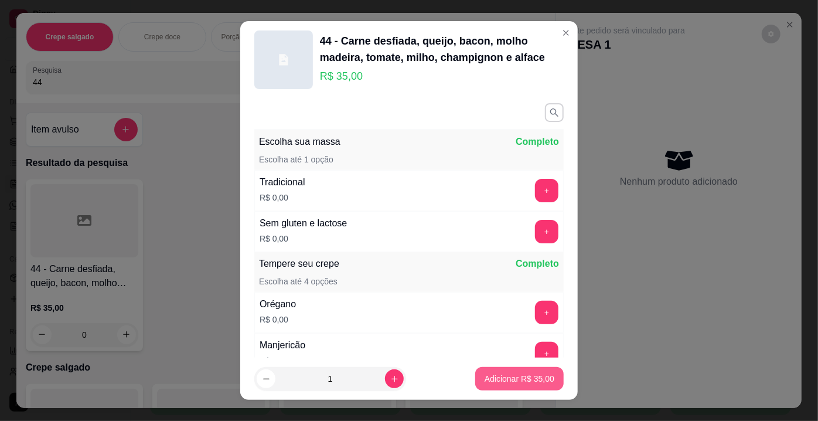
click at [521, 377] on p "Adicionar R$ 35,00" at bounding box center [520, 379] width 70 height 12
type input "1"
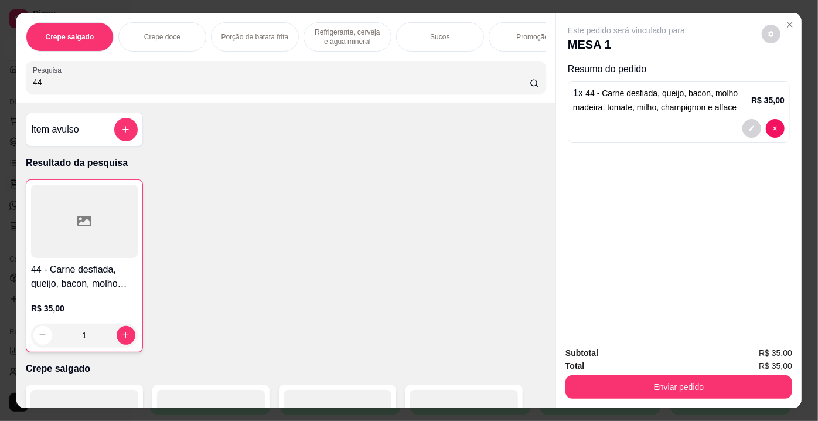
drag, startPoint x: 64, startPoint y: 79, endPoint x: 12, endPoint y: 83, distance: 51.7
click at [16, 83] on div "Crepe salgado Crepe doce Porção de batata frita Refrigerante, cerveja e água mi…" at bounding box center [285, 58] width 539 height 90
type input "28"
click at [86, 225] on icon at bounding box center [84, 220] width 14 height 11
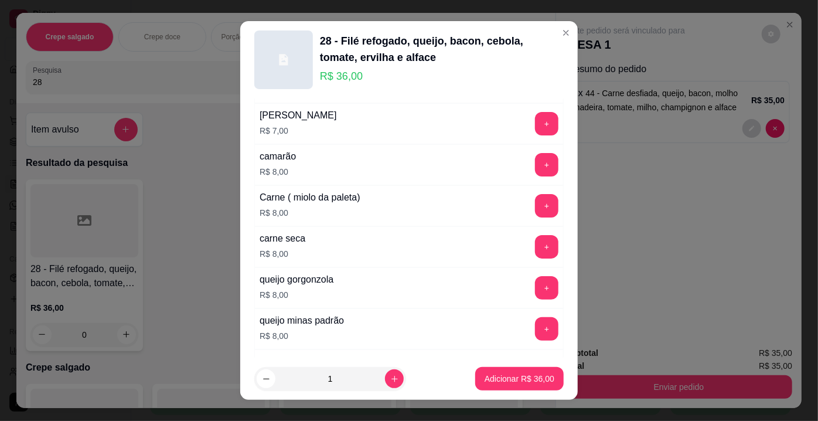
scroll to position [2126, 0]
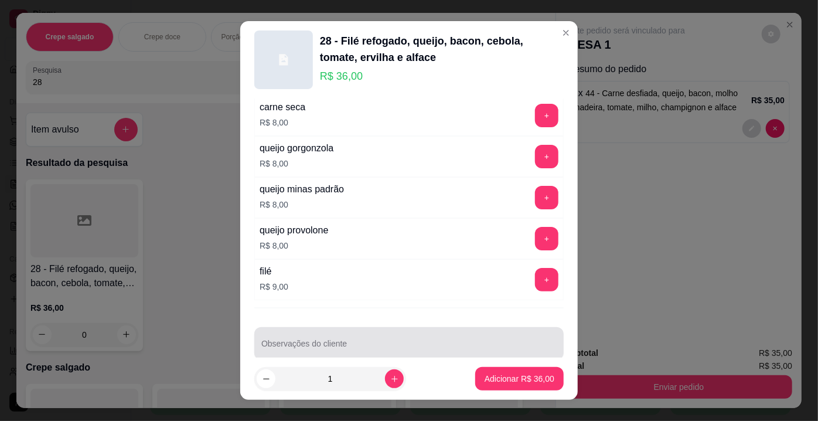
click at [456, 337] on div "Observações do cliente" at bounding box center [409, 343] width 310 height 33
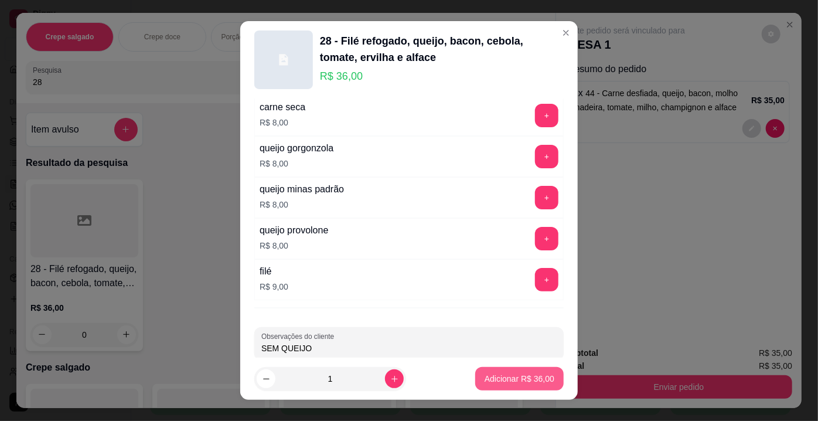
type input "SEM QUEIJO"
click at [512, 376] on p "Adicionar R$ 36,00" at bounding box center [520, 379] width 70 height 12
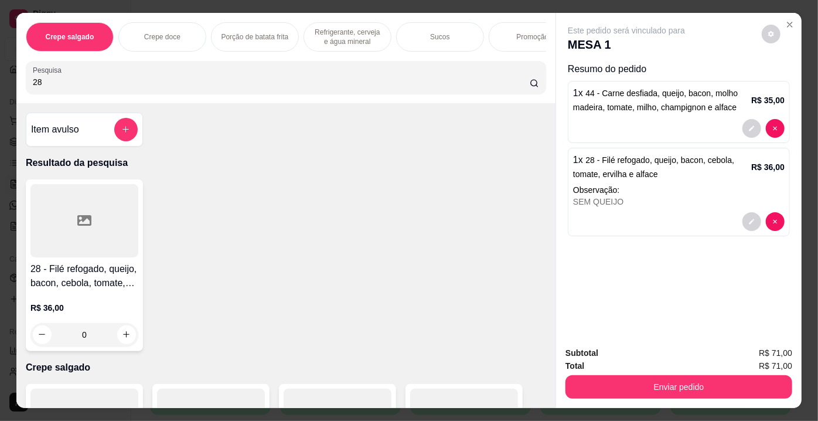
drag, startPoint x: 49, startPoint y: 85, endPoint x: 0, endPoint y: 84, distance: 49.2
click at [0, 84] on div "Crepe salgado Crepe doce Porção de batata frita Refrigerante, cerveja e água mi…" at bounding box center [409, 210] width 818 height 421
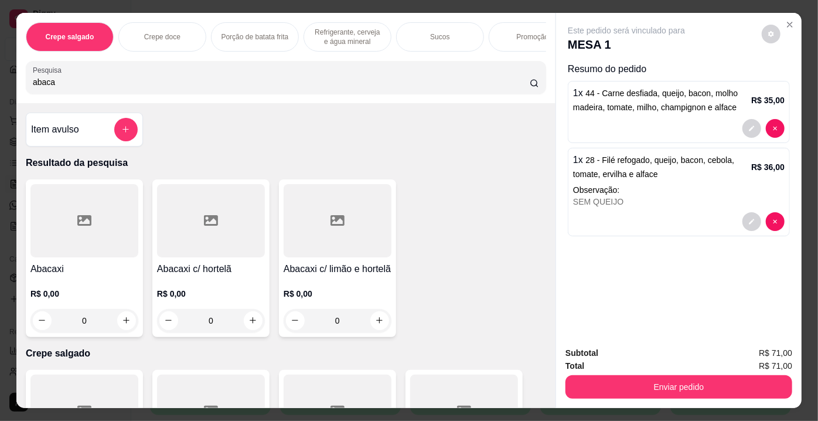
type input "abaca"
click at [325, 247] on div at bounding box center [338, 220] width 108 height 73
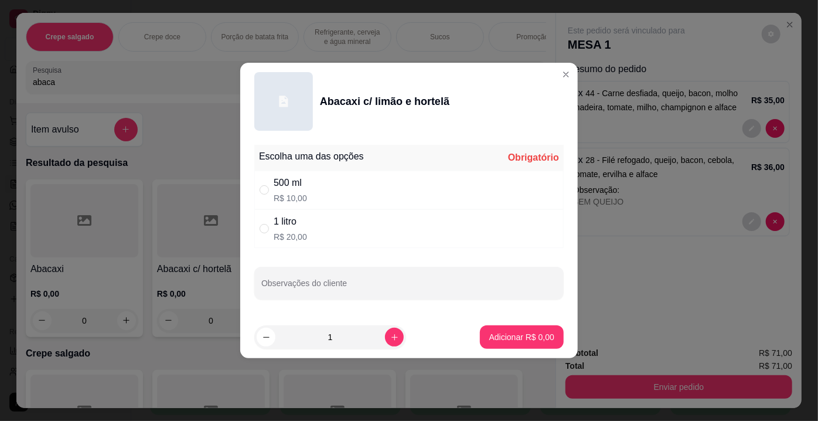
click at [307, 226] on div "1 litro R$ 20,00" at bounding box center [409, 228] width 310 height 39
radio input "true"
click at [512, 334] on p "Adicionar R$ 20,00" at bounding box center [520, 337] width 70 height 12
type input "1"
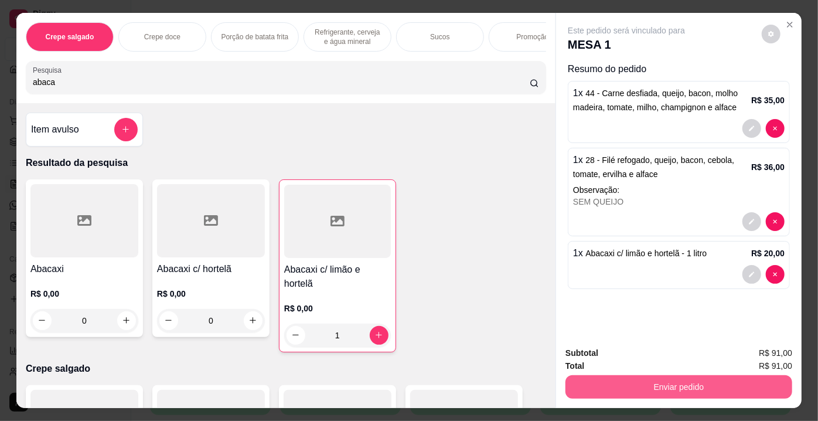
click at [705, 380] on button "Enviar pedido" at bounding box center [679, 386] width 227 height 23
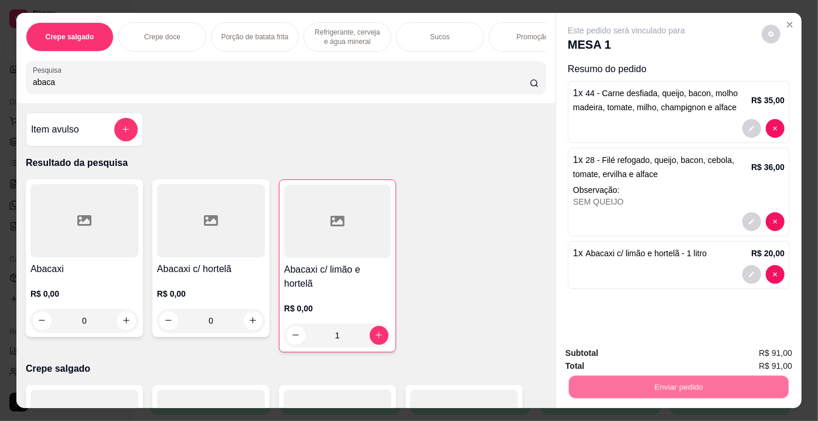
click at [742, 352] on button "Enviar pedido" at bounding box center [762, 355] width 66 height 22
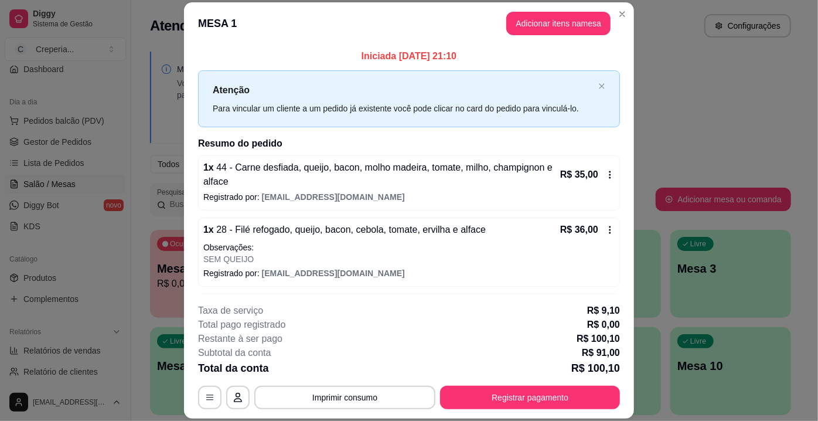
click at [380, 395] on button "Imprimir consumo" at bounding box center [344, 397] width 181 height 23
click at [370, 373] on button "IMPRESSORA" at bounding box center [344, 371] width 85 height 19
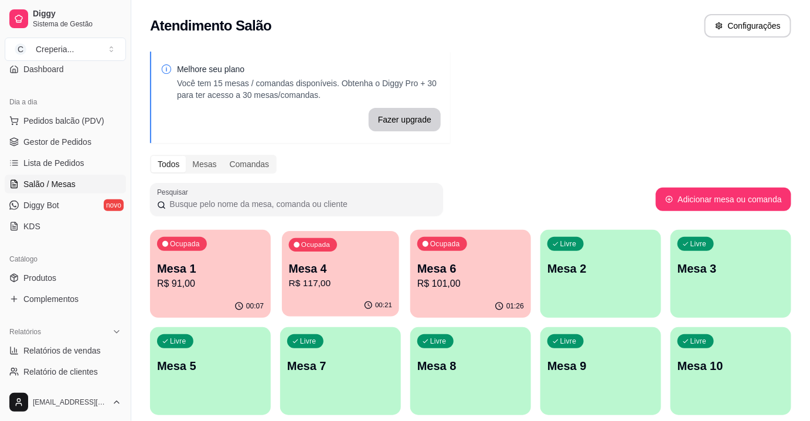
click at [318, 280] on p "R$ 117,00" at bounding box center [341, 283] width 104 height 13
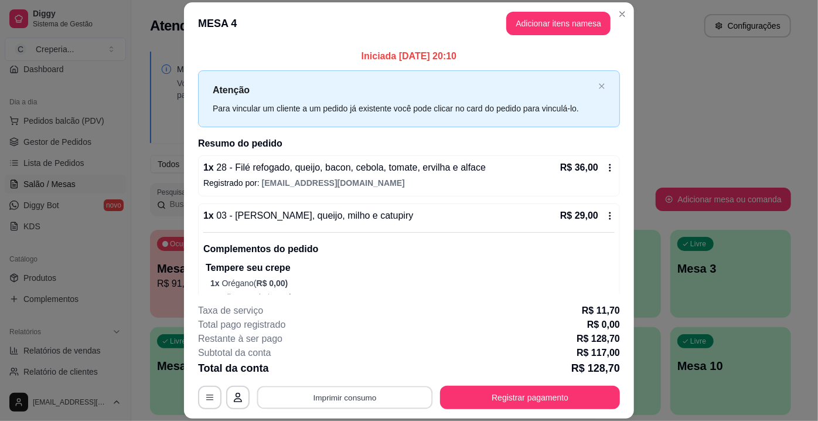
click at [308, 399] on button "Imprimir consumo" at bounding box center [345, 397] width 176 height 23
click at [352, 376] on button "IMPRESSORA" at bounding box center [344, 371] width 85 height 19
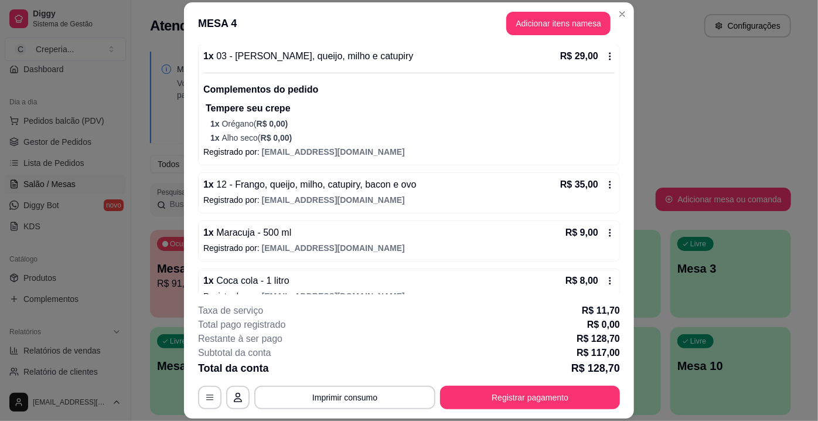
scroll to position [176, 0]
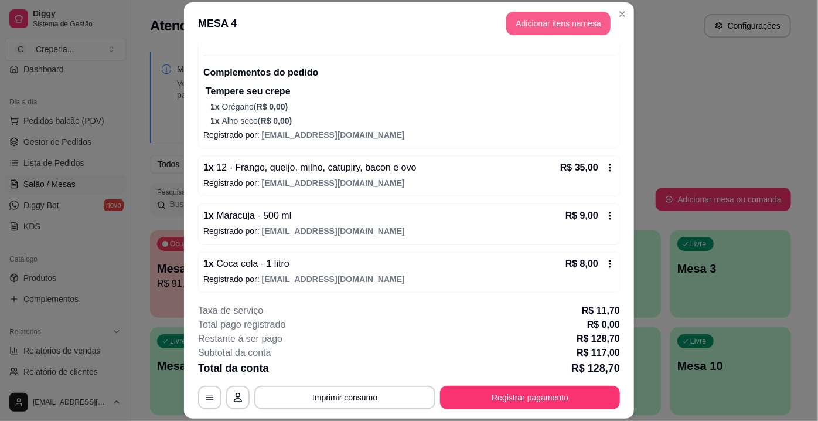
click at [555, 25] on button "Adicionar itens na mesa" at bounding box center [558, 23] width 104 height 23
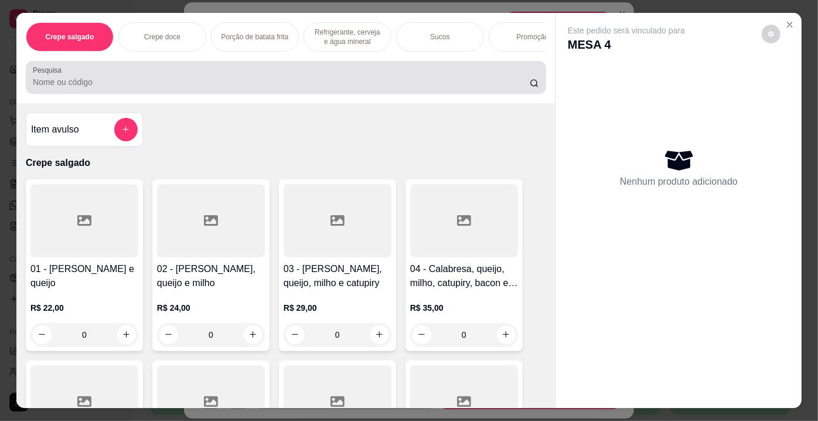
click at [387, 79] on div at bounding box center [286, 77] width 506 height 23
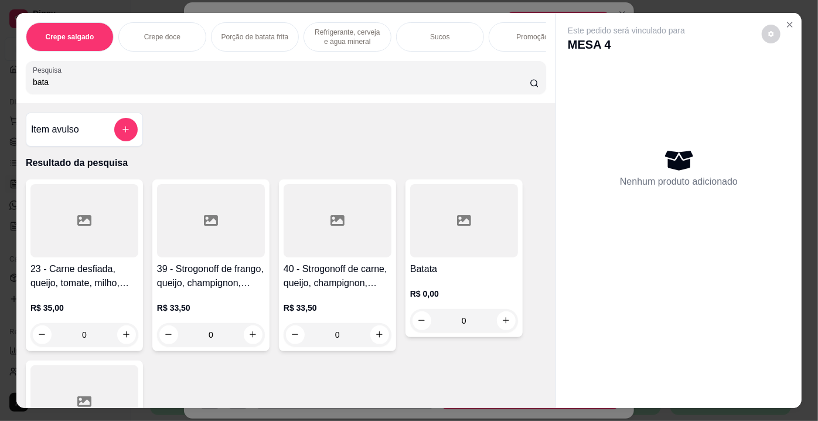
type input "bata"
click at [430, 255] on div at bounding box center [464, 220] width 108 height 73
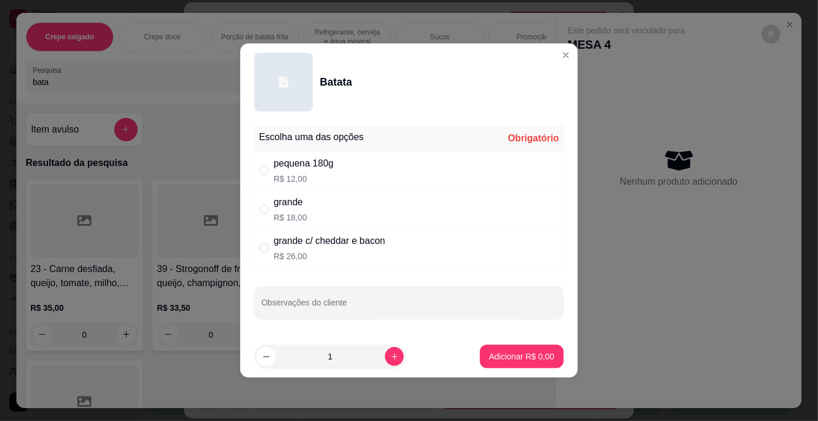
drag, startPoint x: 285, startPoint y: 174, endPoint x: 480, endPoint y: 299, distance: 231.2
click at [289, 176] on p "R$ 12,00" at bounding box center [304, 179] width 60 height 12
radio input "true"
click at [514, 358] on p "Adicionar R$ 12,00" at bounding box center [520, 356] width 68 height 11
type input "1"
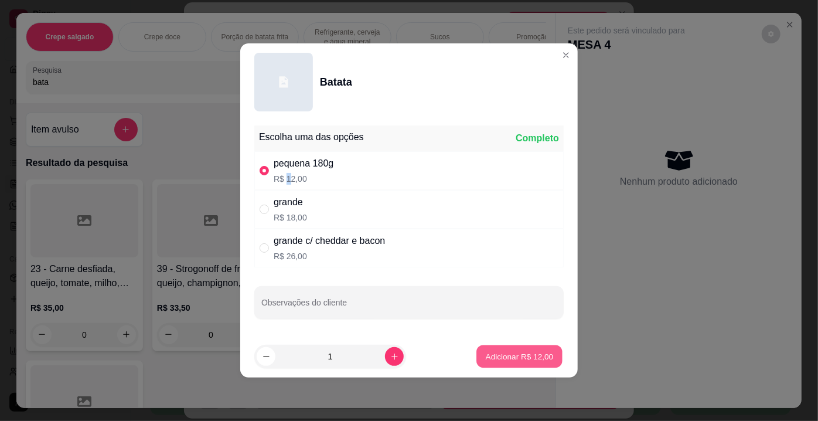
type input "1"
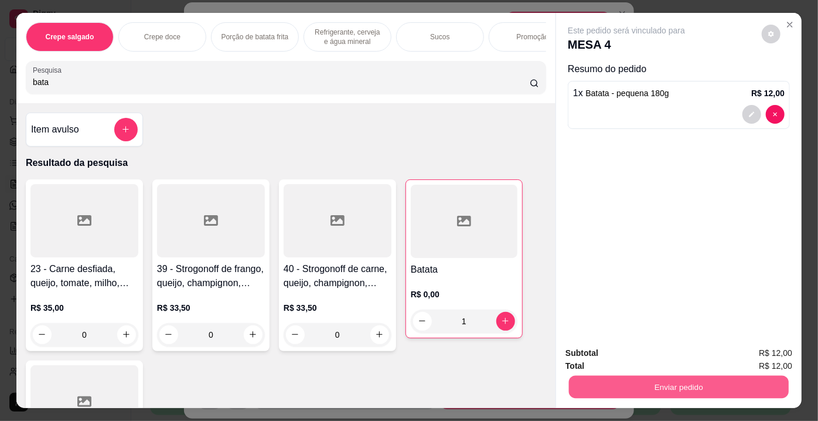
click at [676, 382] on button "Enviar pedido" at bounding box center [679, 387] width 220 height 23
click at [746, 344] on button "Enviar pedido" at bounding box center [762, 355] width 64 height 22
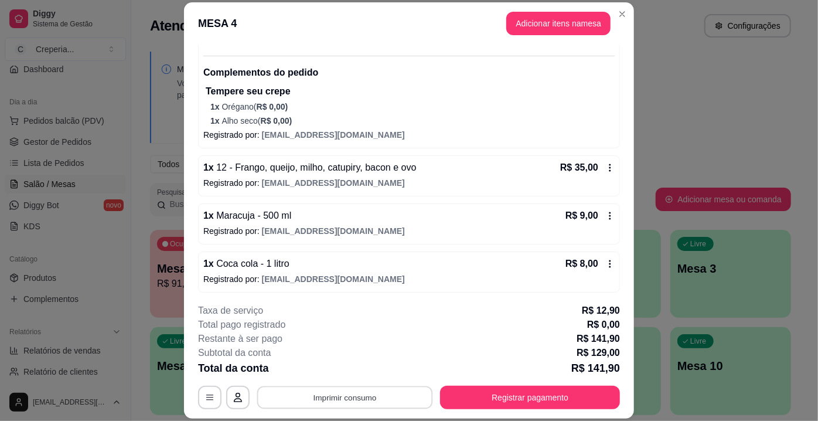
click at [406, 408] on button "Imprimir consumo" at bounding box center [345, 397] width 176 height 23
click at [368, 372] on button "IMPRESSORA" at bounding box center [345, 371] width 82 height 18
click at [514, 396] on button "Registrar pagamento" at bounding box center [530, 397] width 180 height 23
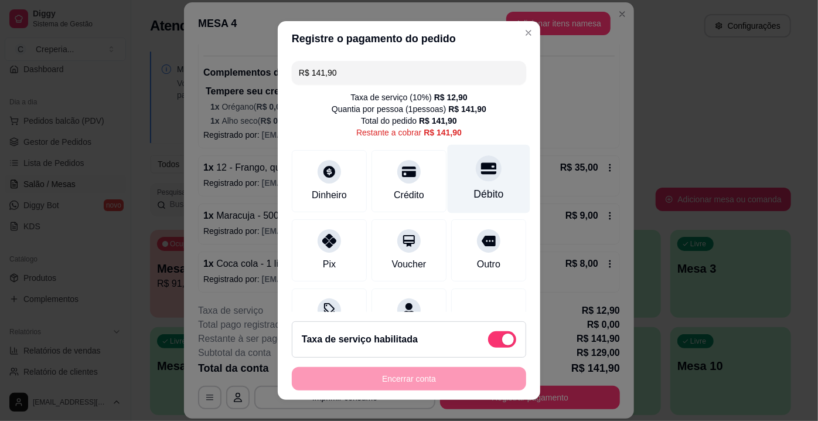
click at [484, 185] on div "Débito" at bounding box center [489, 179] width 83 height 69
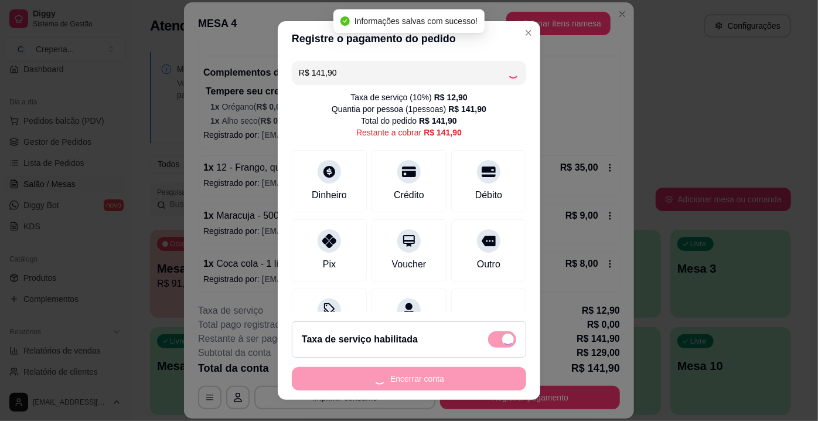
type input "R$ 0,00"
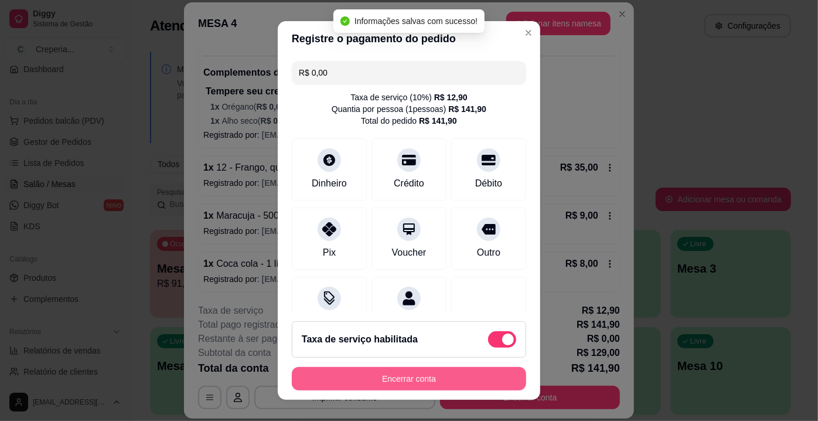
click at [411, 386] on button "Encerrar conta" at bounding box center [409, 378] width 234 height 23
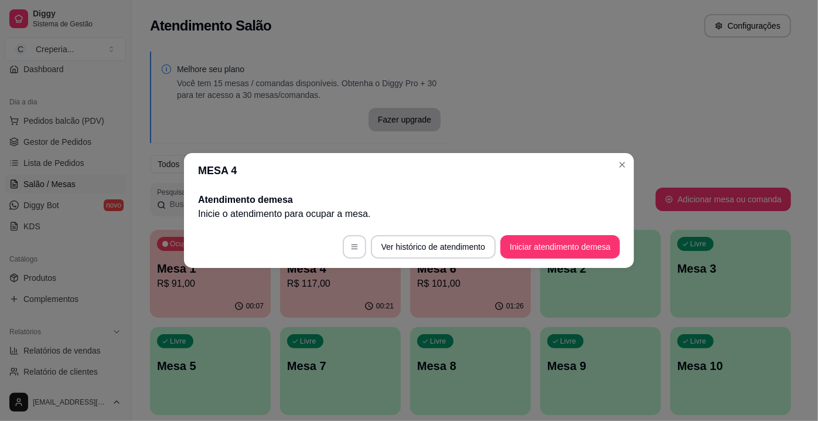
scroll to position [0, 0]
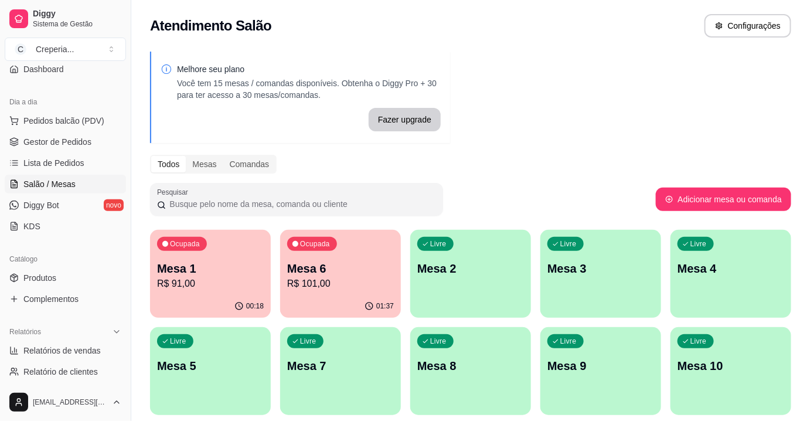
click at [318, 358] on p "Mesa 7" at bounding box center [340, 366] width 107 height 16
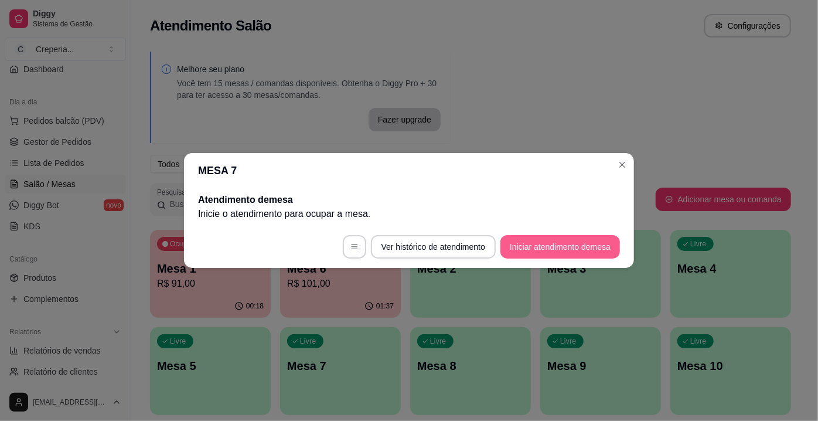
click at [525, 246] on button "Iniciar atendimento de mesa" at bounding box center [561, 246] width 120 height 23
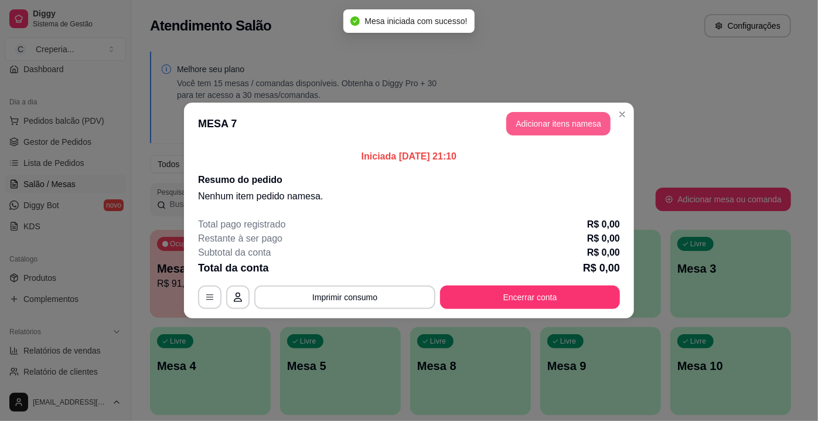
click at [517, 115] on button "Adicionar itens na mesa" at bounding box center [558, 123] width 104 height 23
click at [172, 83] on input "Pesquisa" at bounding box center [281, 82] width 497 height 12
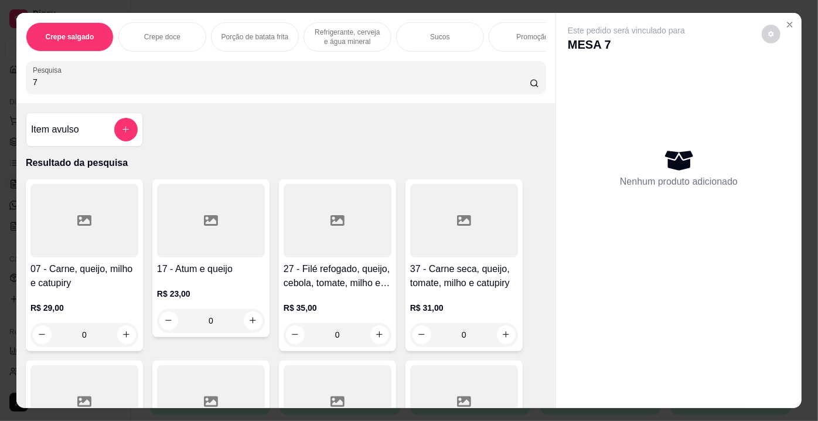
type input "7"
click at [86, 222] on icon at bounding box center [84, 220] width 14 height 11
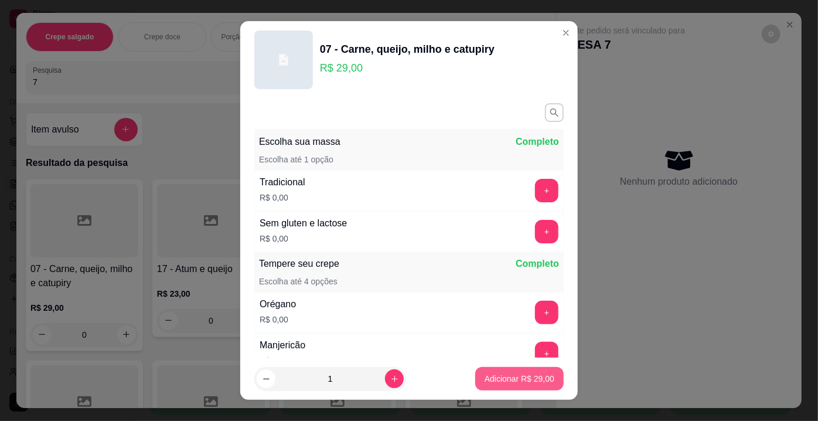
click at [491, 378] on p "Adicionar R$ 29,00" at bounding box center [520, 379] width 70 height 12
type input "1"
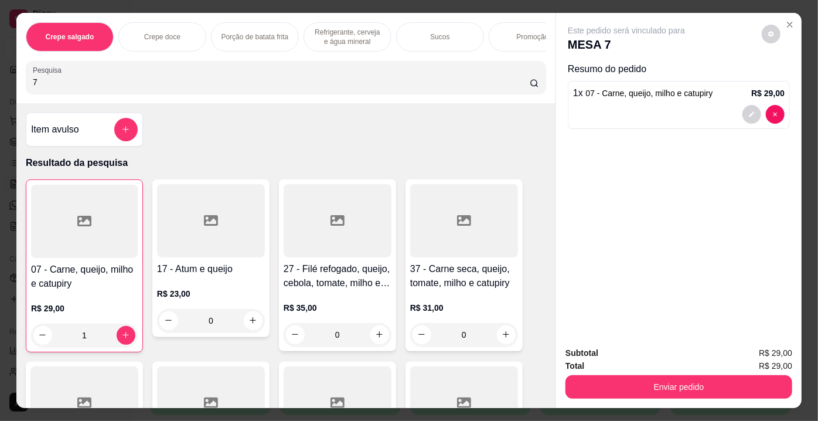
drag, startPoint x: 78, startPoint y: 83, endPoint x: 0, endPoint y: 80, distance: 78.0
click at [0, 80] on div "Crepe salgado Crepe doce Porção de batata frita Refrigerante, cerveja e água mi…" at bounding box center [409, 210] width 818 height 421
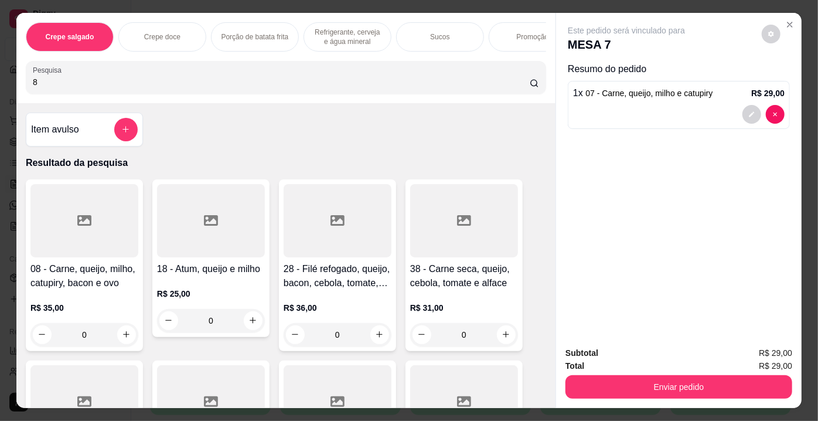
type input "8"
click at [114, 221] on div at bounding box center [84, 220] width 108 height 73
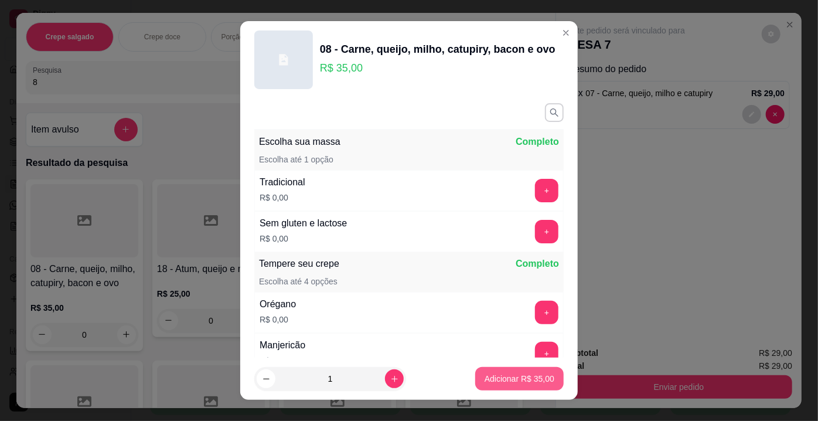
click at [491, 380] on p "Adicionar R$ 35,00" at bounding box center [520, 379] width 70 height 12
type input "1"
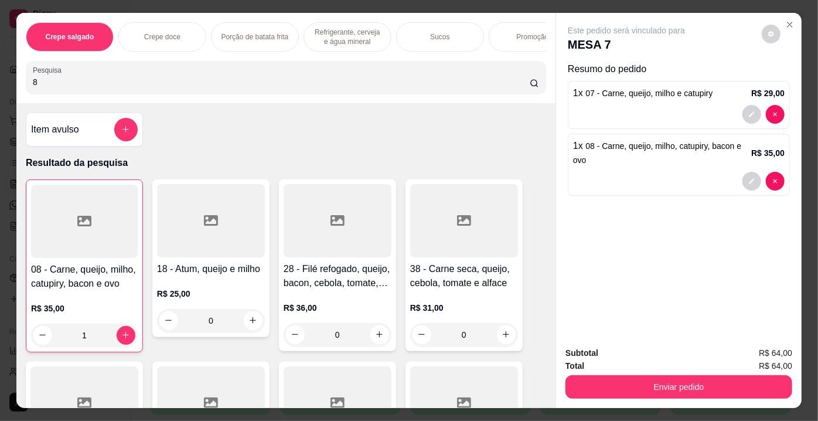
drag, startPoint x: 89, startPoint y: 84, endPoint x: 0, endPoint y: 80, distance: 89.2
click at [0, 80] on div "Crepe salgado Crepe doce Porção de batata frita Refrigerante, cerveja e água mi…" at bounding box center [409, 210] width 818 height 421
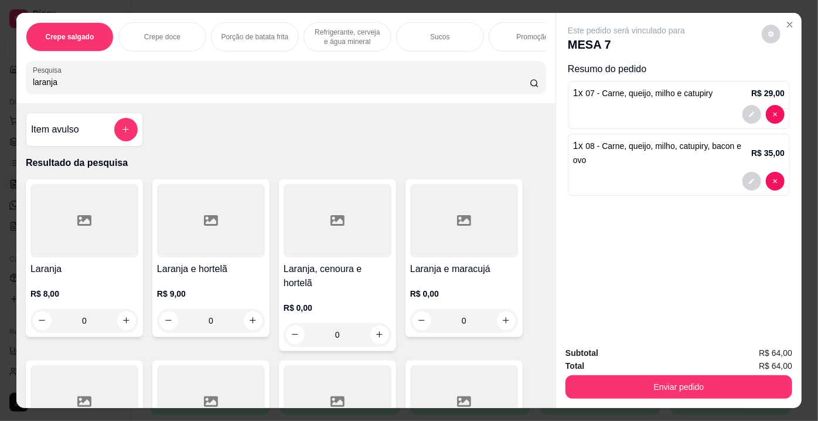
type input "laranja"
drag, startPoint x: 62, startPoint y: 234, endPoint x: 68, endPoint y: 233, distance: 6.5
click at [68, 233] on div at bounding box center [84, 220] width 108 height 73
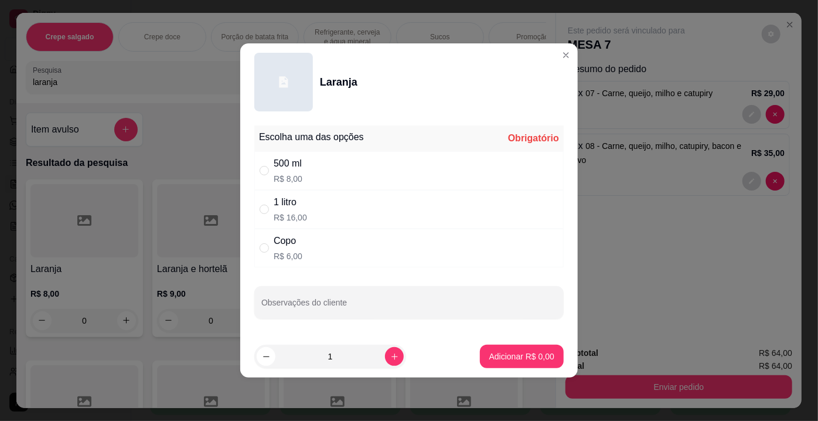
click at [287, 260] on p "R$ 6,00" at bounding box center [288, 256] width 29 height 12
radio input "true"
click at [501, 346] on button "Adicionar R$ 6,00" at bounding box center [522, 356] width 84 height 23
type input "1"
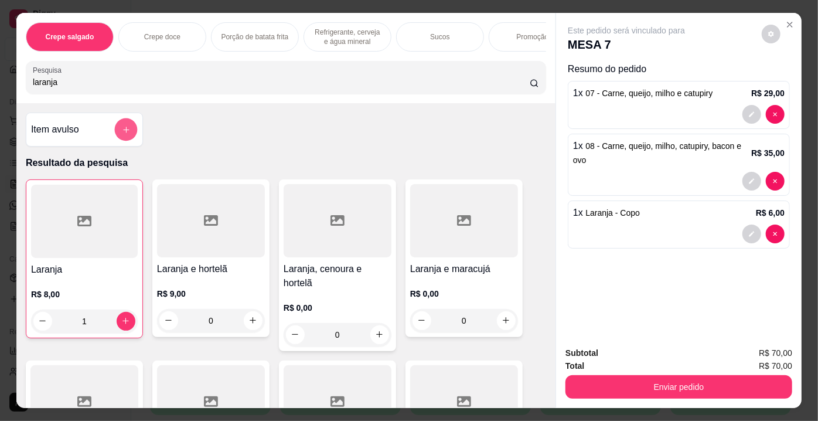
click at [115, 127] on button "add-separate-item" at bounding box center [126, 129] width 23 height 23
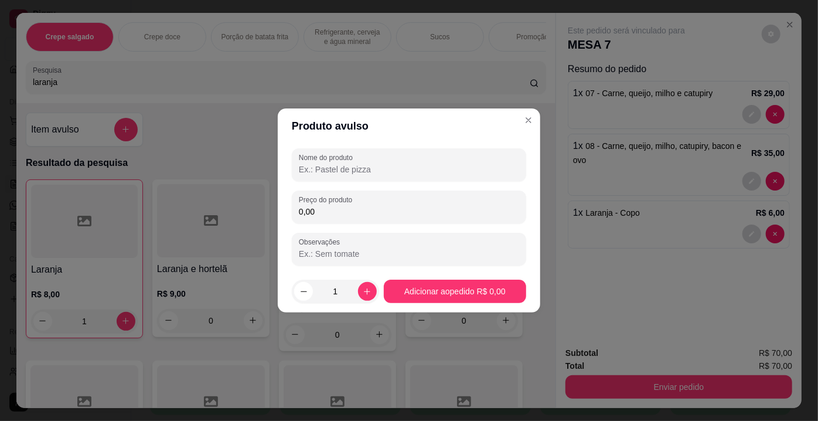
drag, startPoint x: 358, startPoint y: 210, endPoint x: 274, endPoint y: 205, distance: 84.5
click at [274, 205] on div "Produto avulso Nome do produto Preço do produto 0,00 Observações 1 Adicionar ao…" at bounding box center [409, 210] width 818 height 421
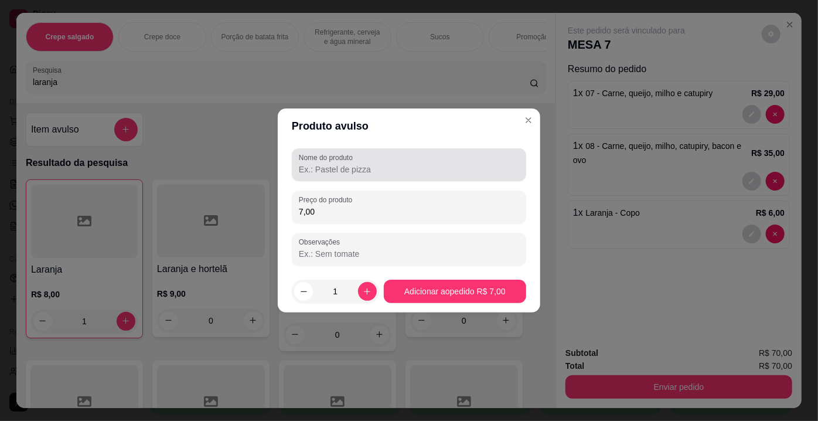
type input "7,00"
click at [355, 174] on input "Nome do produto" at bounding box center [409, 170] width 220 height 12
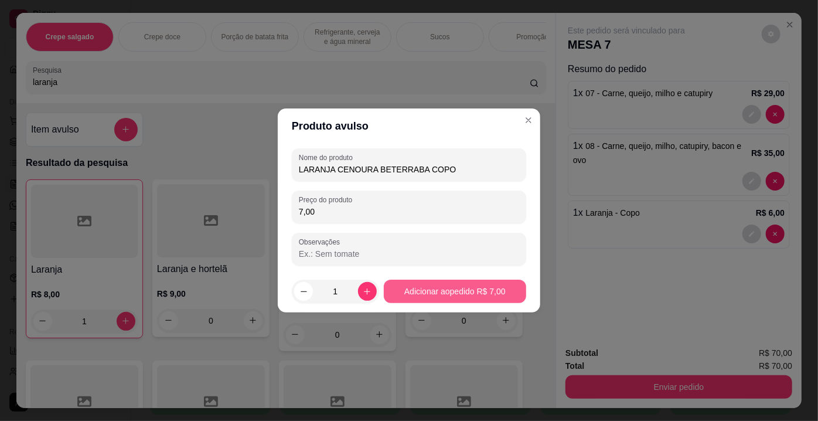
type input "LARANJA CENOURA BETERRABA COPO"
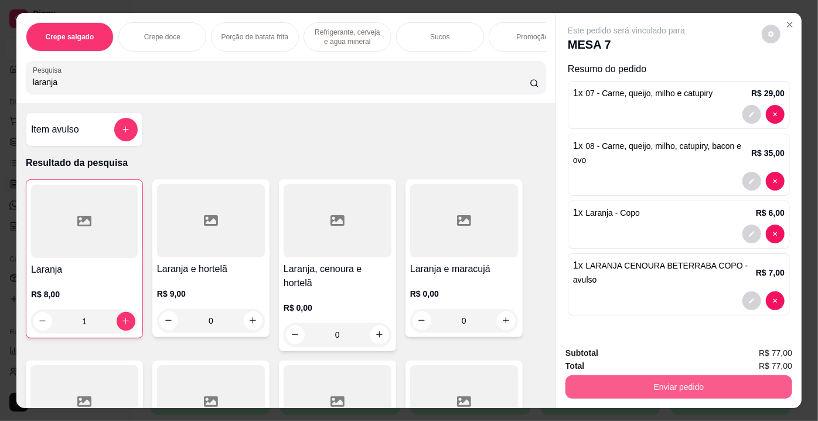
click at [703, 386] on button "Enviar pedido" at bounding box center [679, 386] width 227 height 23
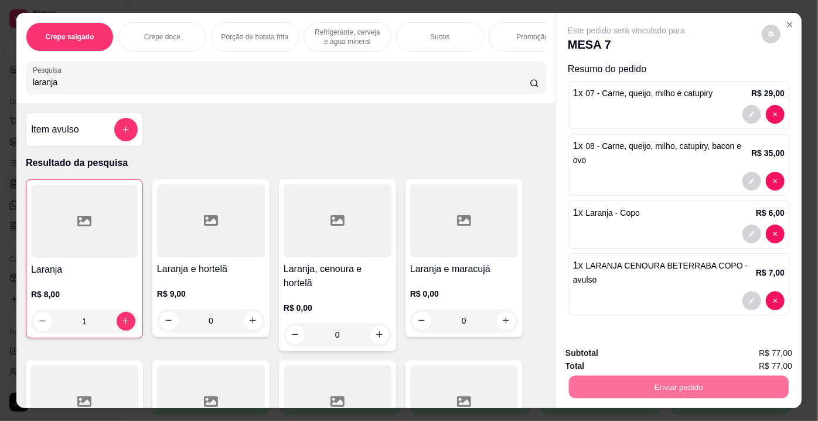
click at [773, 359] on button "Enviar pedido" at bounding box center [762, 355] width 64 height 22
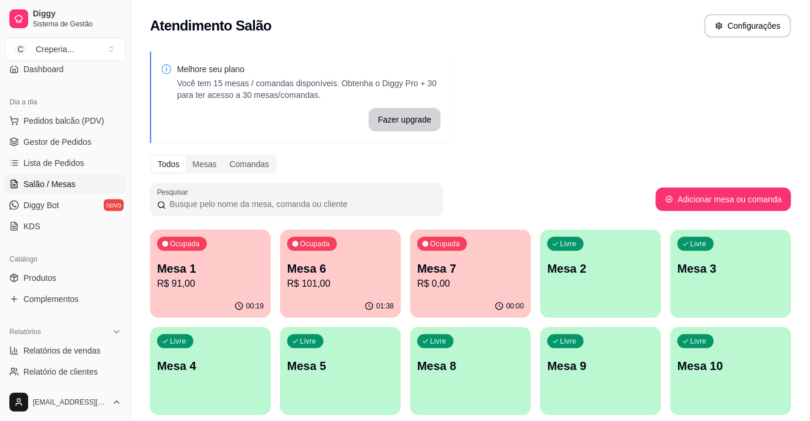
click at [341, 271] on p "Mesa 6" at bounding box center [340, 268] width 107 height 16
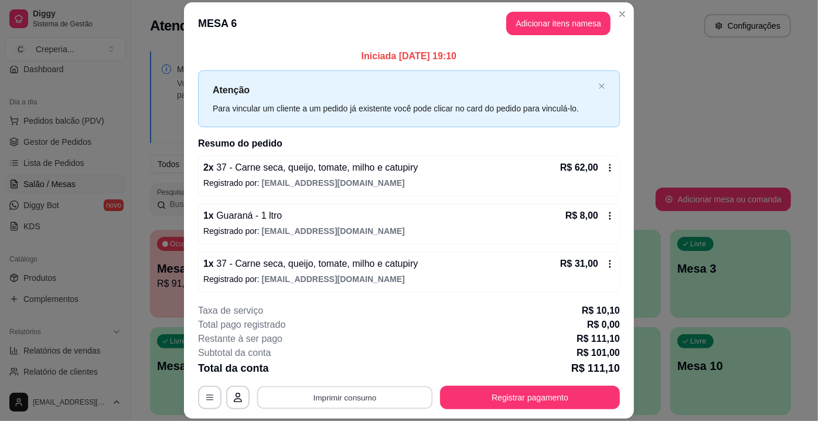
click at [333, 398] on button "Imprimir consumo" at bounding box center [345, 397] width 176 height 23
click at [340, 375] on button "IMPRESSORA" at bounding box center [344, 371] width 85 height 19
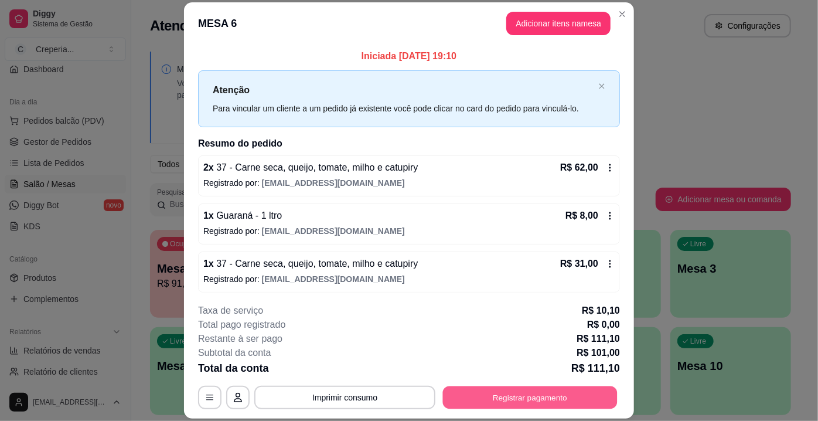
click at [555, 400] on button "Registrar pagamento" at bounding box center [530, 397] width 175 height 23
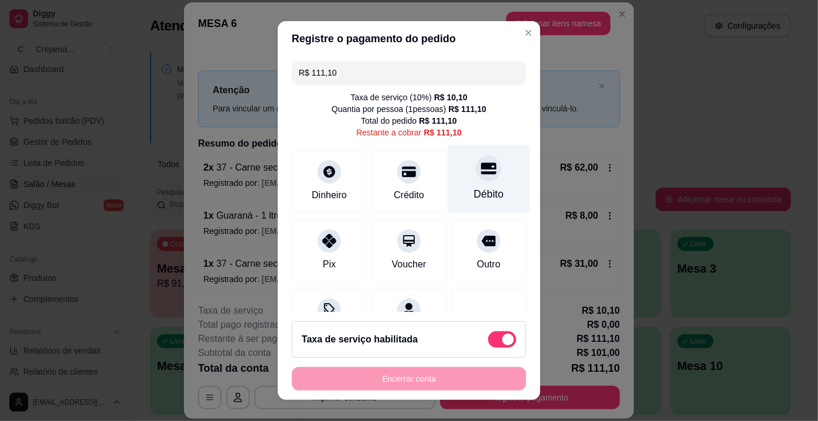
click at [481, 181] on div "Débito" at bounding box center [489, 179] width 83 height 69
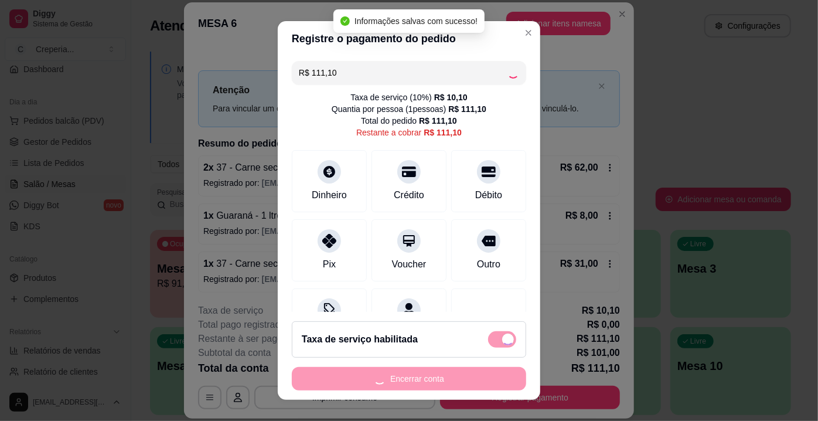
type input "R$ 0,00"
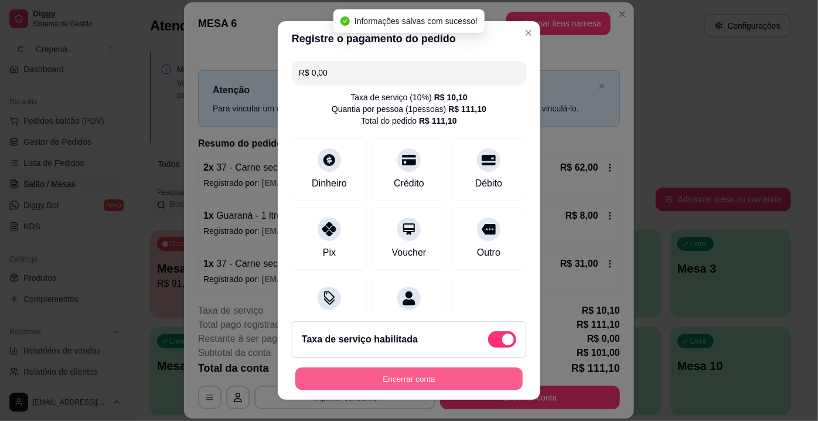
click at [394, 373] on button "Encerrar conta" at bounding box center [408, 379] width 227 height 23
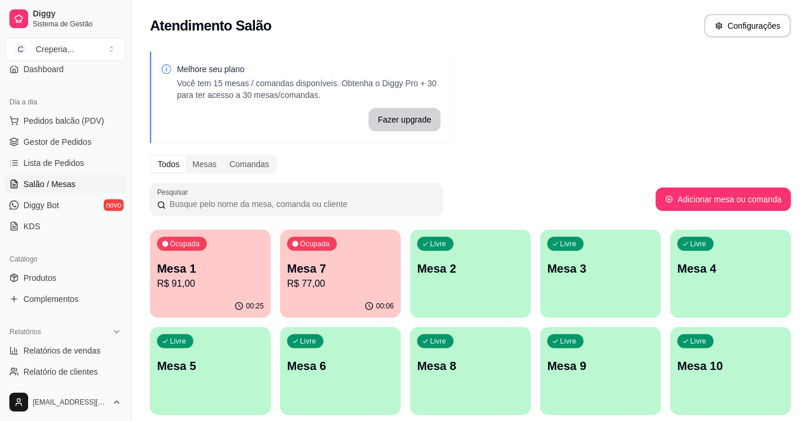
click at [246, 266] on p "Mesa 1" at bounding box center [210, 268] width 107 height 16
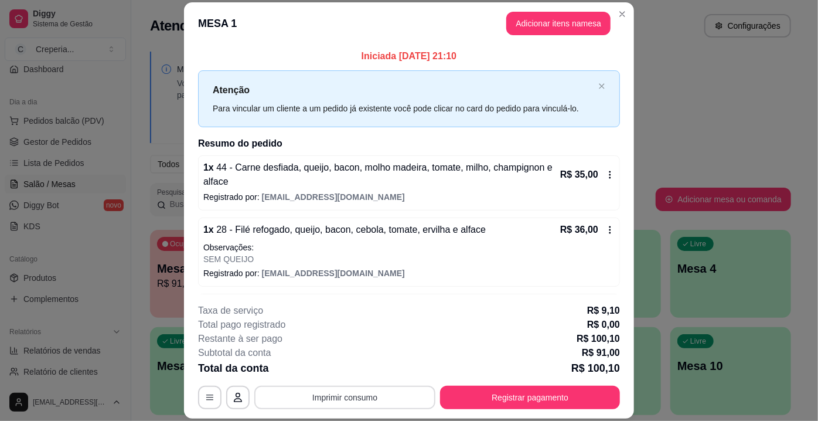
click at [350, 392] on button "Imprimir consumo" at bounding box center [344, 397] width 181 height 23
click at [359, 371] on button "IMPRESSORA" at bounding box center [344, 371] width 85 height 19
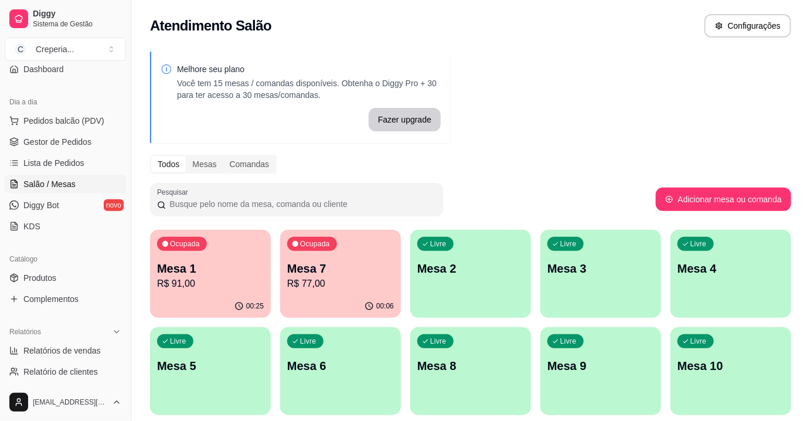
click at [193, 271] on p "Mesa 1" at bounding box center [210, 268] width 107 height 16
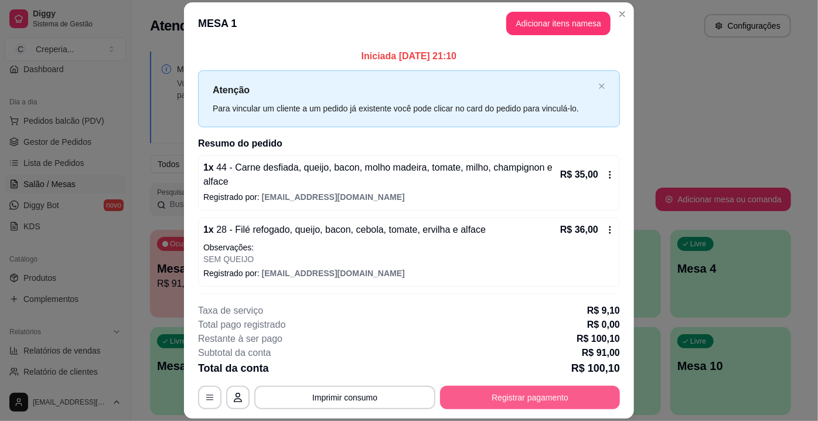
click at [521, 397] on button "Registrar pagamento" at bounding box center [530, 397] width 180 height 23
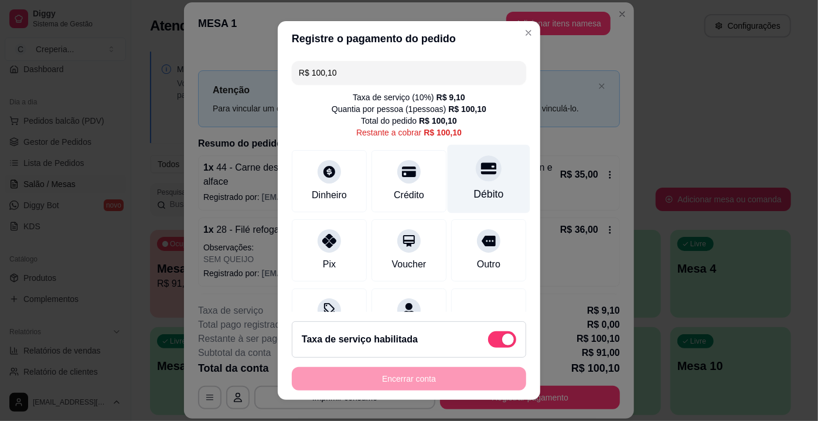
click at [481, 169] on icon at bounding box center [488, 168] width 15 height 15
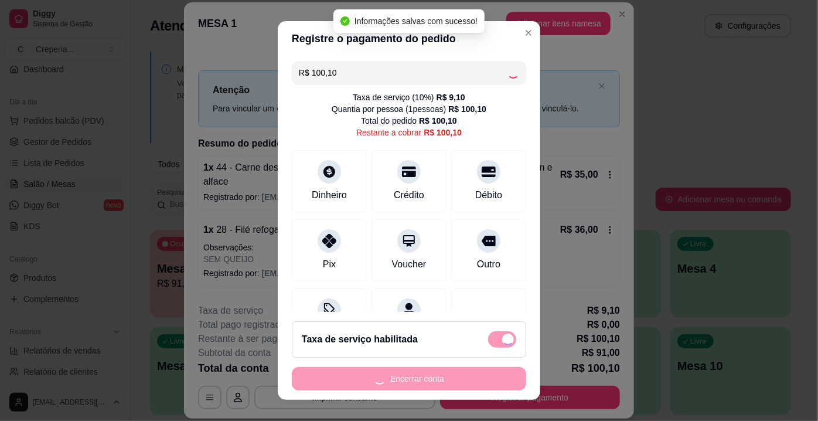
type input "R$ 0,00"
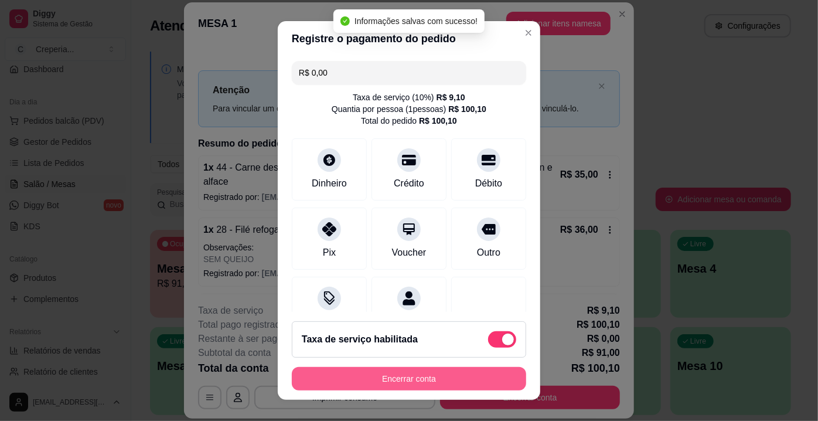
click at [369, 377] on button "Encerrar conta" at bounding box center [409, 378] width 234 height 23
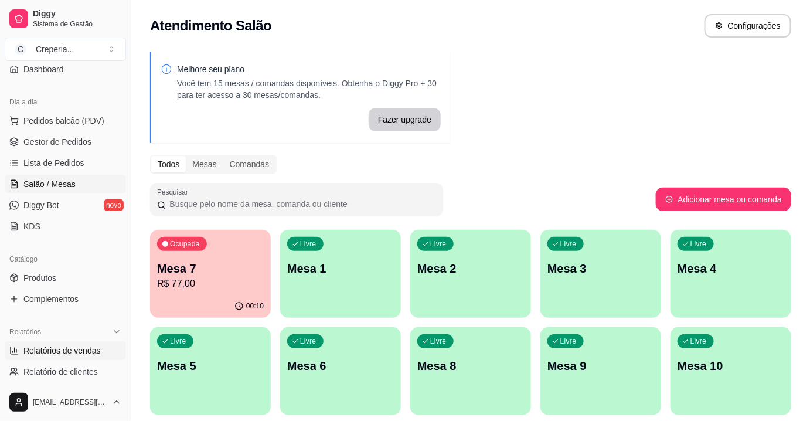
click at [68, 353] on span "Relatórios de vendas" at bounding box center [61, 351] width 77 height 12
select select "ALL"
select select "0"
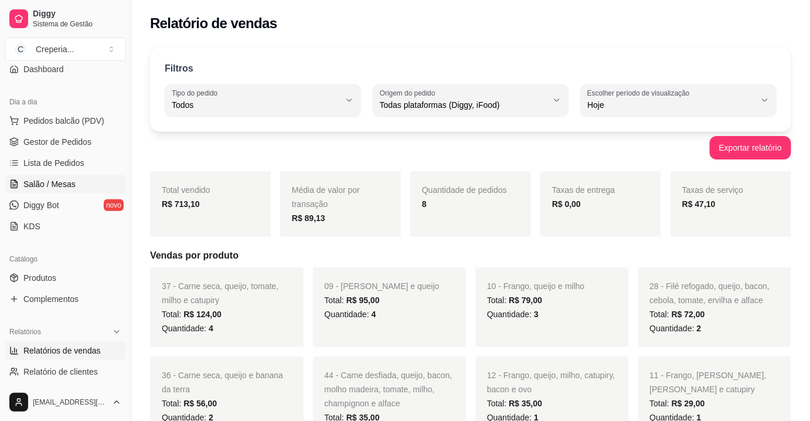
click at [56, 184] on span "Salão / Mesas" at bounding box center [49, 184] width 52 height 12
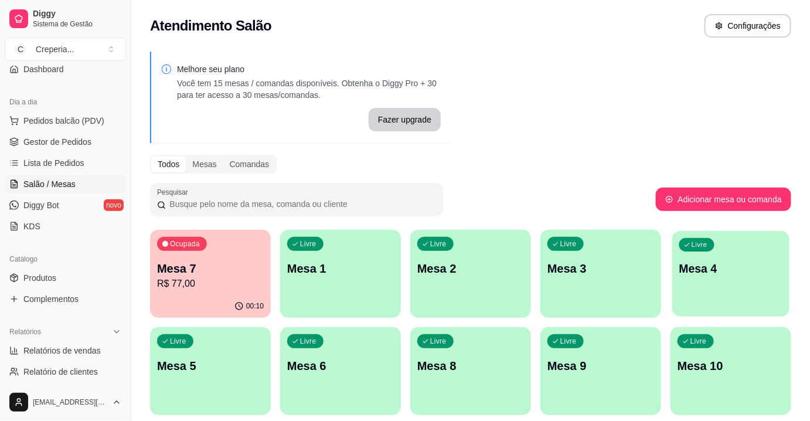
click at [723, 276] on p "Mesa 4" at bounding box center [731, 269] width 104 height 16
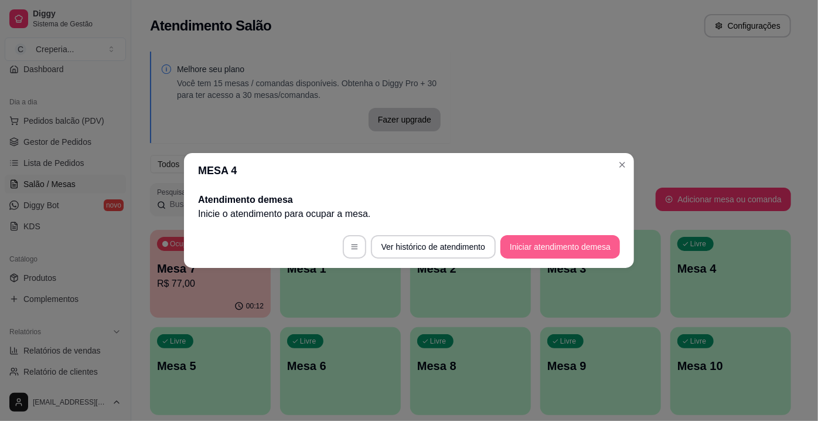
click at [512, 251] on button "Iniciar atendimento de mesa" at bounding box center [561, 246] width 120 height 23
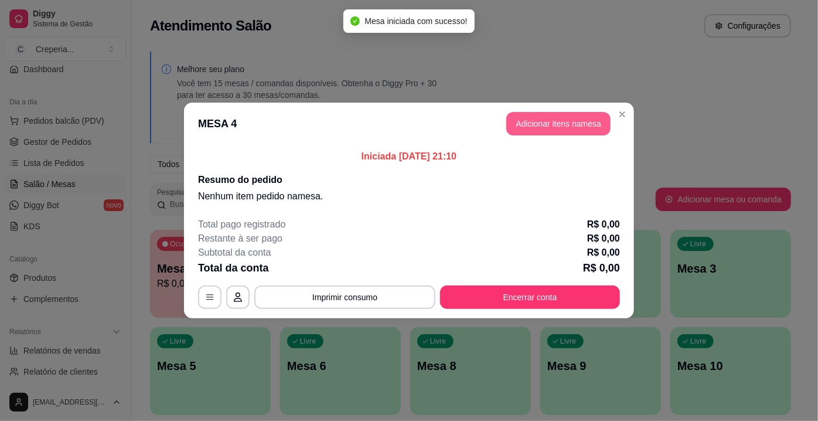
click at [553, 117] on button "Adicionar itens na mesa" at bounding box center [558, 123] width 104 height 23
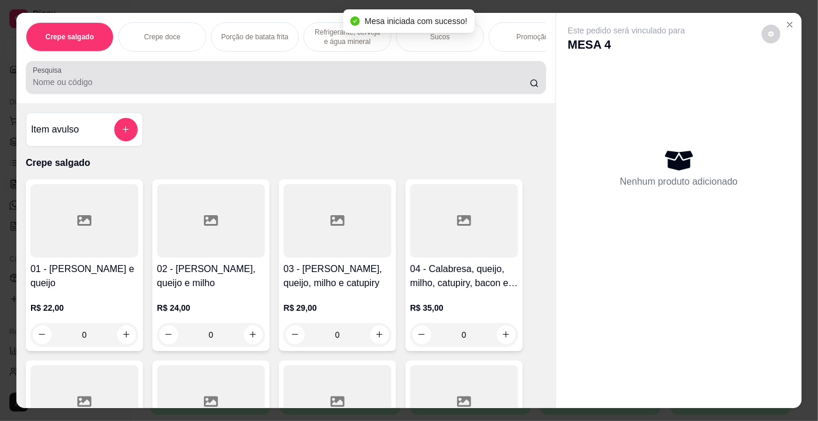
click at [196, 88] on input "Pesquisa" at bounding box center [281, 82] width 497 height 12
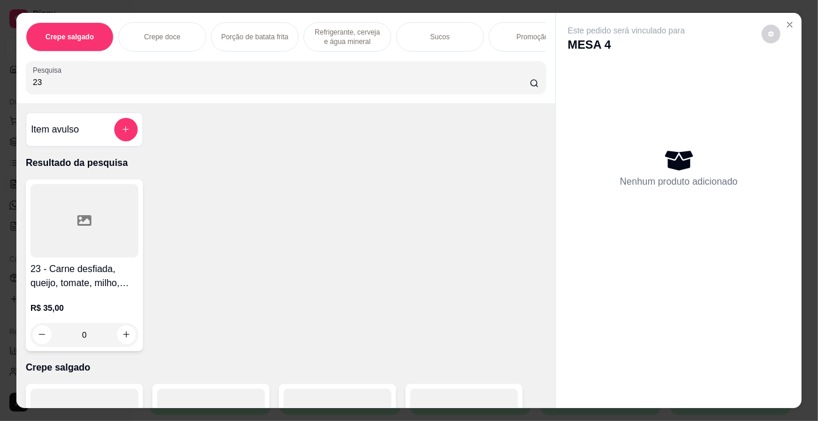
type input "23"
click at [108, 222] on div at bounding box center [84, 220] width 108 height 73
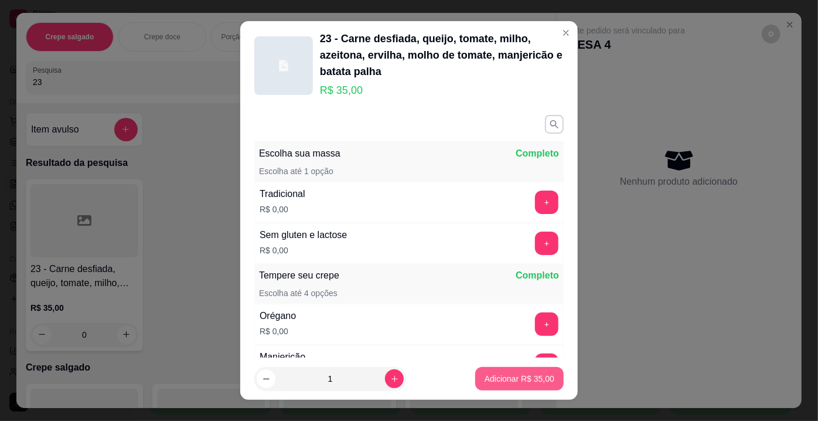
click at [489, 376] on p "Adicionar R$ 35,00" at bounding box center [520, 379] width 70 height 12
type input "1"
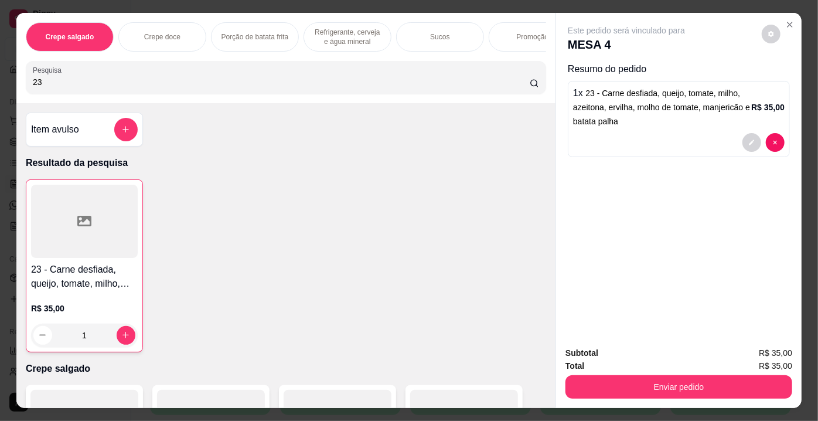
drag, startPoint x: 53, startPoint y: 88, endPoint x: 0, endPoint y: 70, distance: 55.8
click at [0, 70] on div "Crepe salgado Crepe doce Porção de batata frita Refrigerante, cerveja e água mi…" at bounding box center [409, 210] width 818 height 421
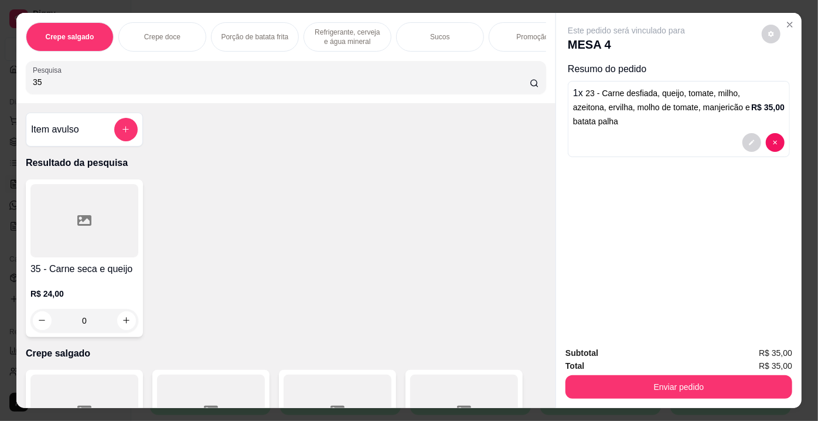
type input "35"
click at [102, 201] on div at bounding box center [84, 220] width 108 height 73
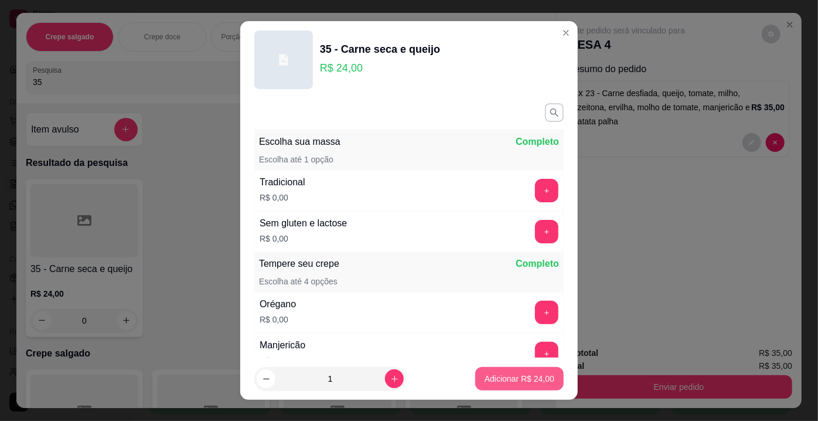
click at [506, 381] on p "Adicionar R$ 24,00" at bounding box center [520, 379] width 70 height 12
type input "1"
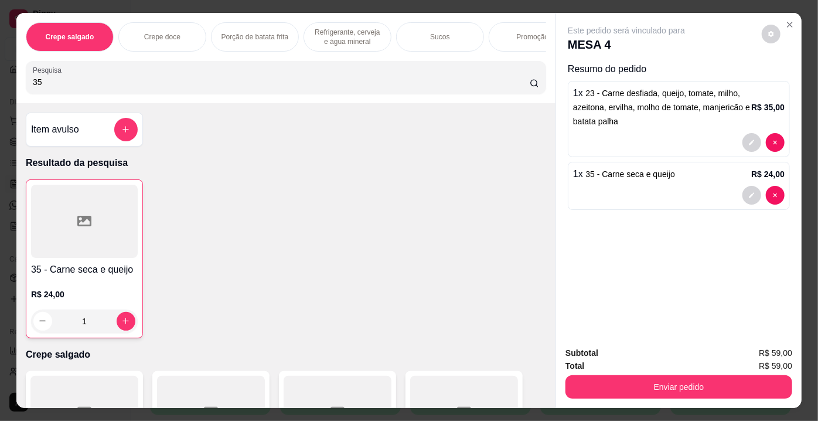
drag, startPoint x: 57, startPoint y: 85, endPoint x: 0, endPoint y: 85, distance: 57.4
click at [0, 85] on div "Crepe salgado Crepe doce Porção de batata frita Refrigerante, cerveja e água mi…" at bounding box center [409, 210] width 818 height 421
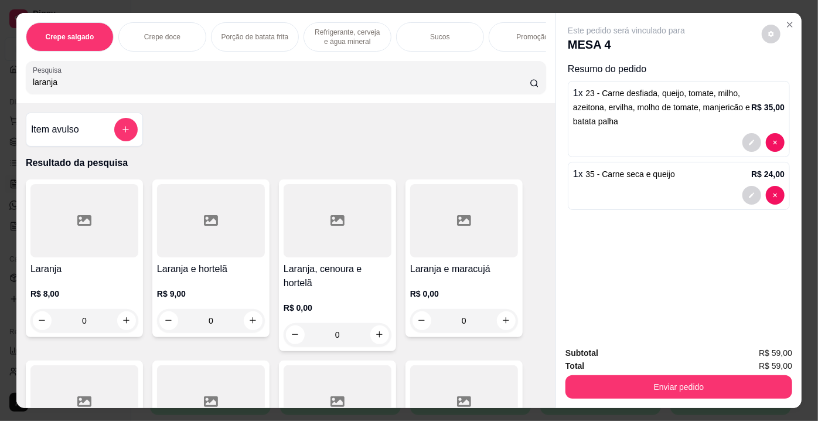
type input "laranja"
click at [61, 212] on div at bounding box center [84, 220] width 108 height 73
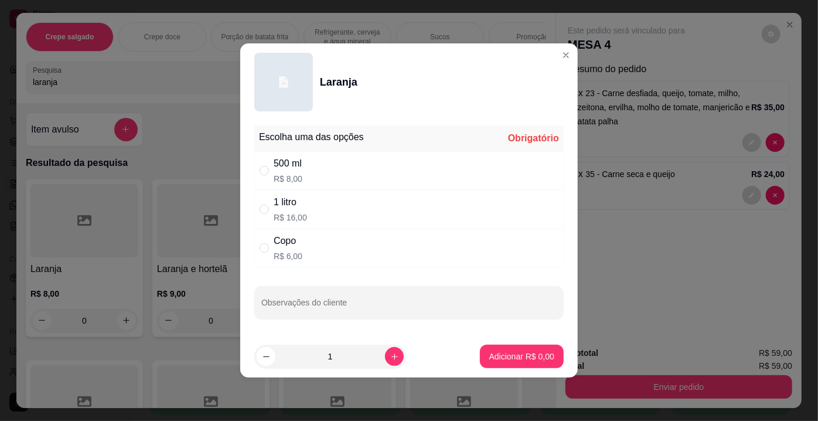
click at [294, 213] on p "R$ 16,00" at bounding box center [290, 218] width 33 height 12
radio input "true"
click at [532, 356] on p "Adicionar R$ 16,00" at bounding box center [520, 357] width 70 height 12
type input "1"
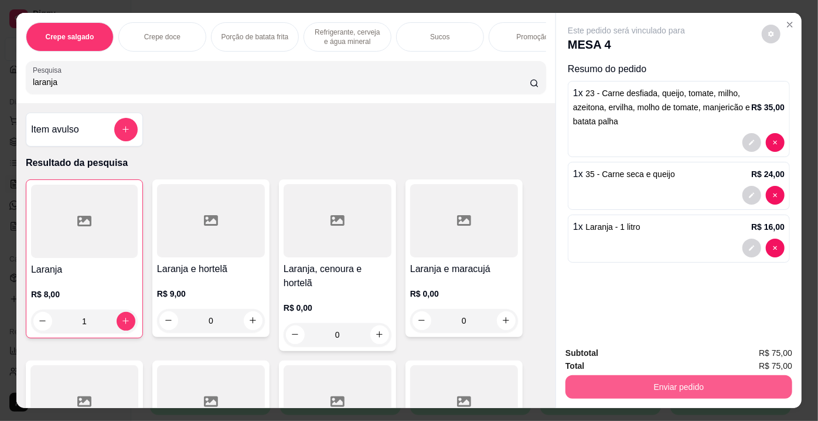
click at [669, 383] on button "Enviar pedido" at bounding box center [679, 386] width 227 height 23
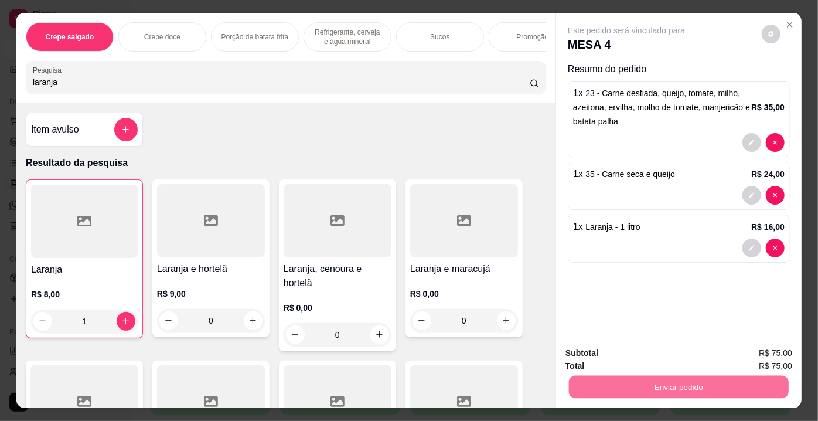
click at [769, 352] on button "Enviar pedido" at bounding box center [762, 355] width 64 height 22
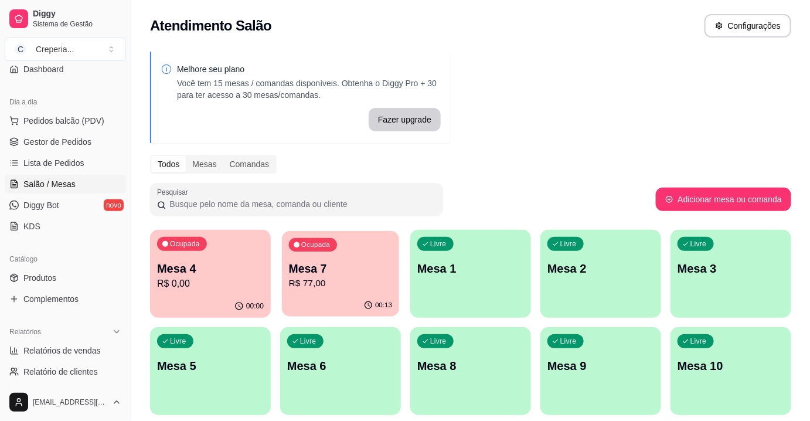
click at [325, 265] on p "Mesa 7" at bounding box center [341, 269] width 104 height 16
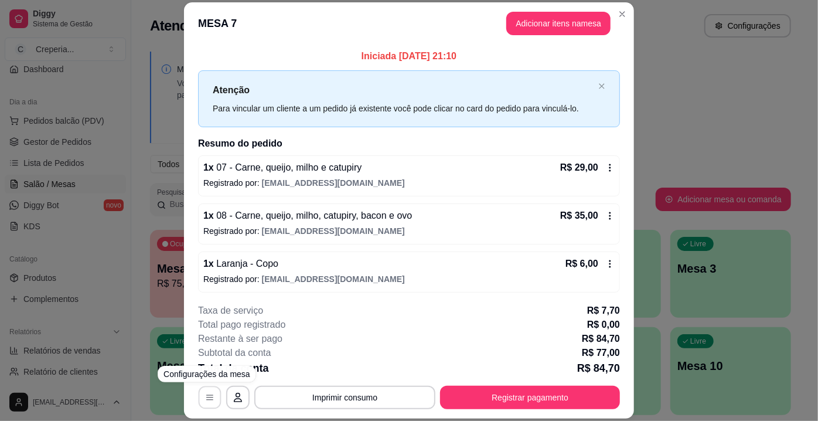
click at [214, 395] on button "button" at bounding box center [210, 397] width 23 height 23
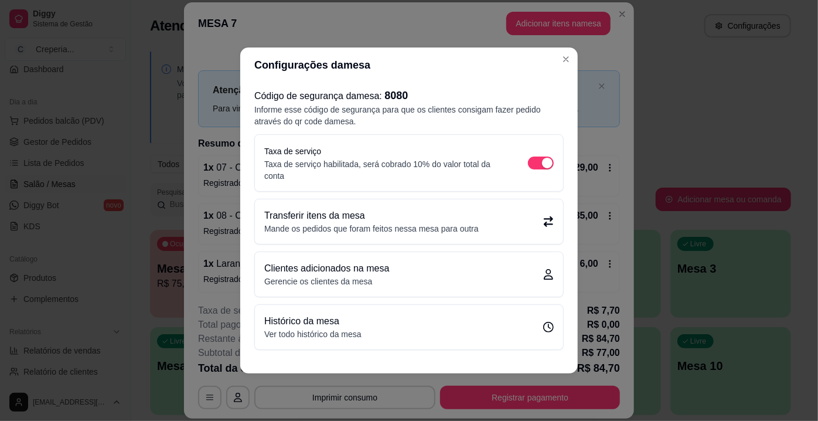
click at [552, 156] on div "Taxa de serviço Taxa de serviço habilitada, será cobrado 10% do valor total da …" at bounding box center [409, 163] width 290 height 38
click at [550, 159] on div "button" at bounding box center [547, 163] width 11 height 11
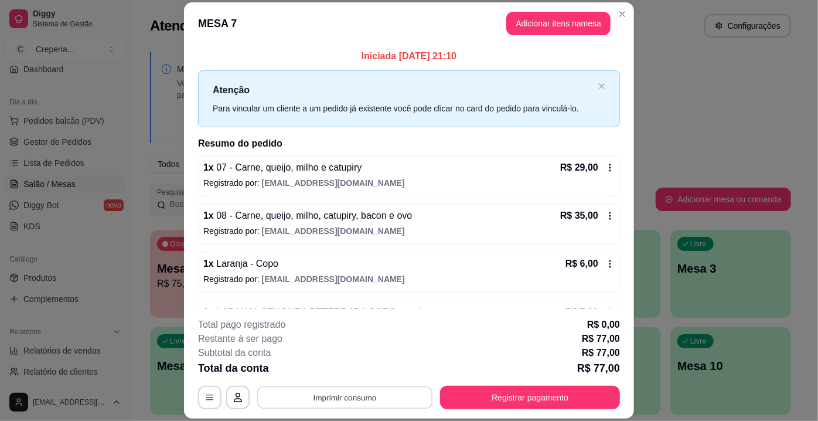
click at [356, 402] on button "Imprimir consumo" at bounding box center [345, 397] width 176 height 23
click at [361, 376] on button "IMPRESSORA" at bounding box center [344, 371] width 85 height 19
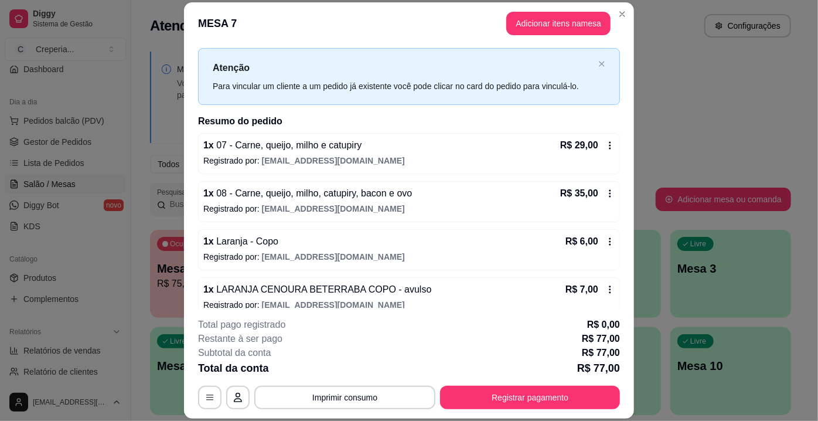
scroll to position [34, 0]
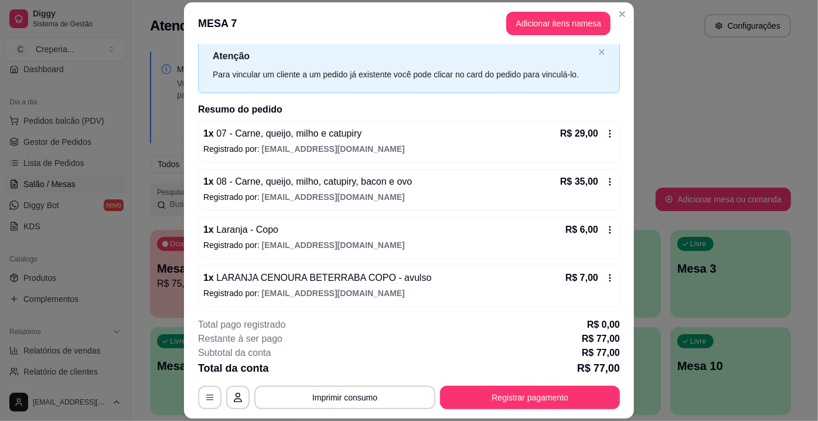
click at [500, 410] on footer "**********" at bounding box center [409, 363] width 450 height 110
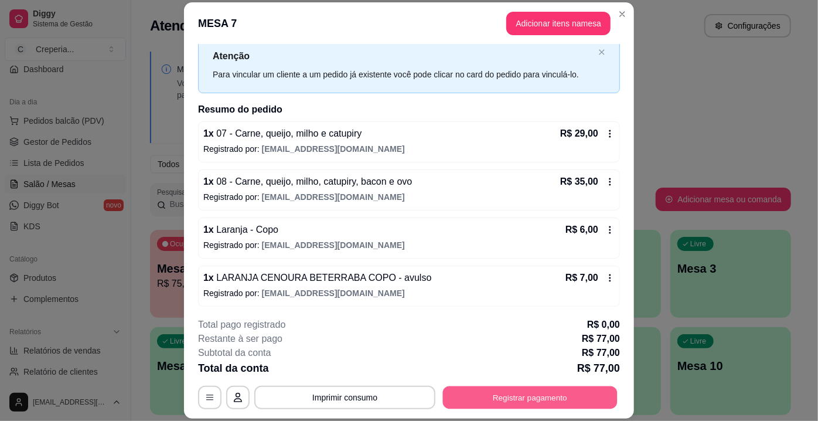
click at [501, 402] on button "Registrar pagamento" at bounding box center [530, 397] width 175 height 23
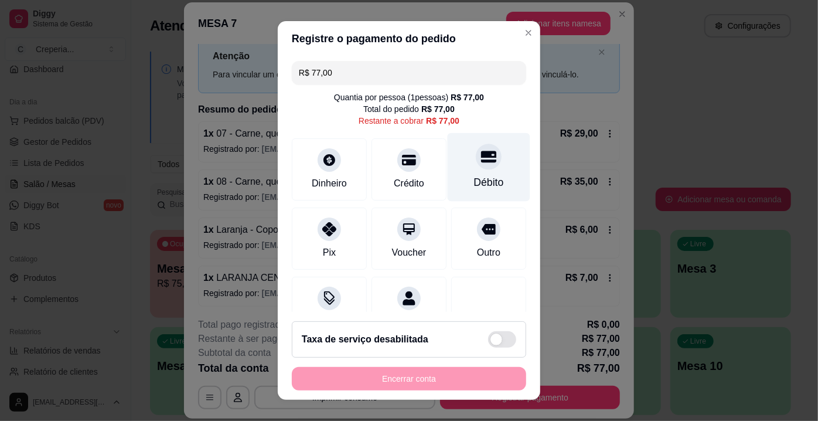
click at [481, 159] on icon at bounding box center [488, 156] width 15 height 15
type input "R$ 0,00"
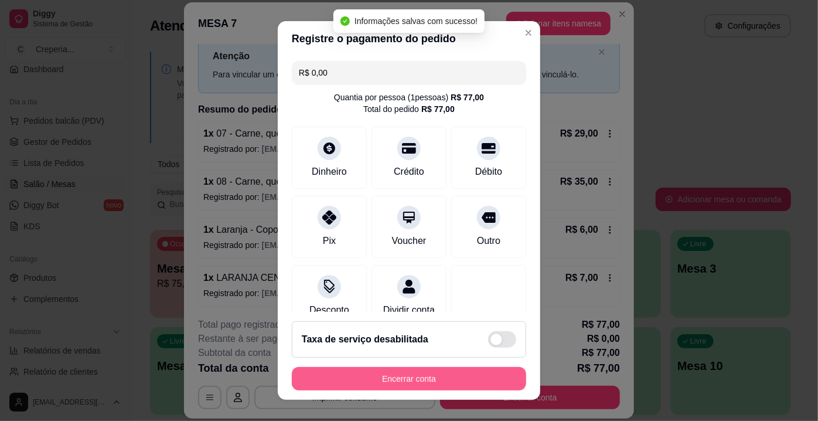
click at [420, 382] on button "Encerrar conta" at bounding box center [409, 378] width 234 height 23
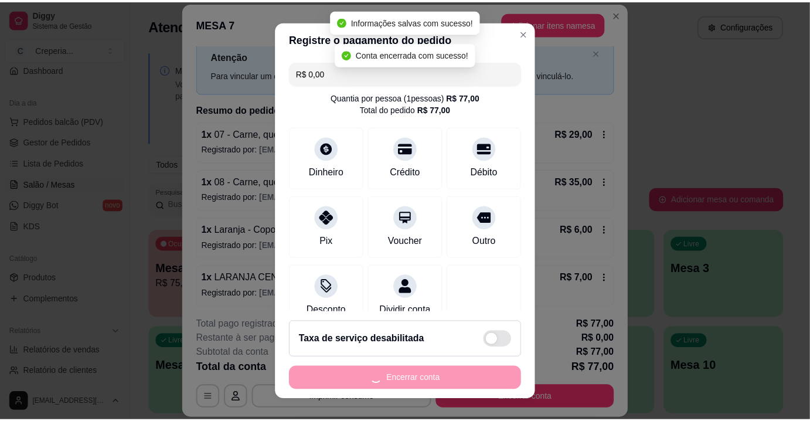
scroll to position [0, 0]
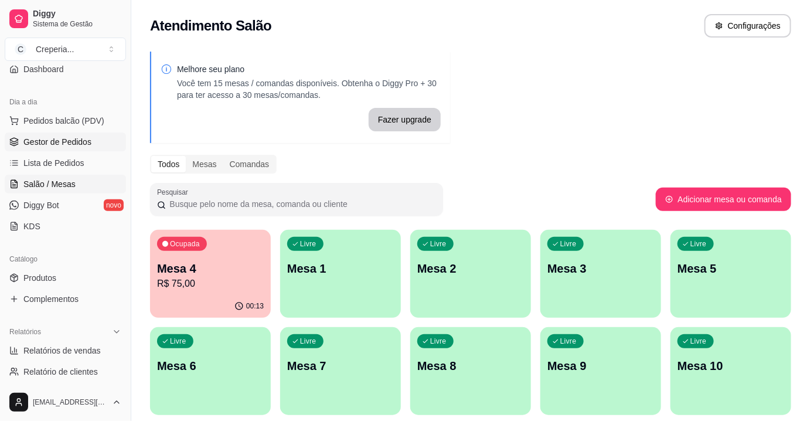
click at [76, 144] on span "Gestor de Pedidos" at bounding box center [57, 142] width 68 height 12
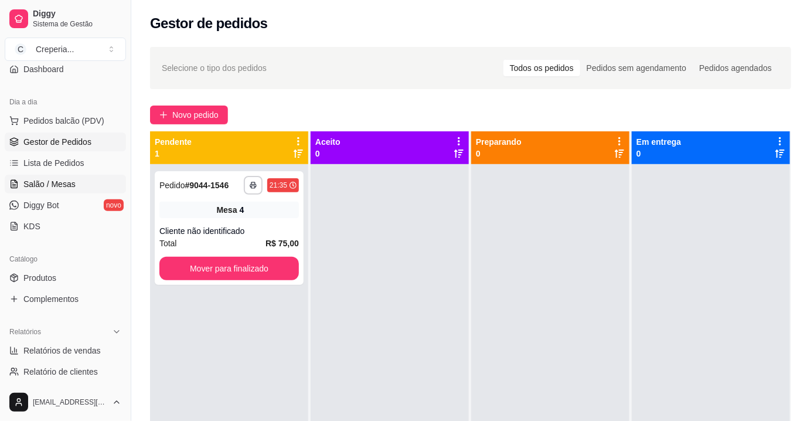
click at [77, 183] on link "Salão / Mesas" at bounding box center [65, 184] width 121 height 19
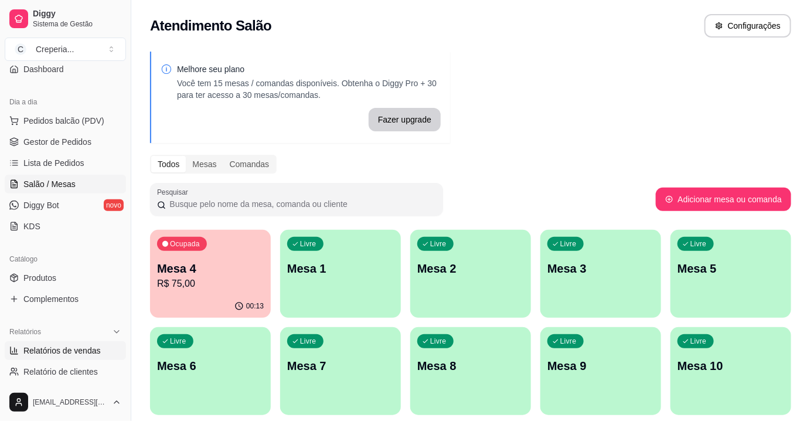
click at [84, 348] on span "Relatórios de vendas" at bounding box center [61, 351] width 77 height 12
select select "ALL"
select select "0"
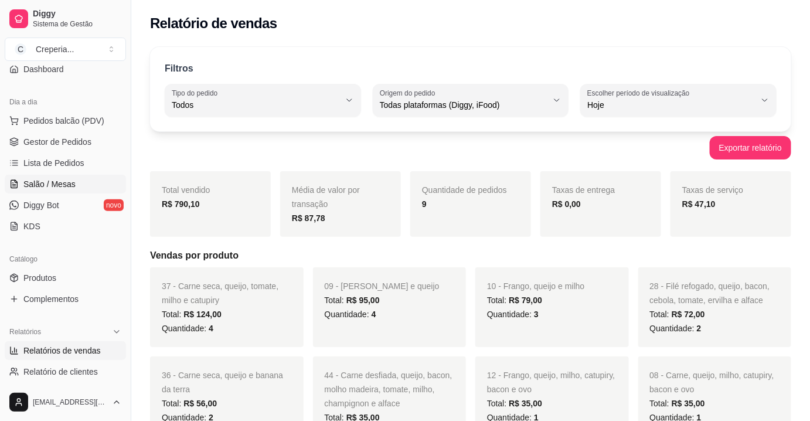
click at [63, 176] on link "Salão / Mesas" at bounding box center [65, 184] width 121 height 19
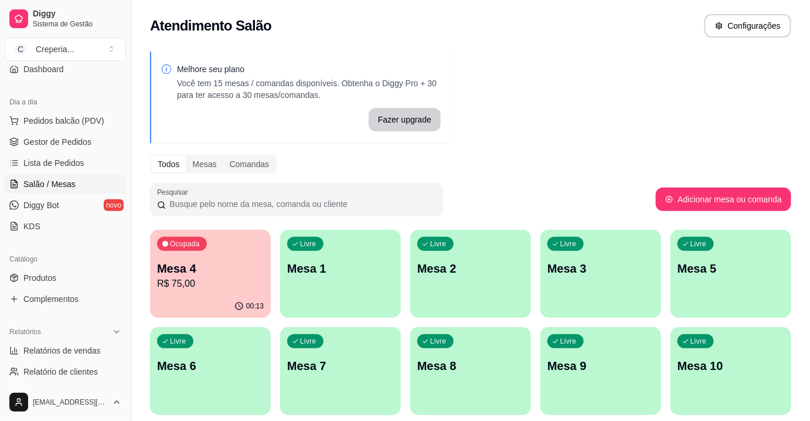
click at [209, 261] on p "Mesa 4" at bounding box center [210, 268] width 107 height 16
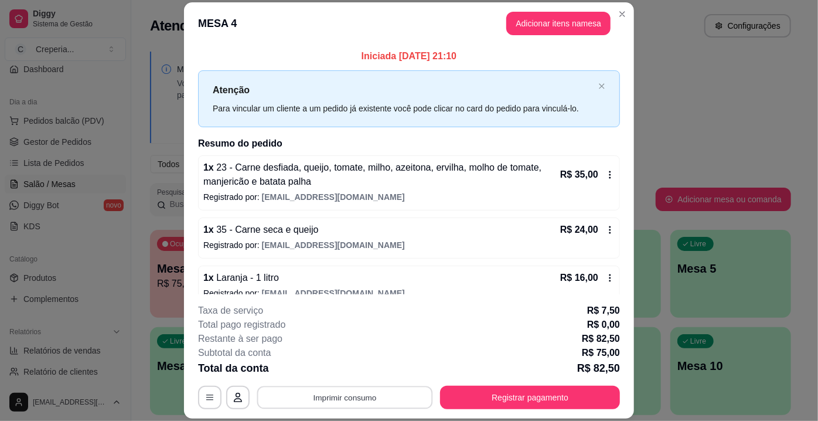
click at [369, 397] on button "Imprimir consumo" at bounding box center [345, 397] width 176 height 23
click at [365, 374] on button "IMPRESSORA" at bounding box center [344, 371] width 85 height 19
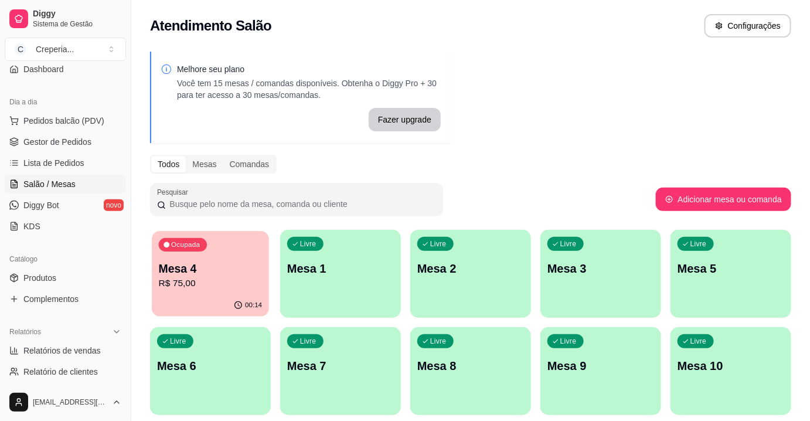
click at [192, 288] on p "R$ 75,00" at bounding box center [211, 283] width 104 height 13
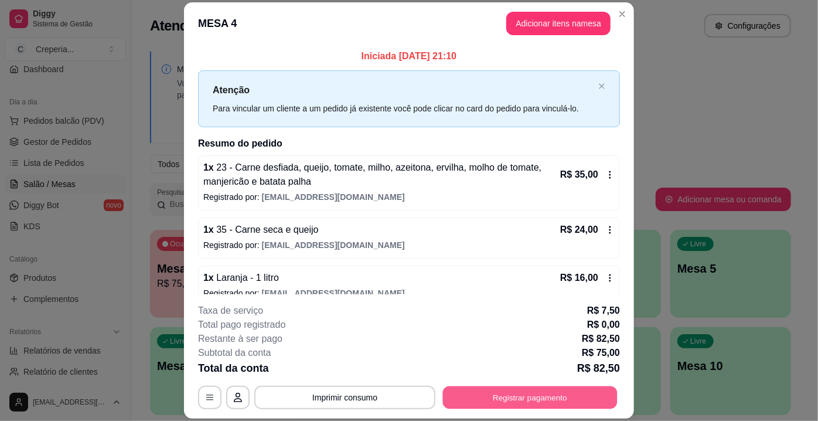
click at [535, 400] on button "Registrar pagamento" at bounding box center [530, 397] width 175 height 23
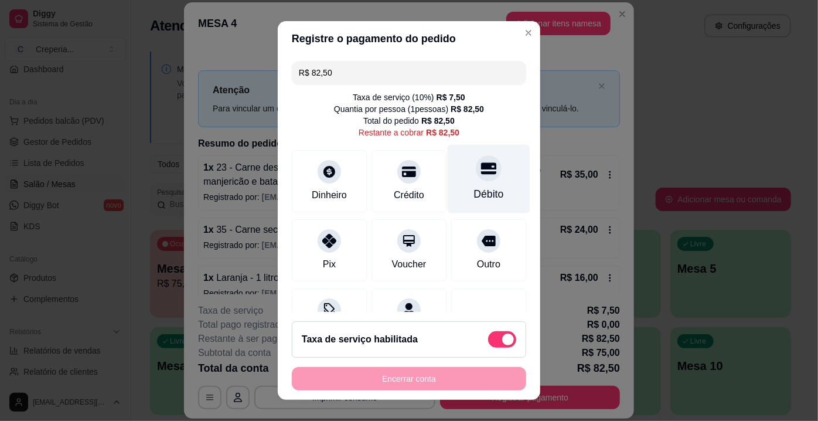
click at [484, 179] on div "Débito" at bounding box center [489, 179] width 83 height 69
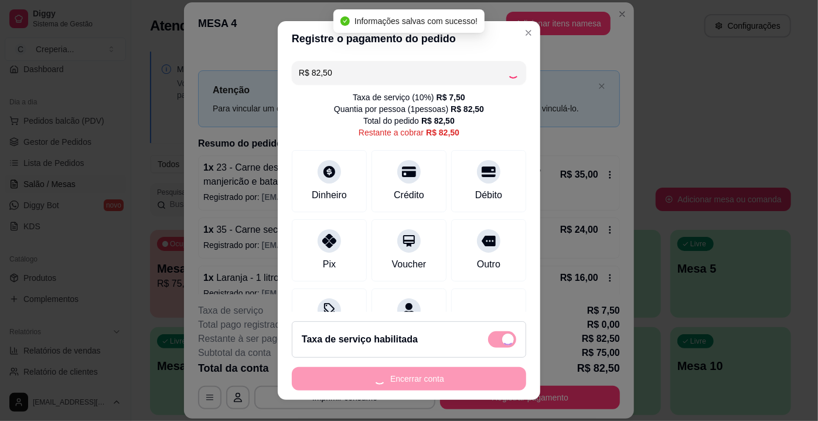
type input "R$ 0,00"
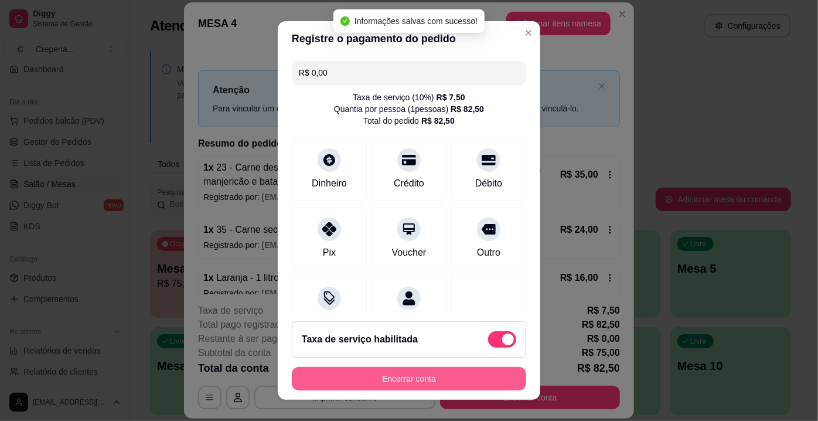
click at [393, 383] on button "Encerrar conta" at bounding box center [409, 378] width 234 height 23
